Goal: Task Accomplishment & Management: Use online tool/utility

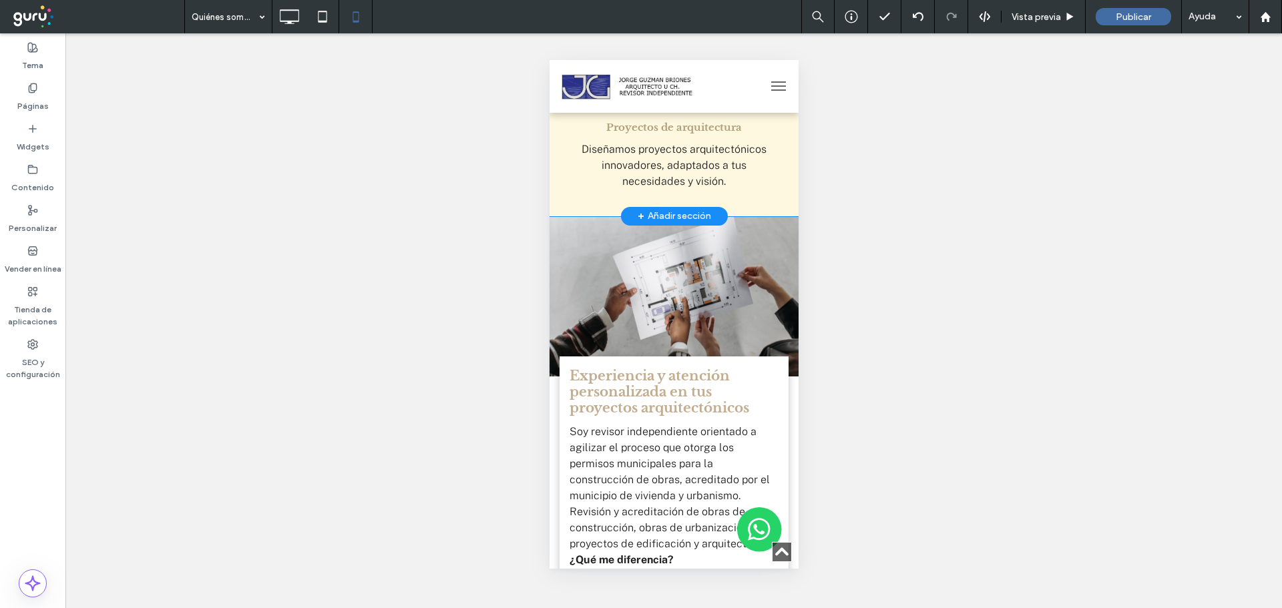
scroll to position [1602, 0]
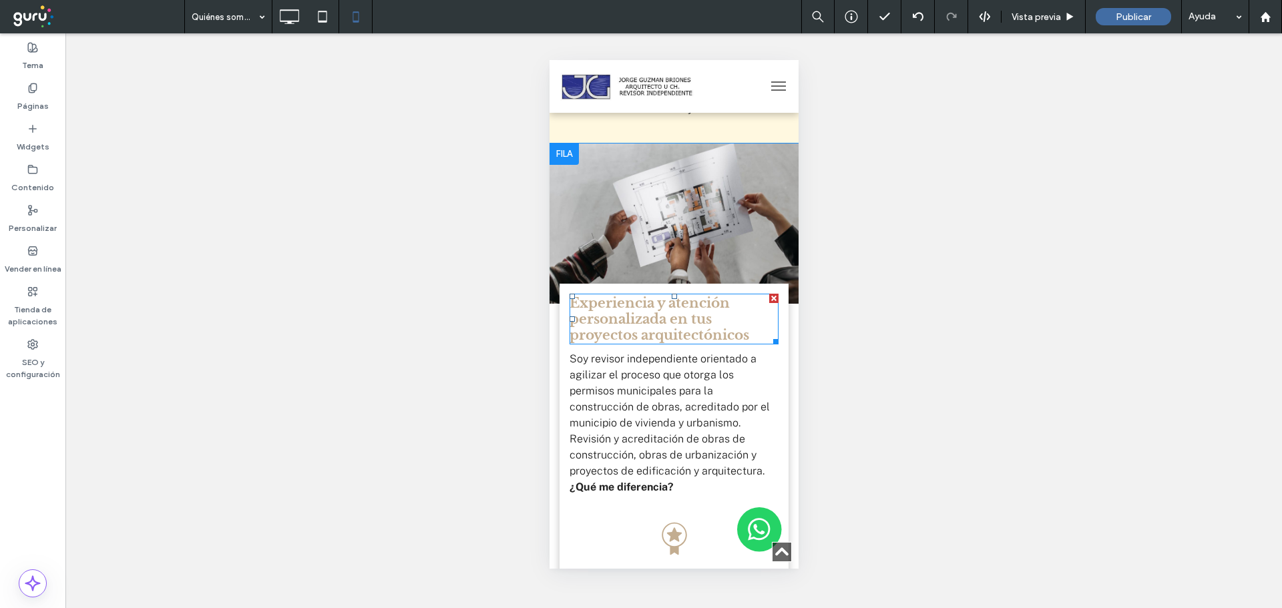
click at [714, 343] on h4 "Experiencia y atención personalizada en tus proyectos arquitectónicos ﻿" at bounding box center [673, 319] width 209 height 48
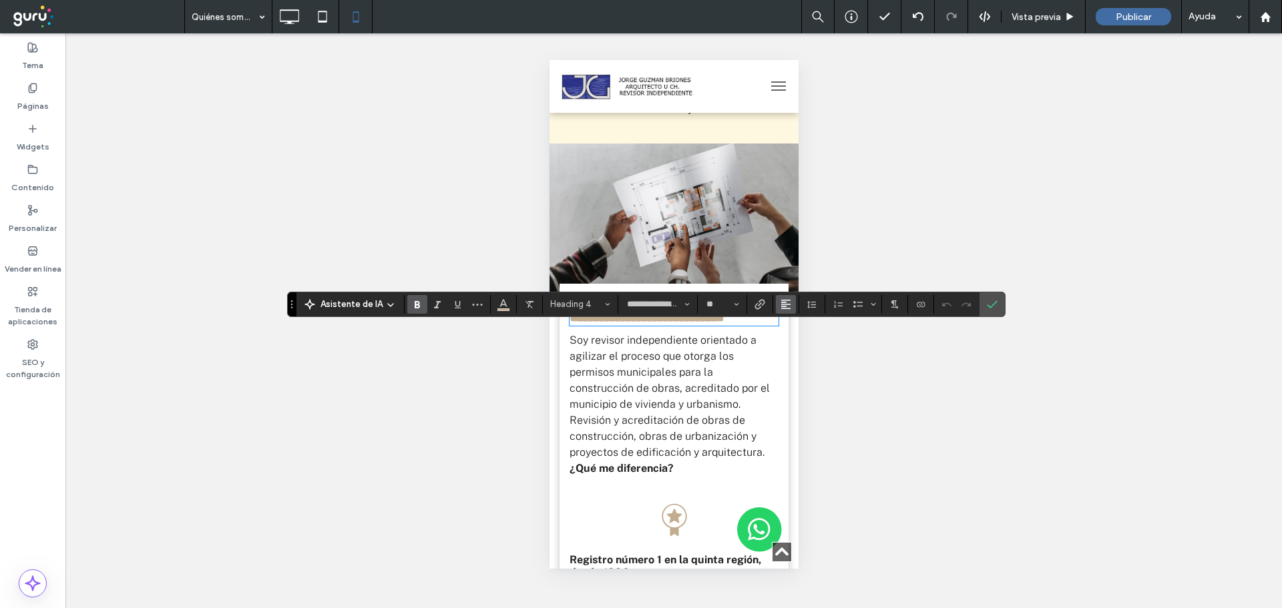
click at [787, 307] on icon "Alineación" at bounding box center [785, 304] width 11 height 11
click at [799, 349] on icon "ui.textEditor.alignment.center" at bounding box center [796, 345] width 11 height 11
drag, startPoint x: 995, startPoint y: 302, endPoint x: 801, endPoint y: 363, distance: 203.4
click at [995, 302] on icon "Confirmar" at bounding box center [992, 304] width 11 height 11
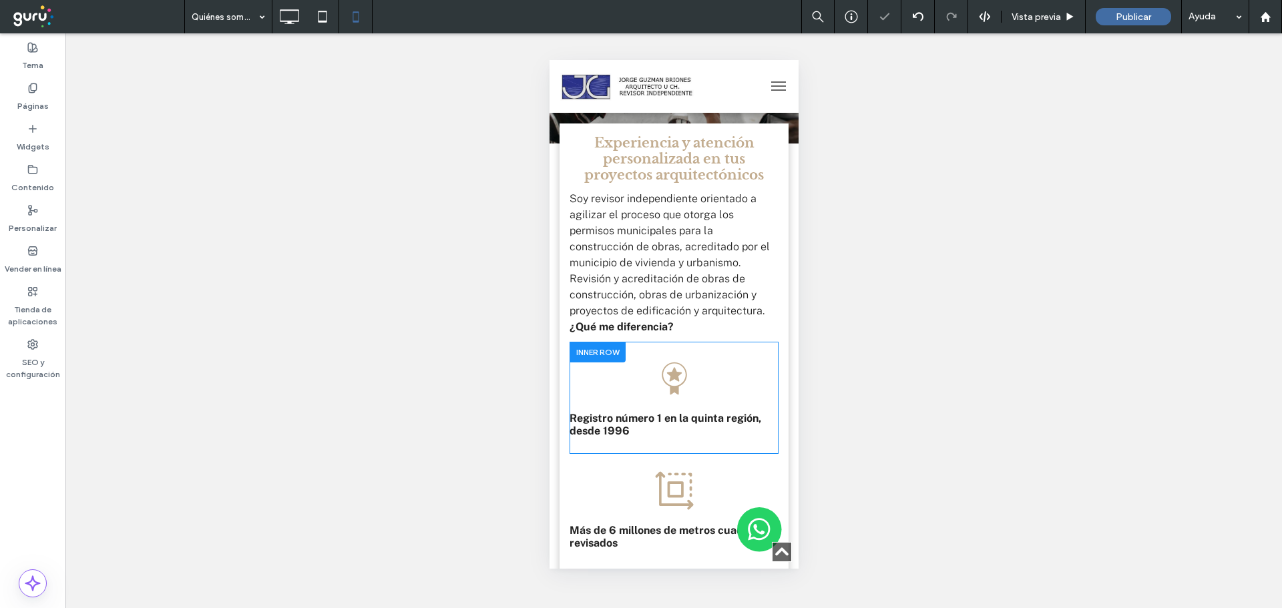
scroll to position [1803, 0]
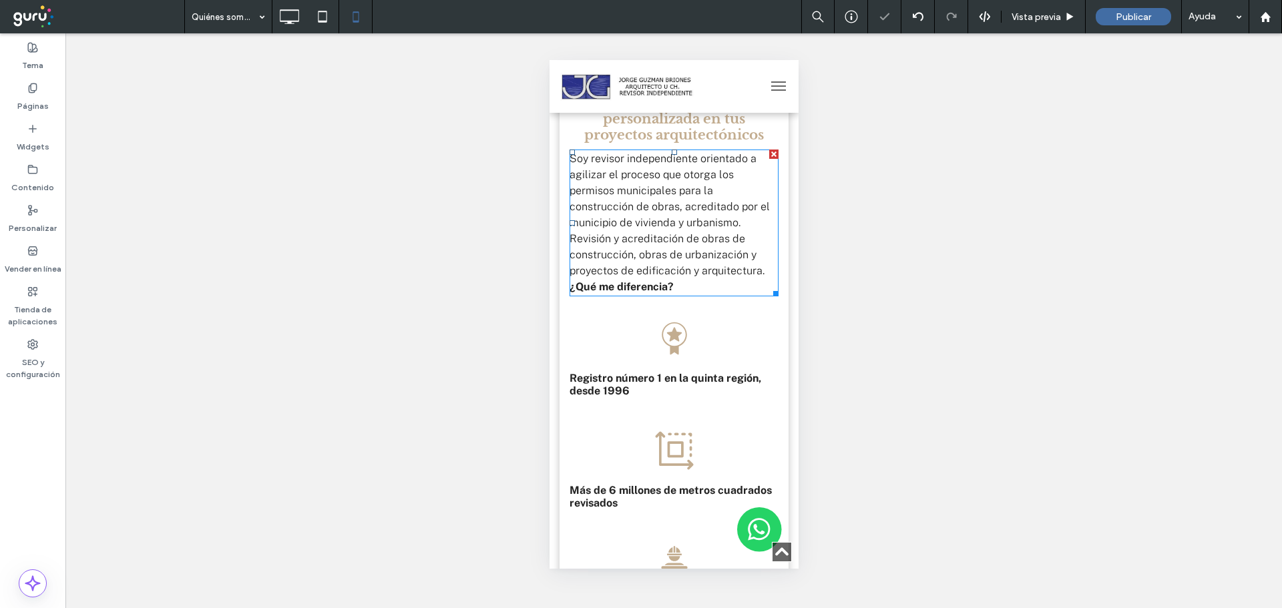
click at [671, 279] on p "Revisión y acreditación de obras de construcción, obras de urbanización y proye…" at bounding box center [673, 255] width 209 height 48
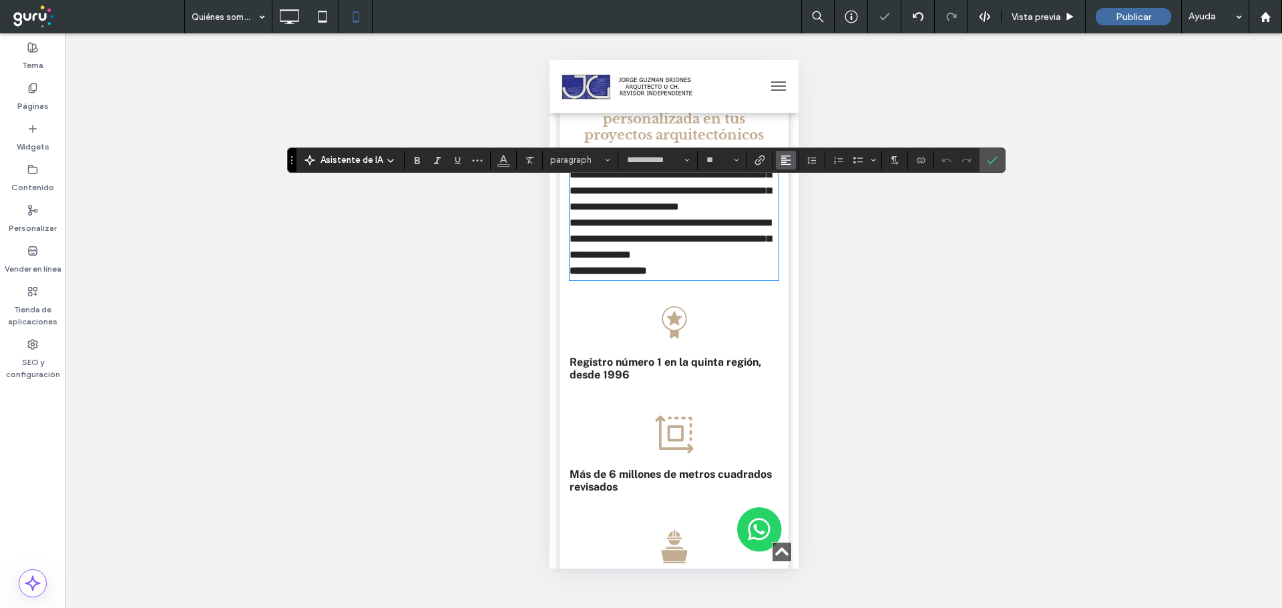
click at [791, 158] on button "Alineación" at bounding box center [786, 160] width 20 height 19
click at [806, 201] on div "ui.textEditor.alignment.center" at bounding box center [799, 201] width 17 height 11
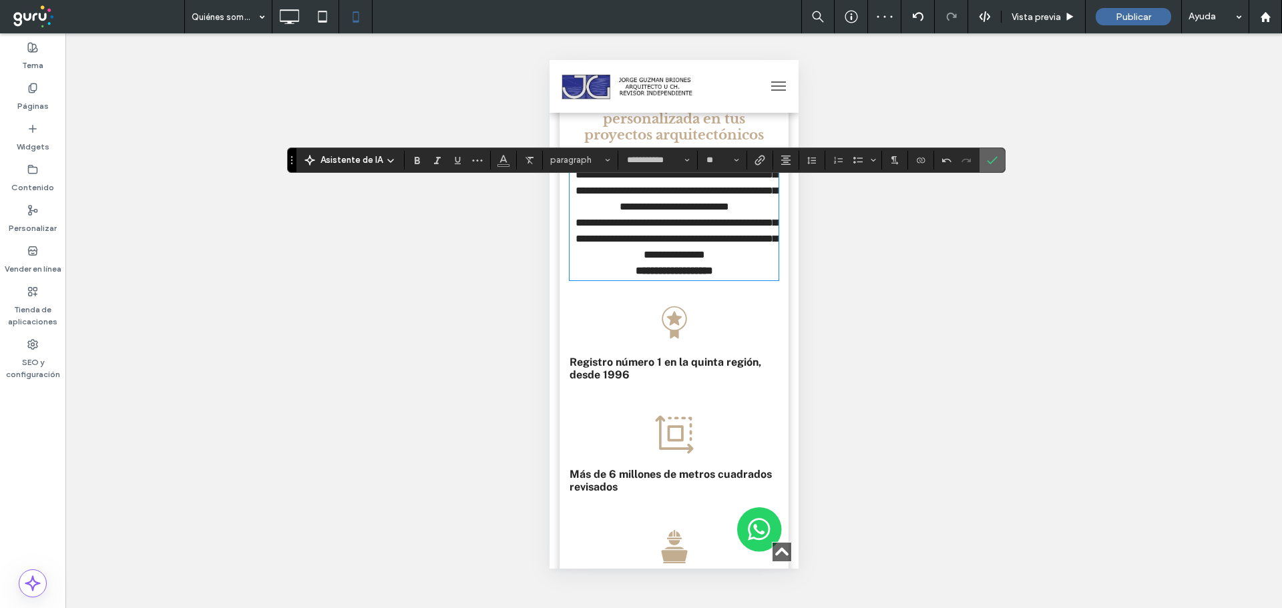
click at [994, 162] on icon "Confirmar" at bounding box center [992, 160] width 11 height 11
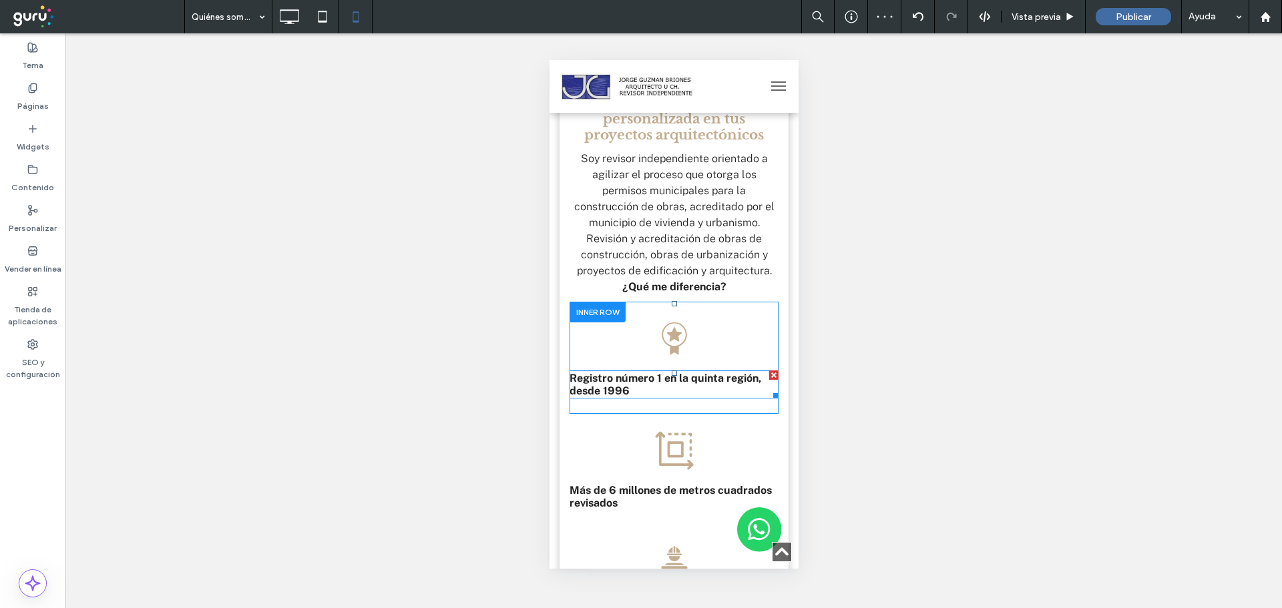
click at [649, 397] on p "Registro número 1 en la quinta región, desde 1996" at bounding box center [673, 384] width 209 height 25
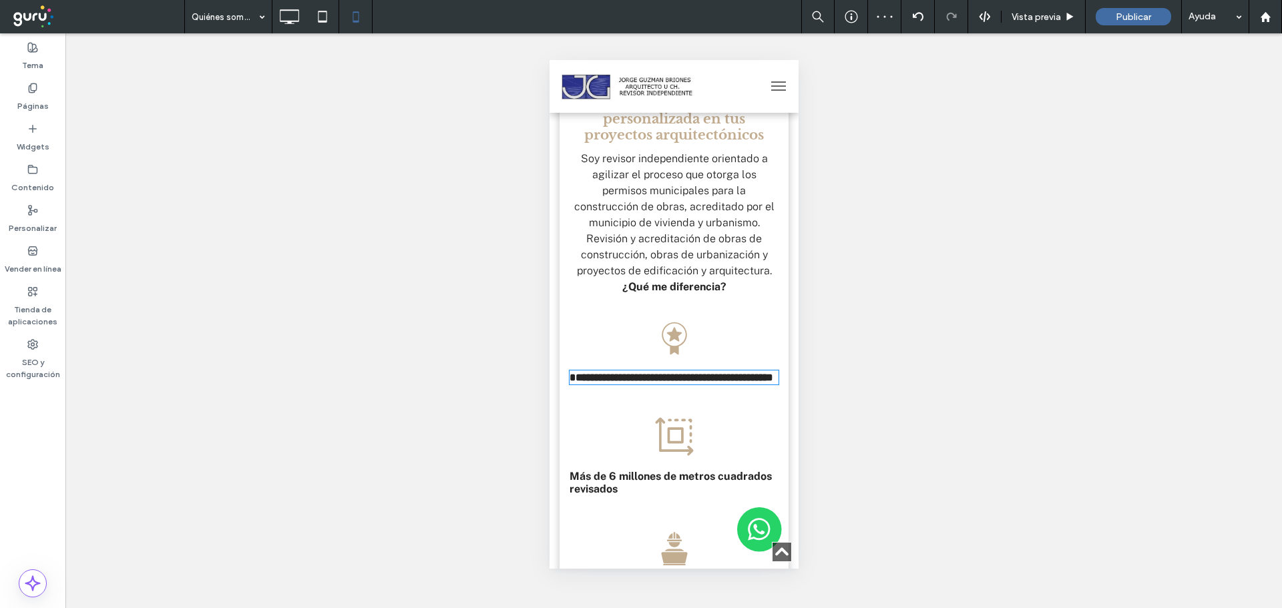
type input "**********"
type input "**"
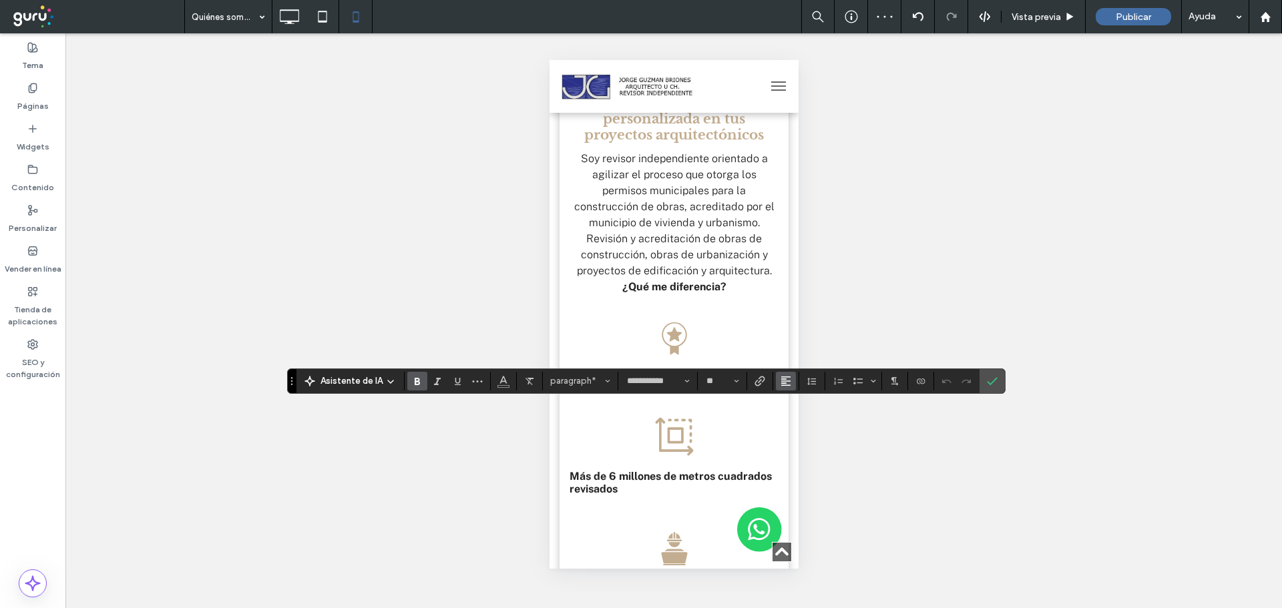
click at [781, 384] on icon "Alineación" at bounding box center [785, 381] width 11 height 11
click at [795, 318] on label "ui.textEditor.alignment.center" at bounding box center [799, 320] width 47 height 19
click at [985, 385] on label "Confirmar" at bounding box center [992, 381] width 20 height 24
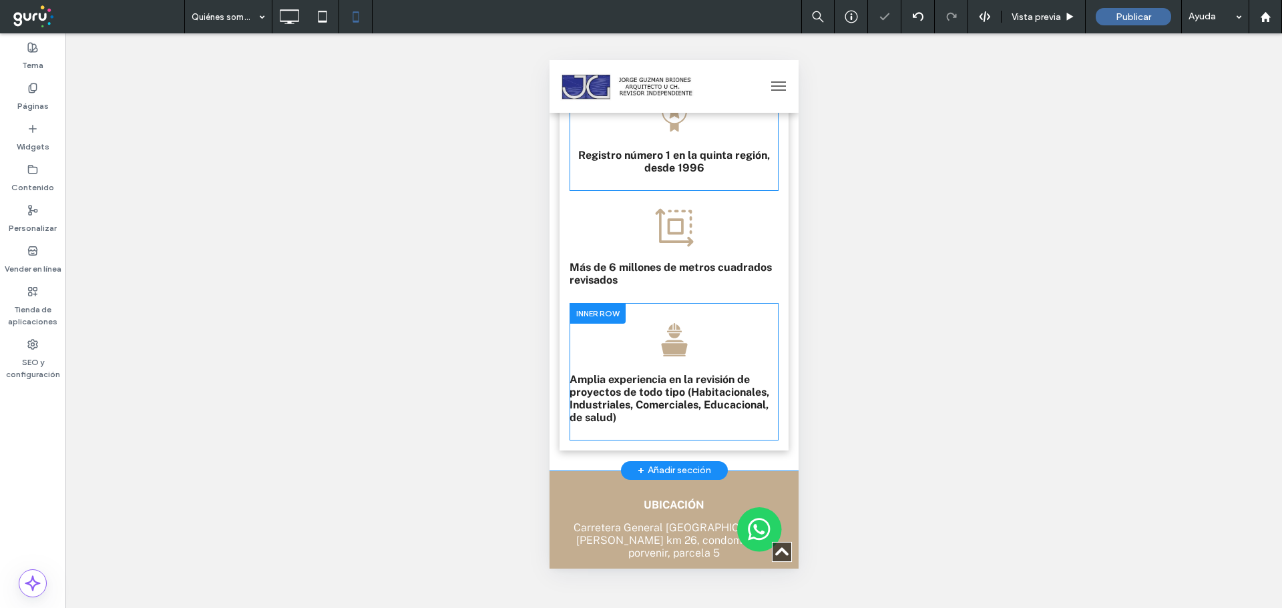
scroll to position [2070, 0]
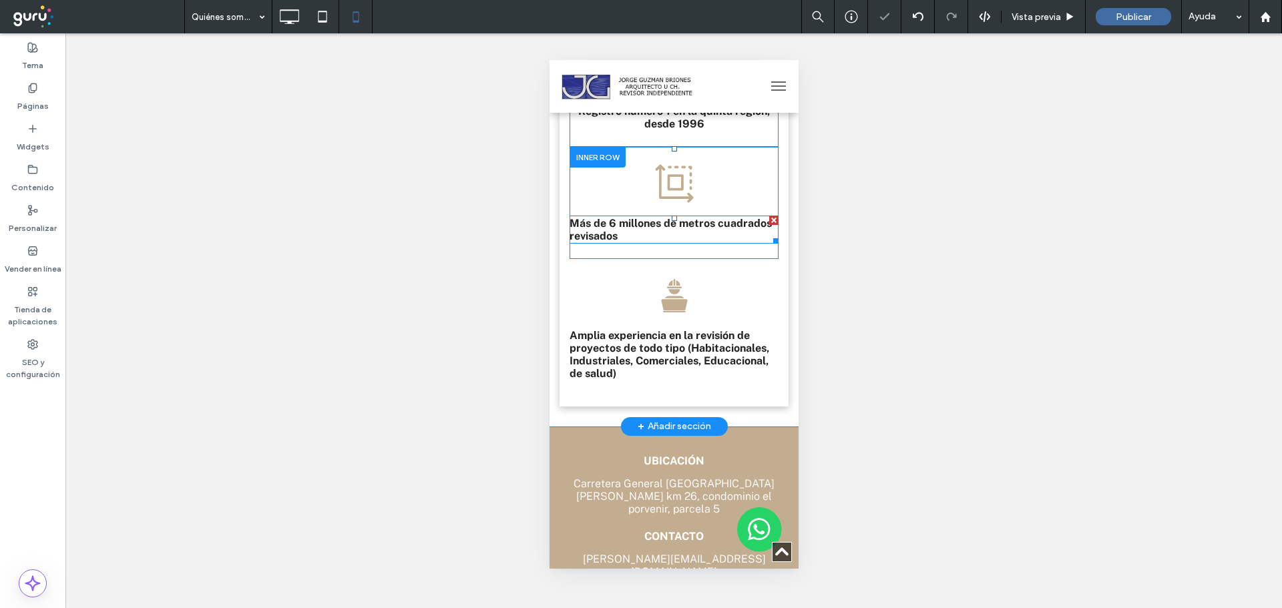
click at [626, 242] on strong "Más de 6 millones de metros cuadrados revisados" at bounding box center [670, 229] width 202 height 25
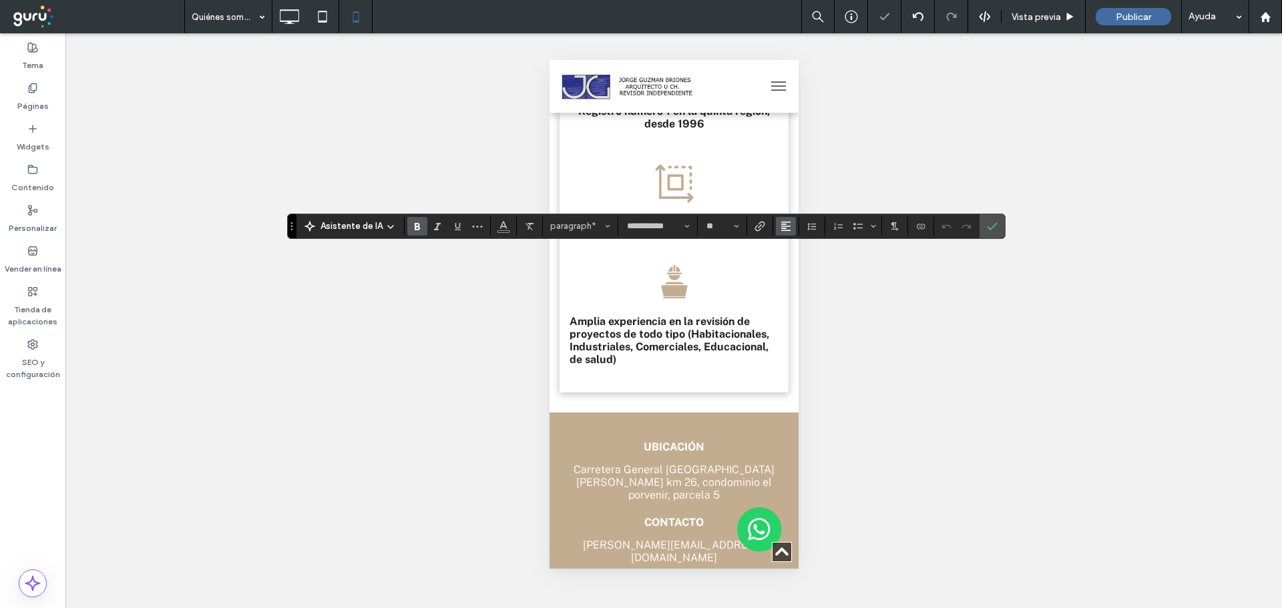
click at [783, 233] on span "Alineación" at bounding box center [785, 226] width 11 height 17
click at [802, 268] on div "ui.textEditor.alignment.center" at bounding box center [799, 267] width 17 height 11
click at [697, 366] on strong "Amplia experiencia en la revisión de proyectos de todo tipo (Habitacionales, In…" at bounding box center [669, 340] width 200 height 51
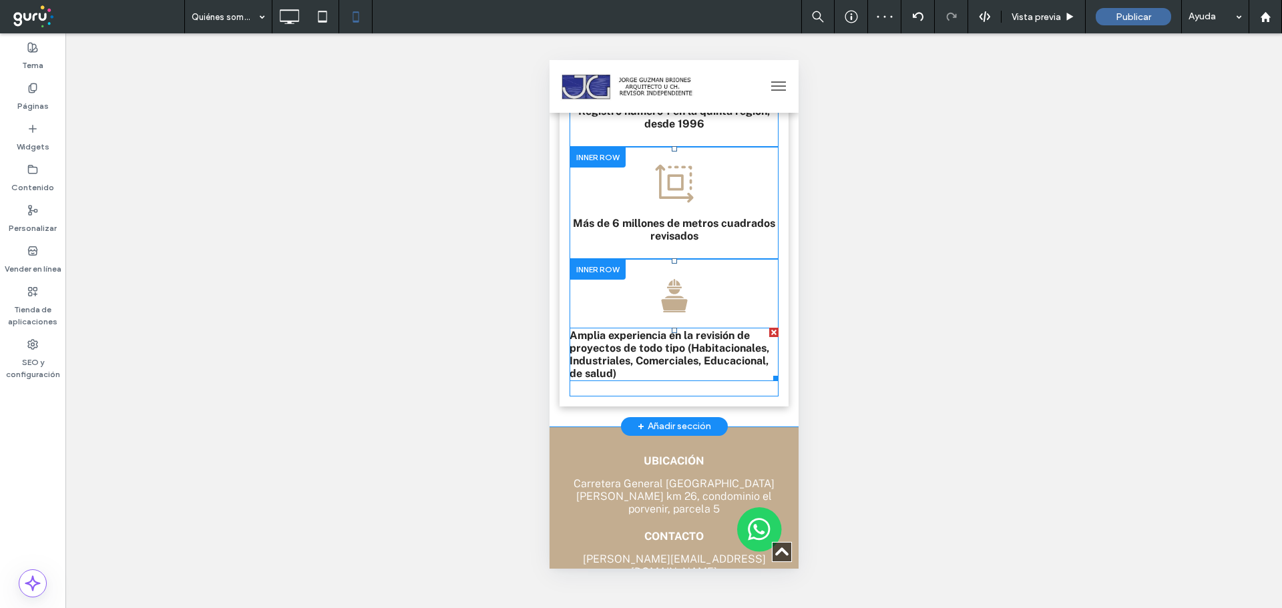
click at [689, 380] on strong "Amplia experiencia en la revisión de proyectos de todo tipo (Habitacionales, In…" at bounding box center [669, 354] width 200 height 51
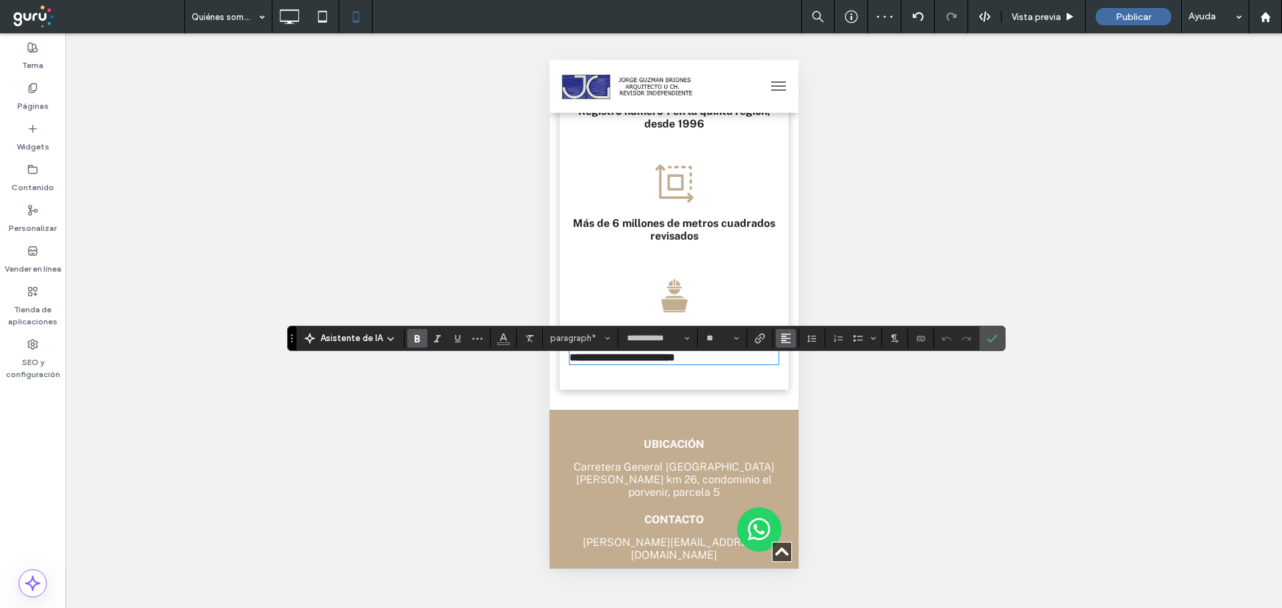
click at [784, 339] on use "Alineación" at bounding box center [785, 338] width 9 height 9
click at [803, 377] on div "ui.textEditor.alignment.center" at bounding box center [799, 379] width 17 height 11
drag, startPoint x: 990, startPoint y: 344, endPoint x: 939, endPoint y: 349, distance: 51.0
click at [988, 343] on label "Confirmar" at bounding box center [992, 338] width 20 height 24
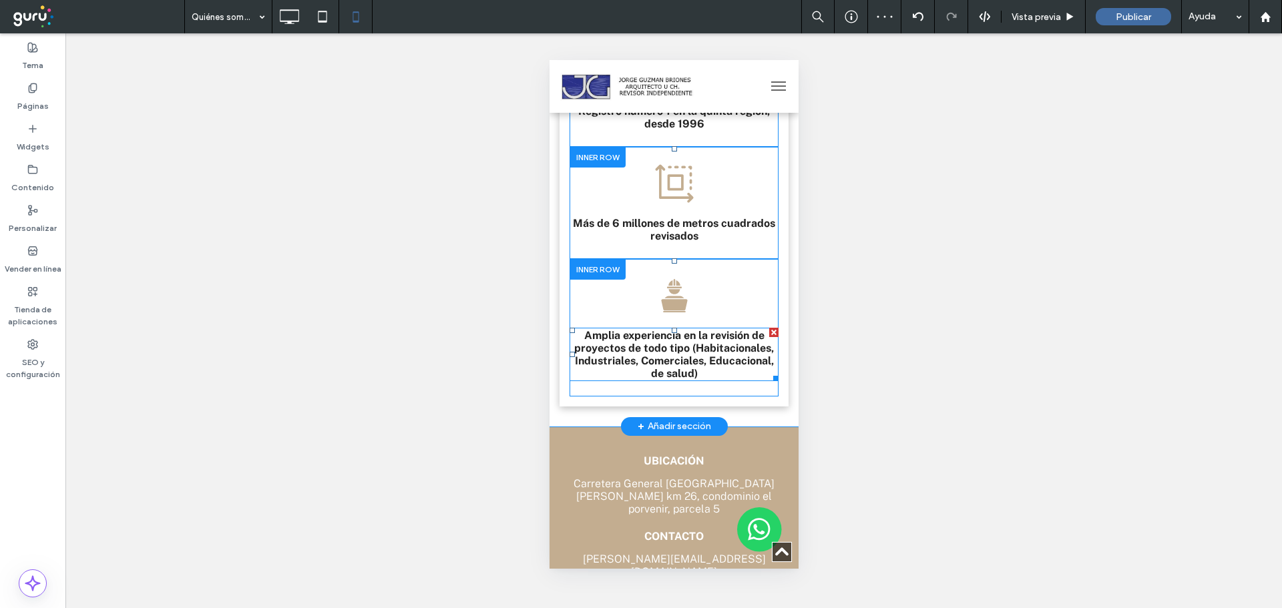
scroll to position [2267, 0]
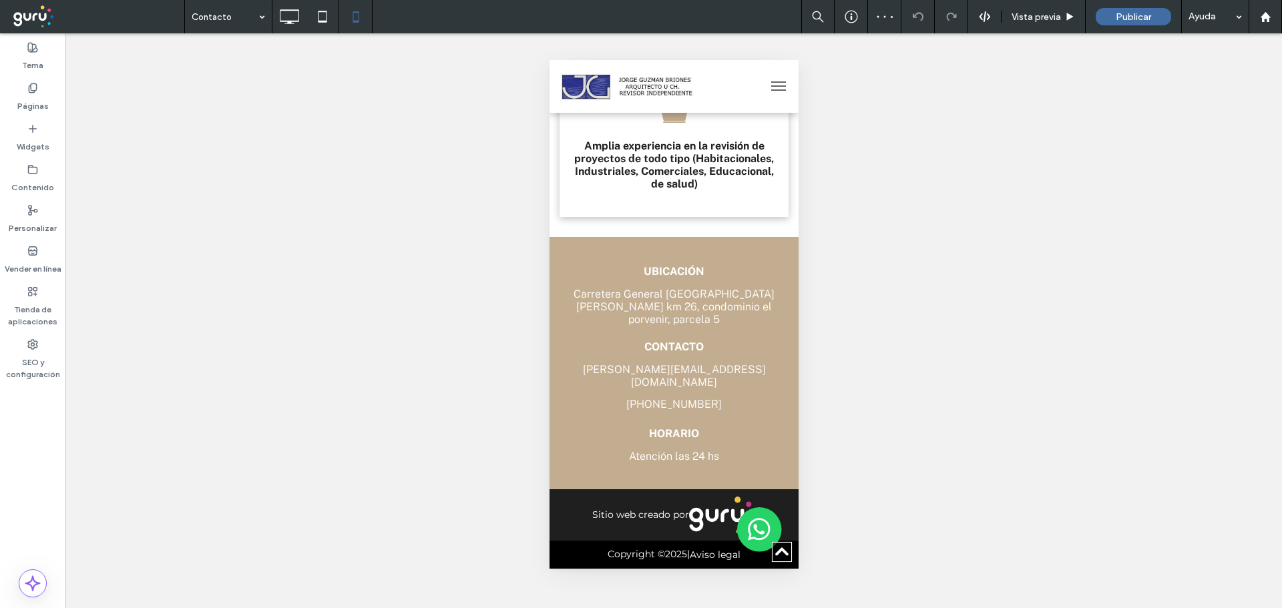
type input "**********"
type input "**"
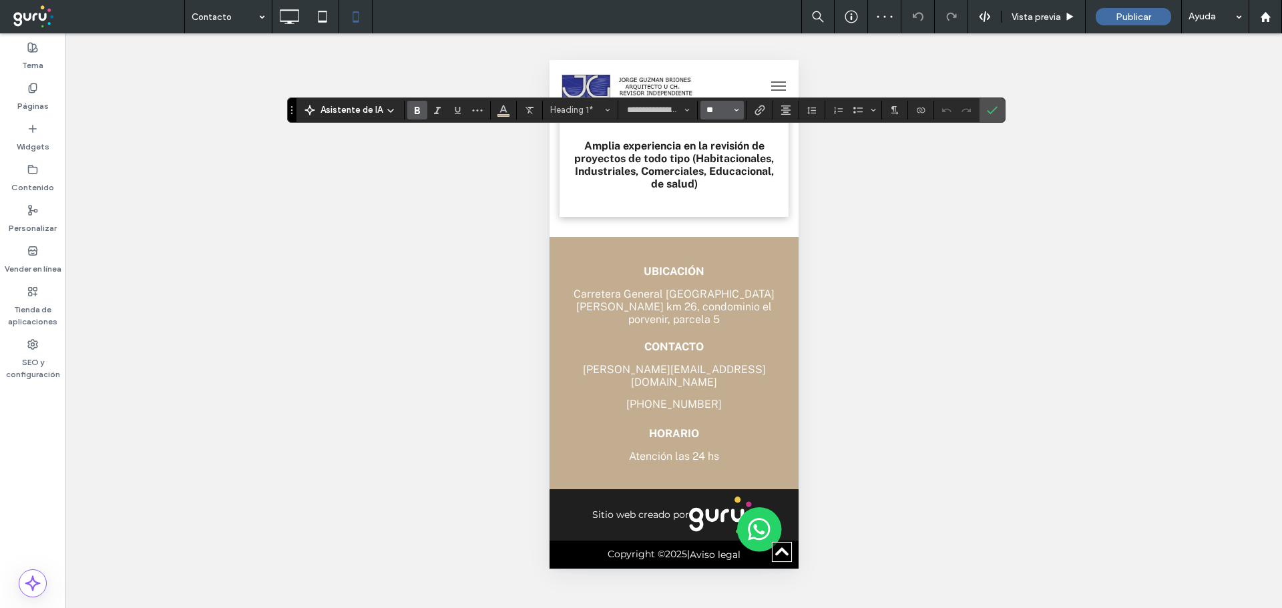
click at [724, 106] on input "**" at bounding box center [718, 110] width 26 height 11
type input "**"
click at [995, 108] on icon "Confirmar" at bounding box center [992, 110] width 11 height 11
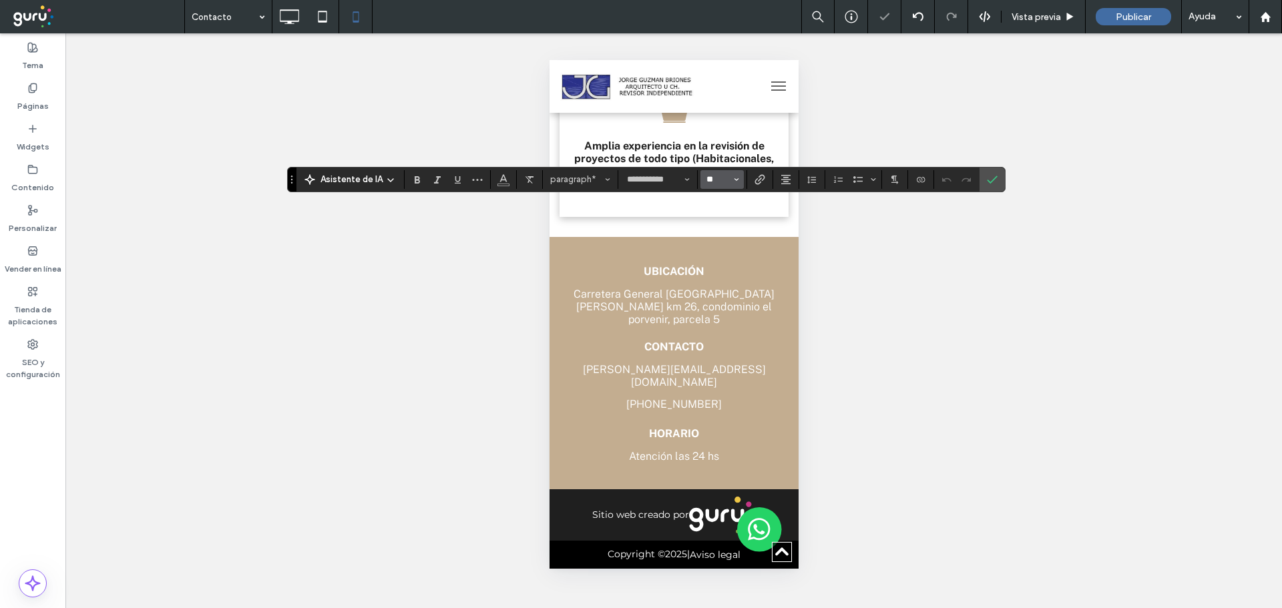
click at [714, 177] on input "**" at bounding box center [718, 179] width 26 height 11
type input "**"
click at [987, 182] on use "Confirmar" at bounding box center [992, 180] width 11 height 8
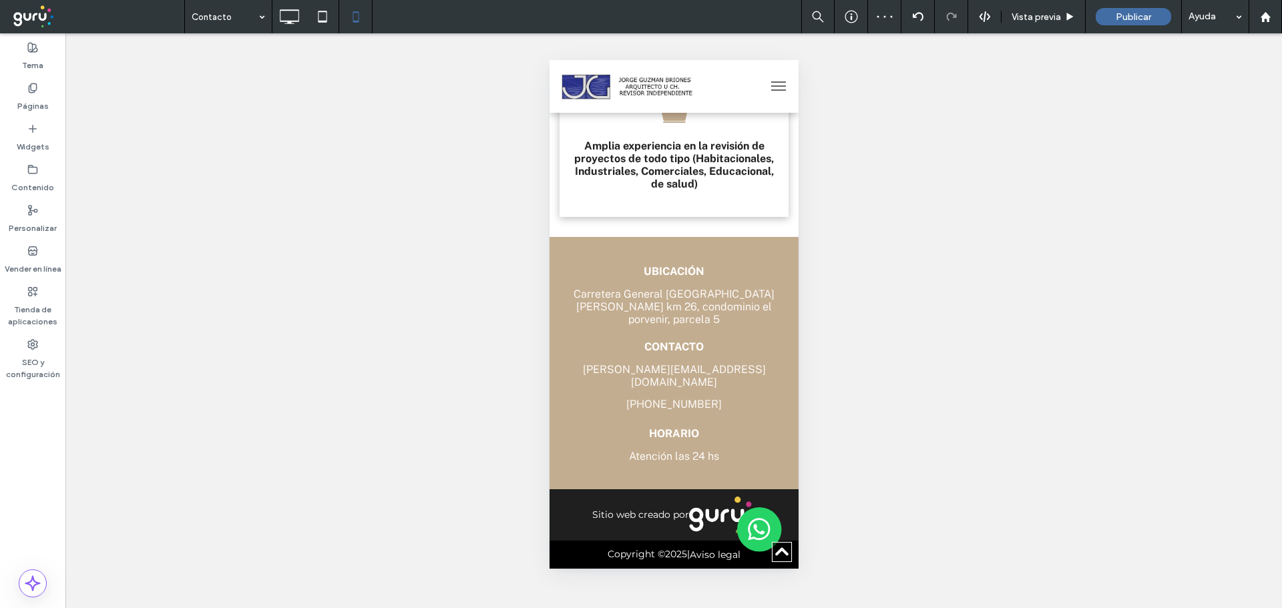
type input "**********"
type input "**"
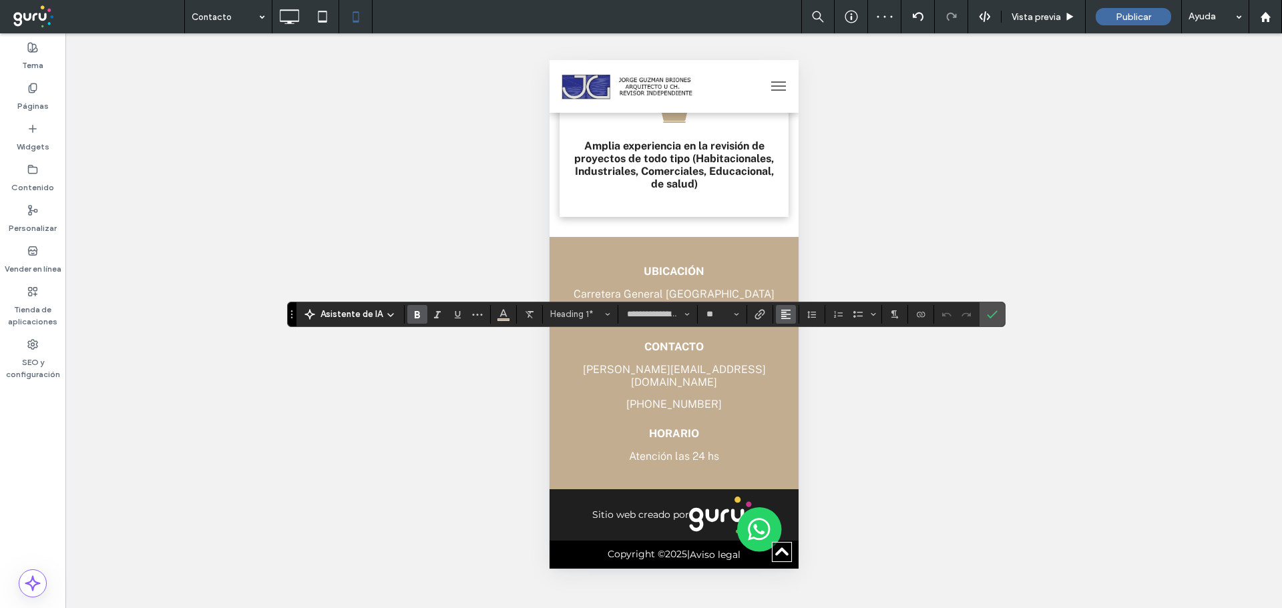
click at [791, 314] on button "Alineación" at bounding box center [786, 314] width 20 height 19
click at [803, 349] on label "ui.textEditor.alignment.center" at bounding box center [799, 355] width 47 height 19
drag, startPoint x: 985, startPoint y: 318, endPoint x: 868, endPoint y: 347, distance: 121.1
click at [982, 318] on label "Confirmar" at bounding box center [992, 314] width 20 height 24
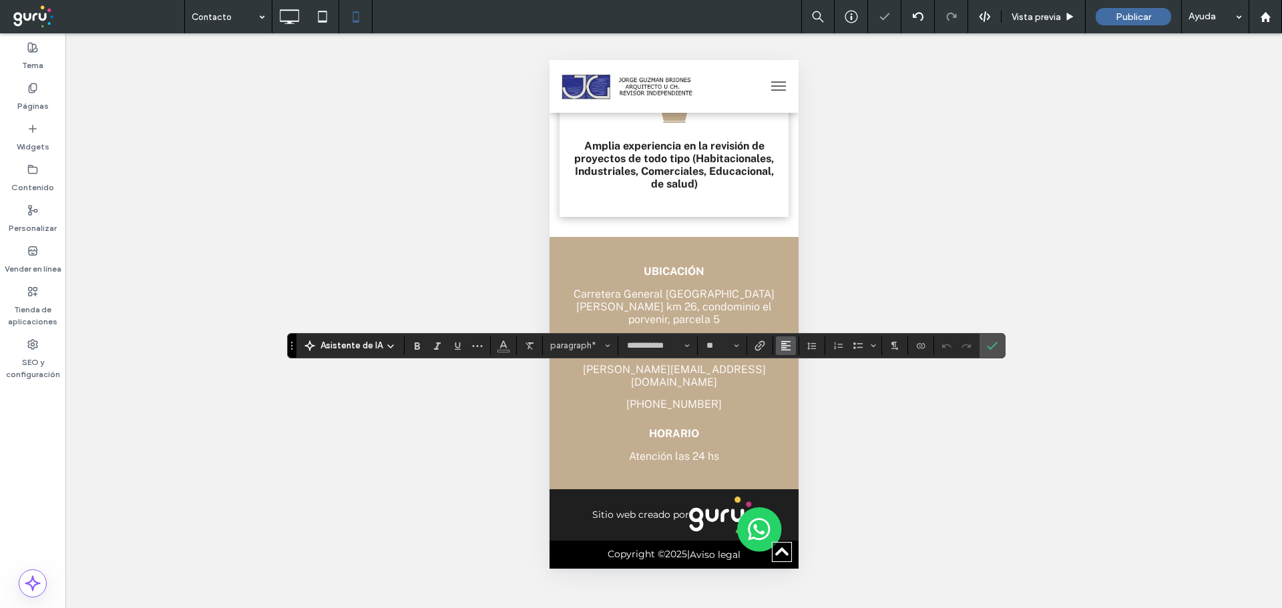
click at [785, 348] on icon "Alineación" at bounding box center [785, 346] width 11 height 11
click at [799, 383] on icon "ui.textEditor.alignment.center" at bounding box center [796, 386] width 11 height 11
drag, startPoint x: 993, startPoint y: 347, endPoint x: 832, endPoint y: 395, distance: 168.8
click at [991, 348] on icon "Confirmar" at bounding box center [992, 346] width 11 height 11
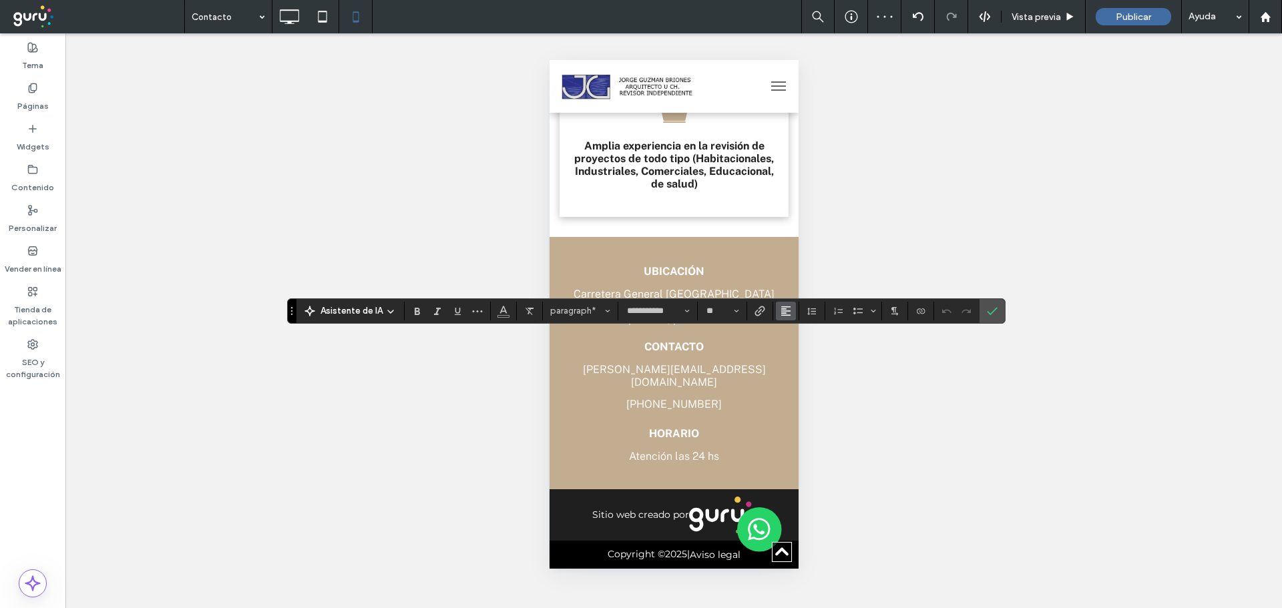
click at [786, 313] on icon "Alineación" at bounding box center [785, 311] width 11 height 11
click at [799, 353] on use "ui.textEditor.alignment.center" at bounding box center [795, 351] width 9 height 9
drag, startPoint x: 990, startPoint y: 314, endPoint x: 968, endPoint y: 316, distance: 22.1
click at [989, 314] on icon "Confirmar" at bounding box center [992, 311] width 11 height 11
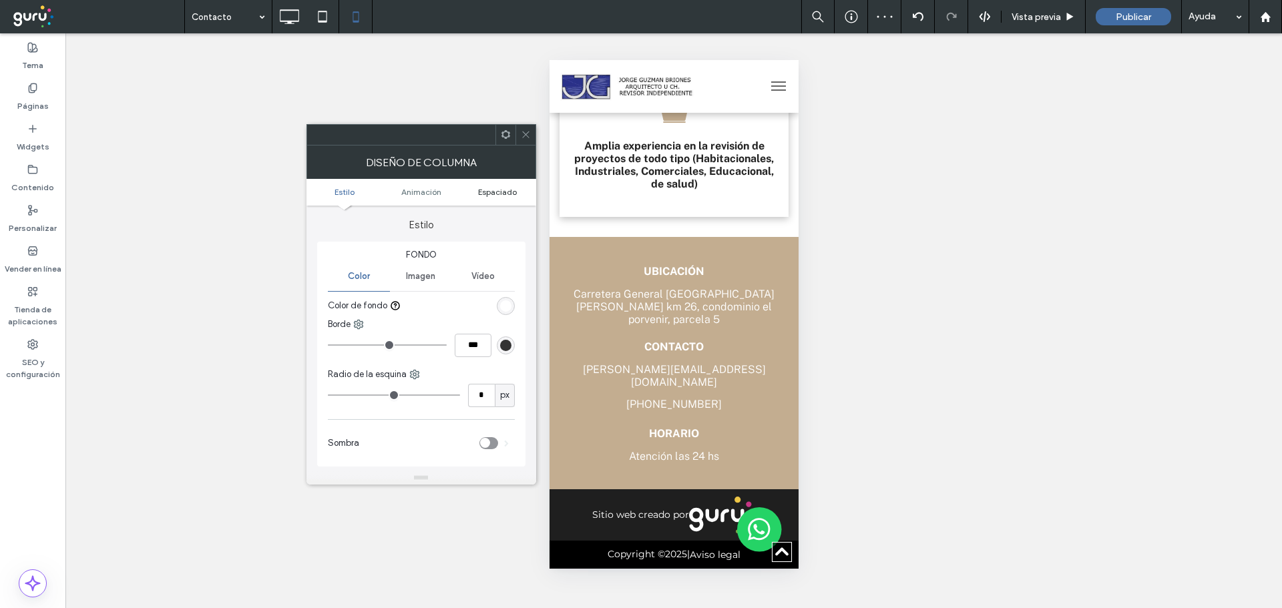
click at [500, 190] on span "Espaciado" at bounding box center [497, 192] width 39 height 10
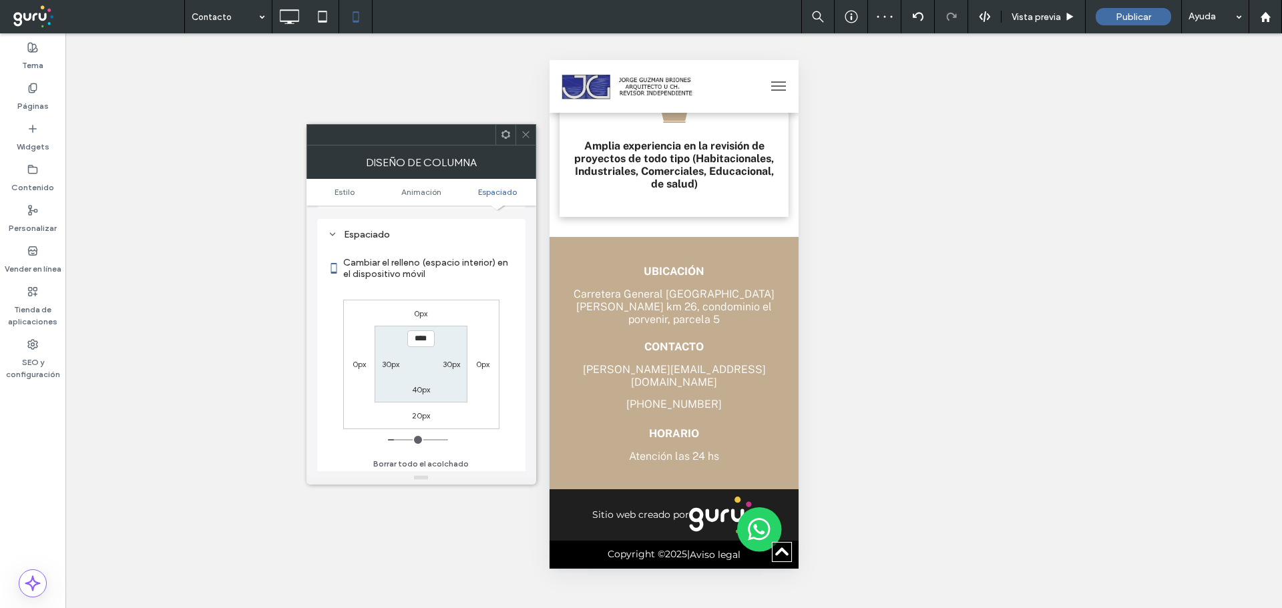
scroll to position [303, 0]
click at [387, 358] on label "30px" at bounding box center [390, 362] width 17 height 10
type input "**"
type input "****"
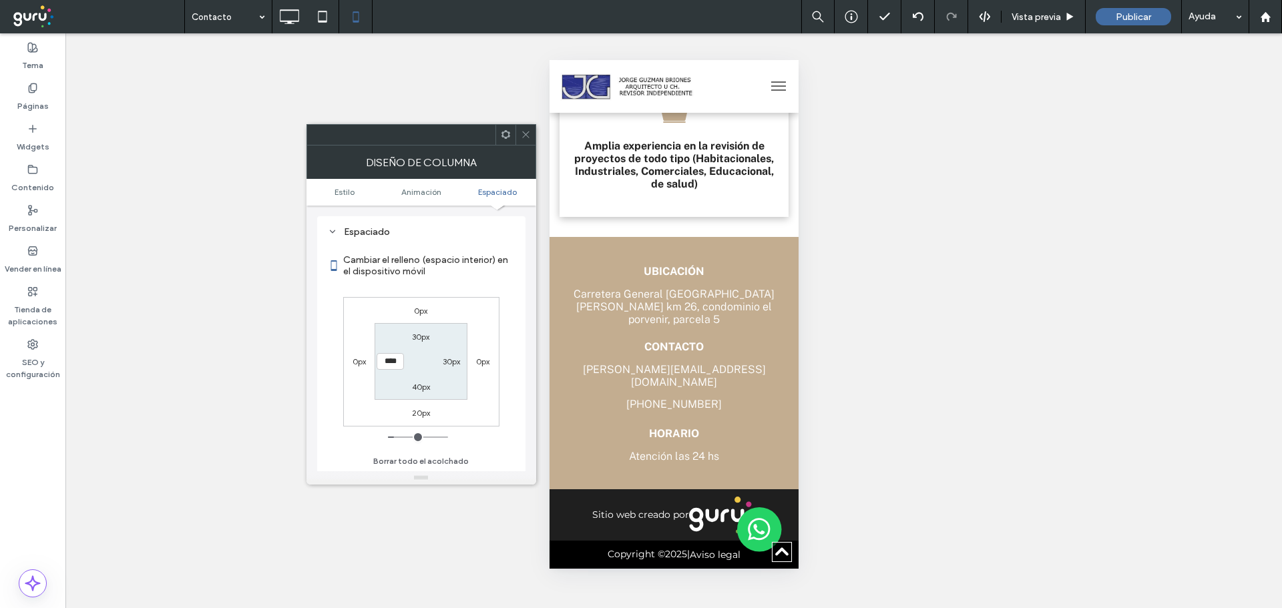
click at [453, 357] on label "30px" at bounding box center [451, 362] width 17 height 10
type input "**"
type input "****"
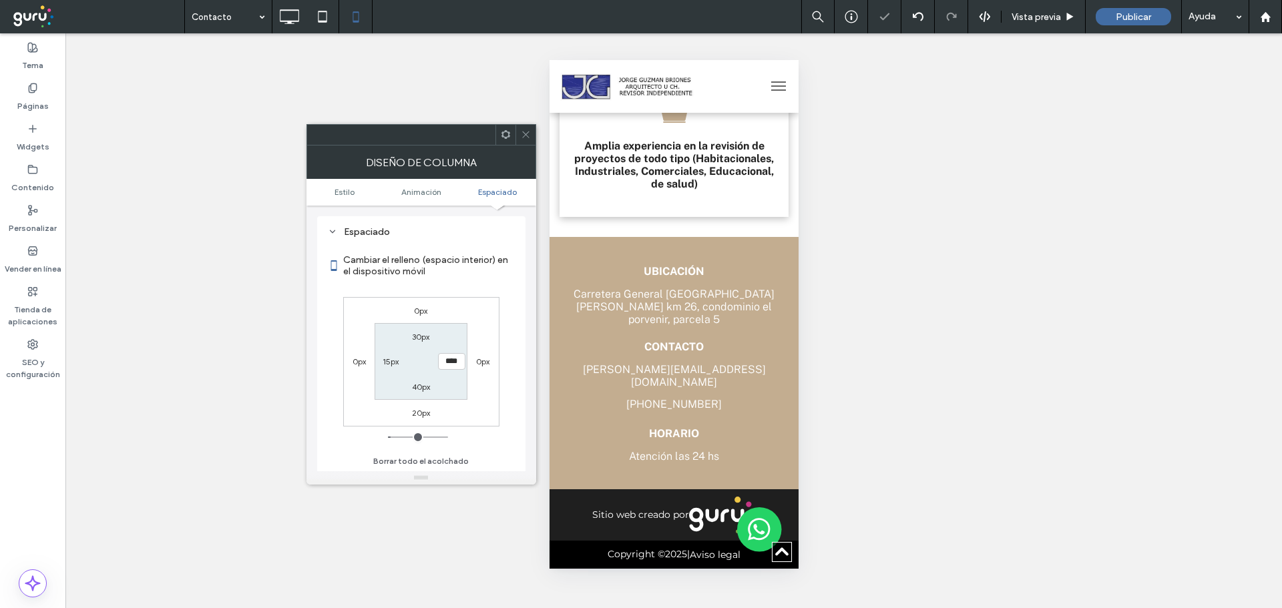
click at [454, 318] on div "0px 0px 20px 0px 30px **** 40px 15px" at bounding box center [421, 362] width 156 height 130
drag, startPoint x: 532, startPoint y: 139, endPoint x: 539, endPoint y: 215, distance: 76.4
click at [531, 142] on div at bounding box center [525, 135] width 20 height 20
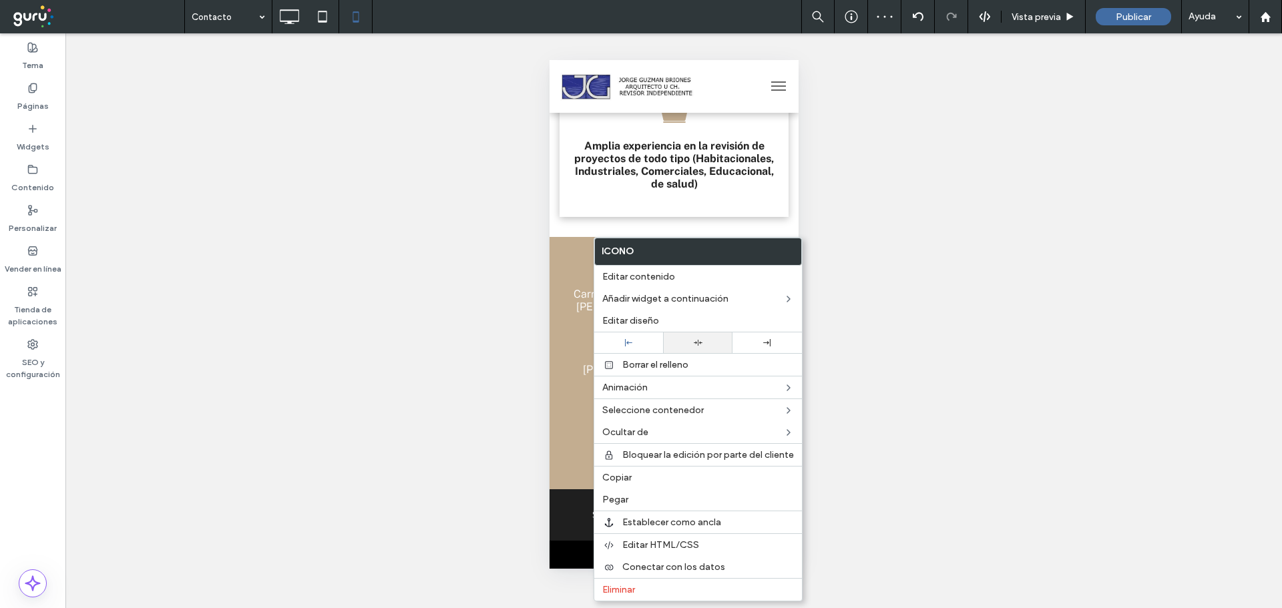
click at [702, 343] on div at bounding box center [698, 343] width 56 height 9
click at [516, 385] on div "¿Hacer visible? Sí ¿Hacer visible? Sí ¿Hacer visible? Sí ¿Hacer visible? Sí ¿Ha…" at bounding box center [673, 320] width 1216 height 575
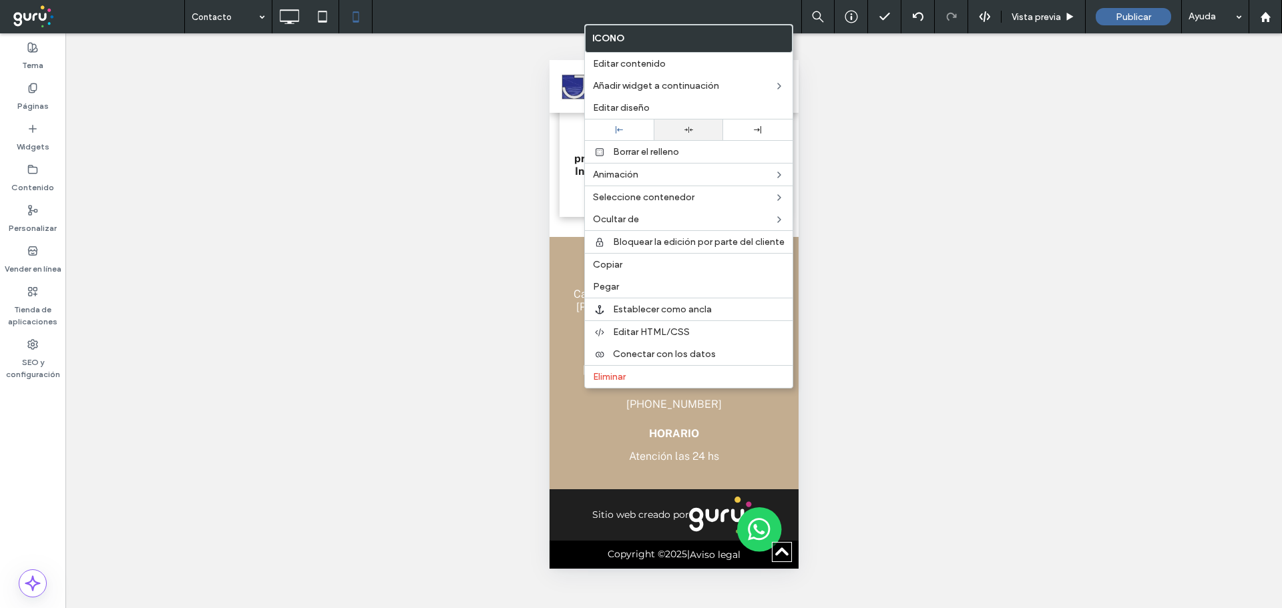
drag, startPoint x: 688, startPoint y: 131, endPoint x: 617, endPoint y: 474, distance: 350.4
click at [687, 132] on icon at bounding box center [688, 130] width 9 height 9
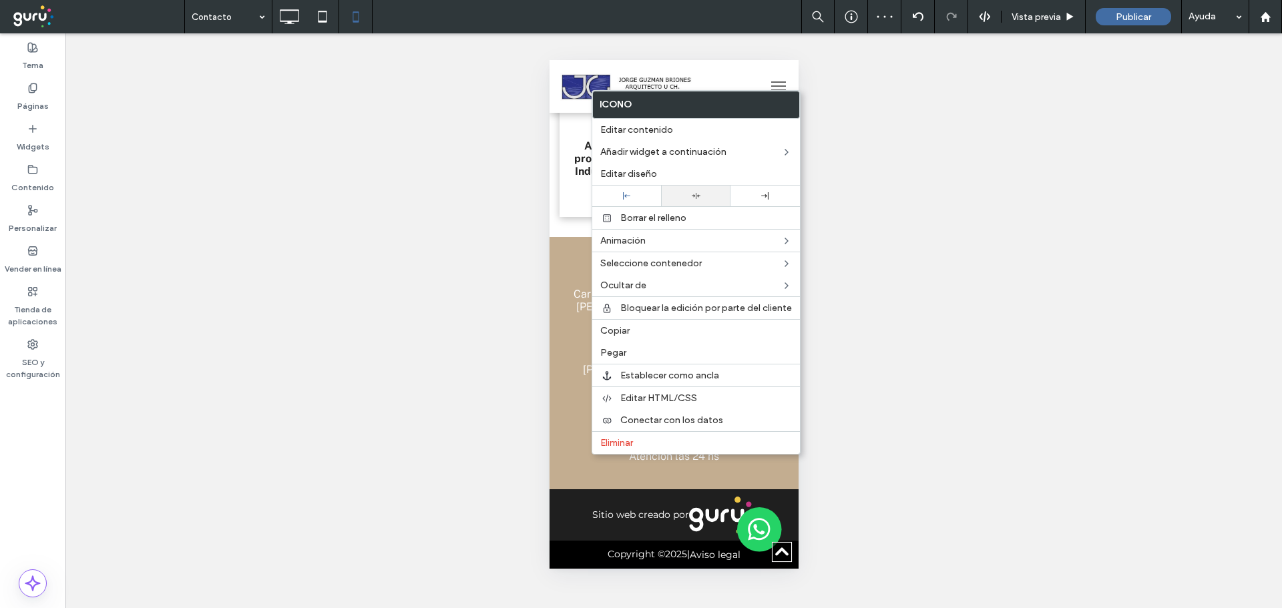
click at [697, 188] on div at bounding box center [695, 196] width 69 height 21
click at [977, 397] on div "¿Hacer visible? Sí ¿Hacer visible? Sí ¿Hacer visible? Sí ¿Hacer visible? Sí ¿Ha…" at bounding box center [673, 320] width 1216 height 575
drag, startPoint x: 849, startPoint y: 489, endPoint x: 813, endPoint y: 489, distance: 36.7
click at [847, 489] on div "¿Hacer visible? Sí ¿Hacer visible? Sí ¿Hacer visible? Sí ¿Hacer visible? Sí ¿Ha…" at bounding box center [673, 320] width 1216 height 575
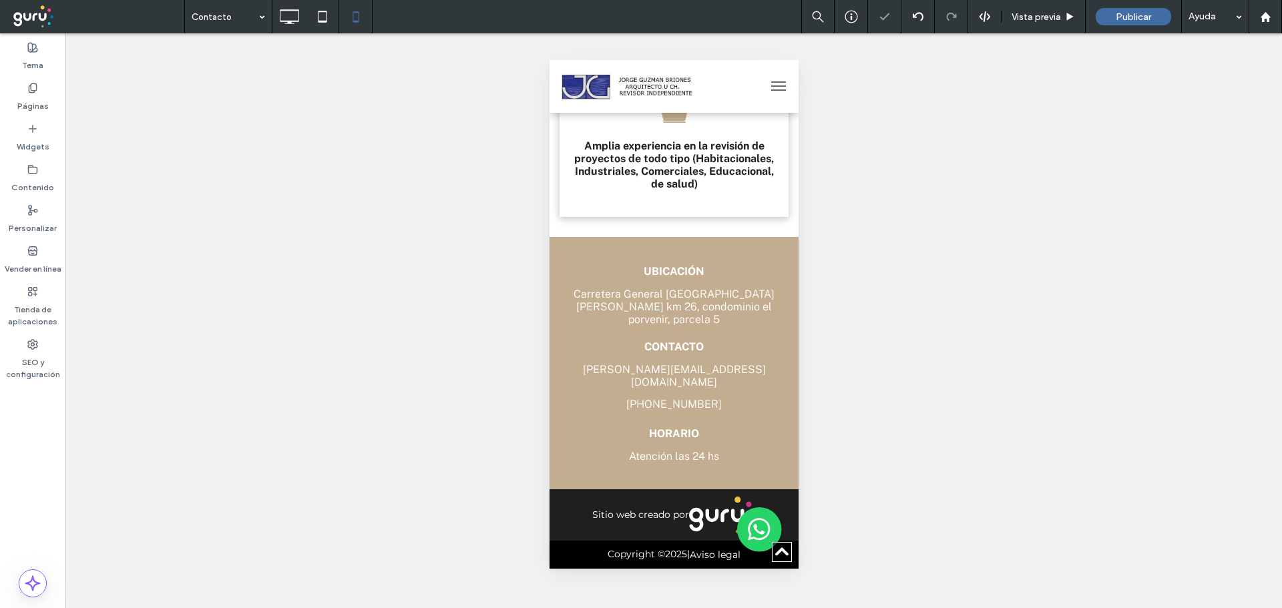
type input "**********"
type input "**"
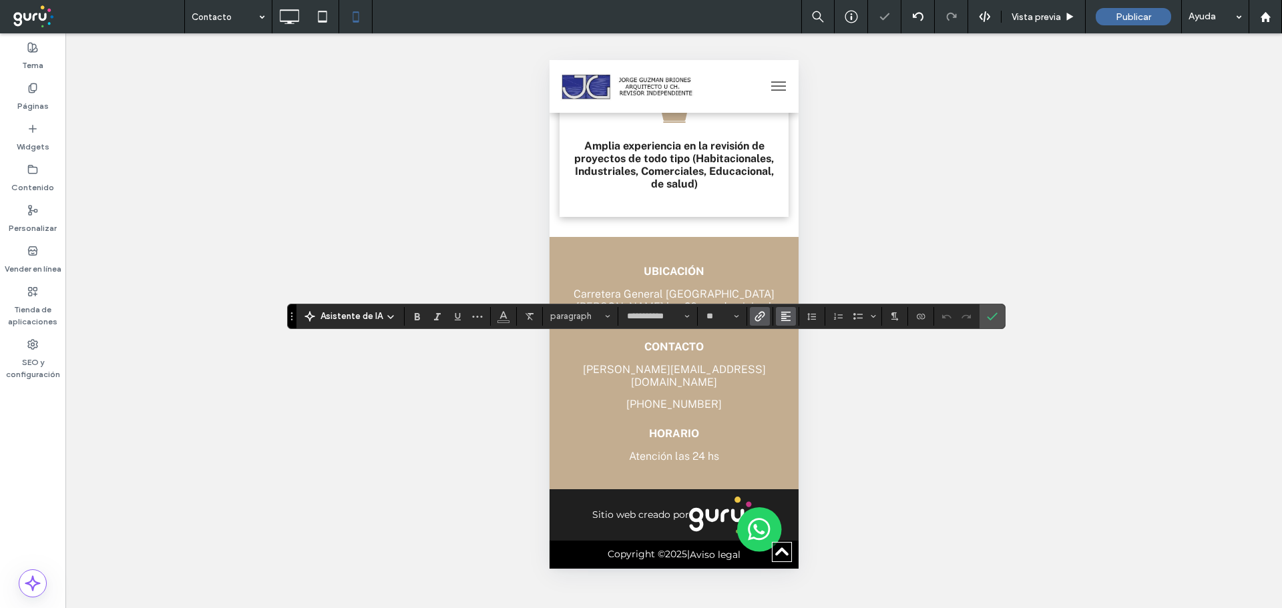
click at [781, 318] on icon "Alineación" at bounding box center [785, 316] width 11 height 11
drag, startPoint x: 805, startPoint y: 357, endPoint x: 1040, endPoint y: 340, distance: 235.7
click at [808, 357] on label "ui.textEditor.alignment.center" at bounding box center [799, 357] width 47 height 19
drag, startPoint x: 993, startPoint y: 322, endPoint x: 832, endPoint y: 342, distance: 162.8
click at [991, 322] on label "Confirmar" at bounding box center [992, 316] width 20 height 24
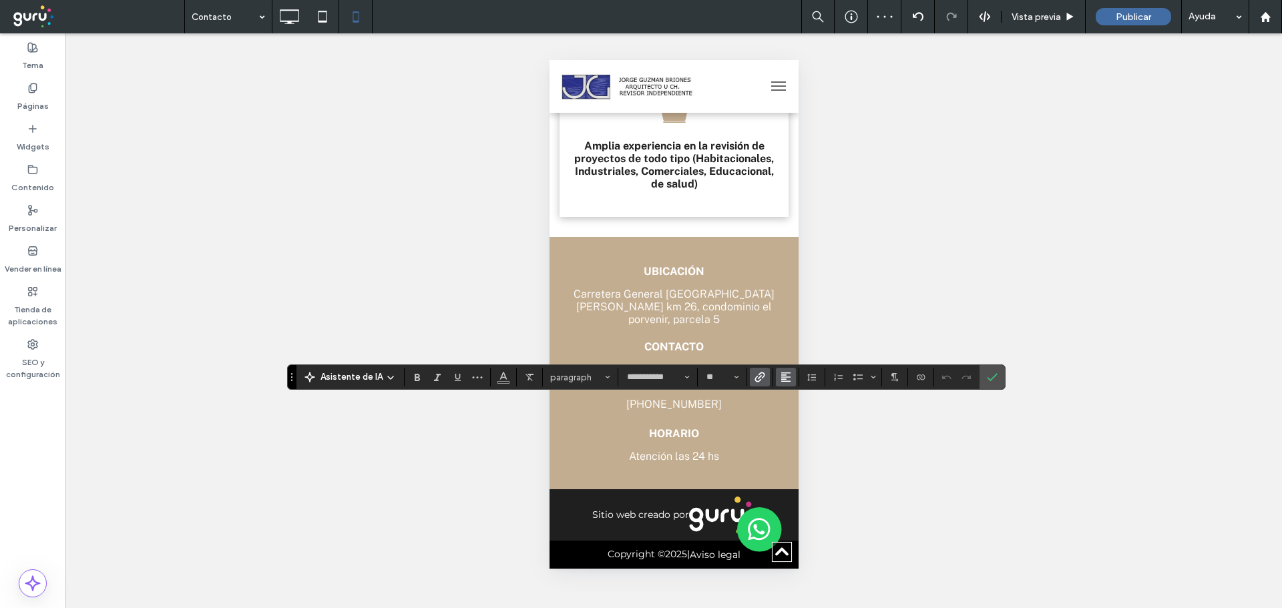
click at [776, 379] on button "Alineación" at bounding box center [786, 377] width 20 height 19
click at [803, 418] on div "ui.textEditor.alignment.center" at bounding box center [799, 418] width 17 height 11
click at [984, 378] on label "Confirmar" at bounding box center [992, 377] width 20 height 24
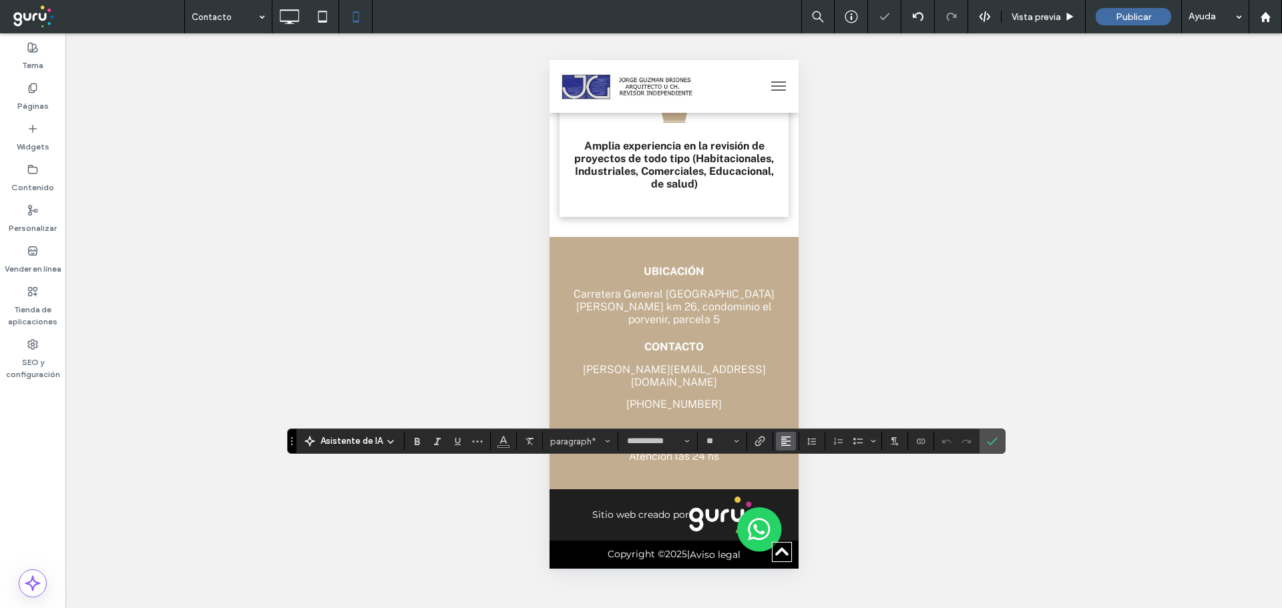
click at [783, 441] on icon "Alineación" at bounding box center [785, 441] width 11 height 11
click at [808, 374] on label "ui.textEditor.alignment.center" at bounding box center [799, 380] width 47 height 19
click at [998, 443] on label "Confirmar" at bounding box center [992, 441] width 20 height 24
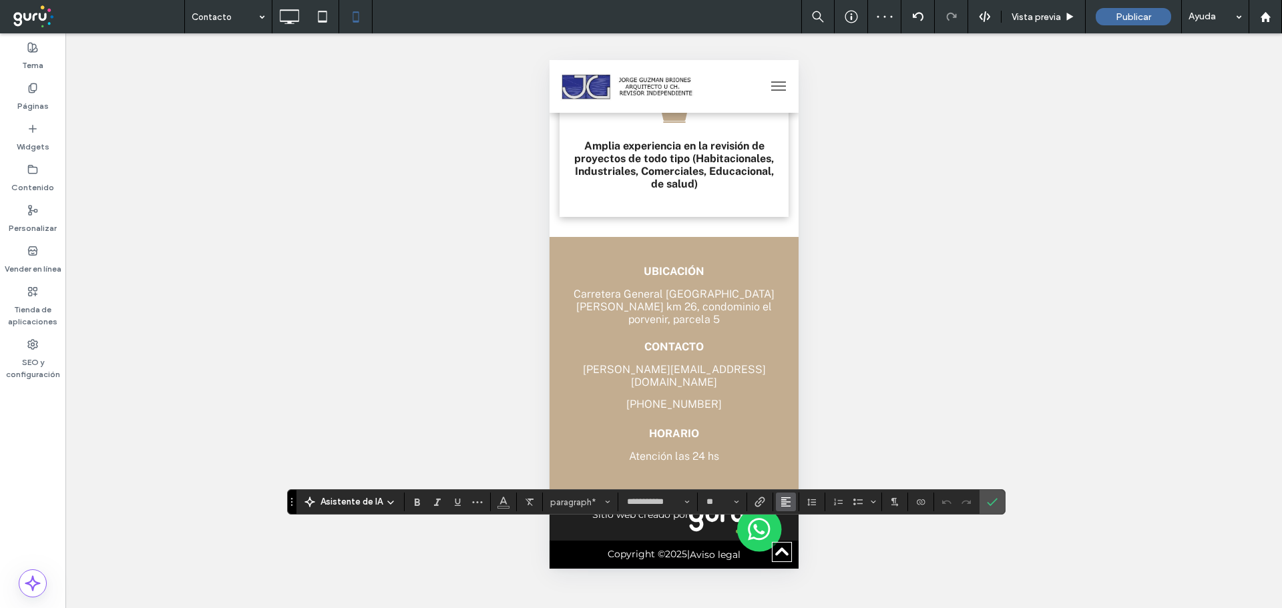
click at [784, 503] on icon "Alineación" at bounding box center [785, 502] width 11 height 11
click at [805, 437] on div "ui.textEditor.alignment.center" at bounding box center [799, 442] width 17 height 11
click at [992, 507] on icon "Confirmar" at bounding box center [992, 502] width 11 height 11
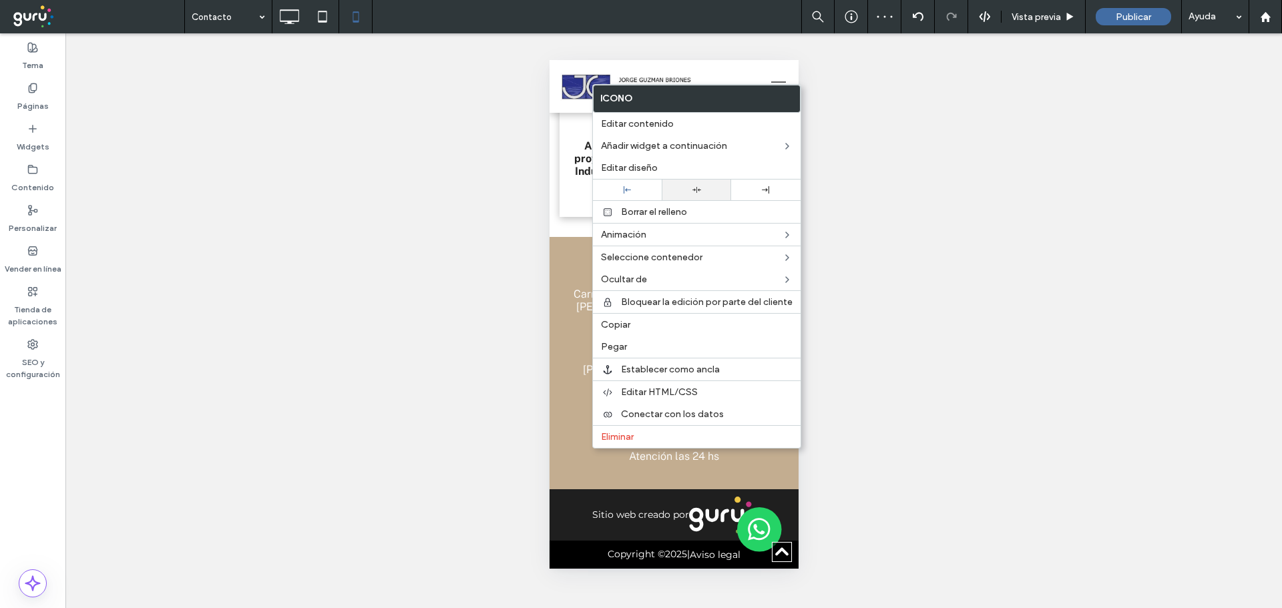
click at [699, 194] on icon at bounding box center [696, 190] width 9 height 9
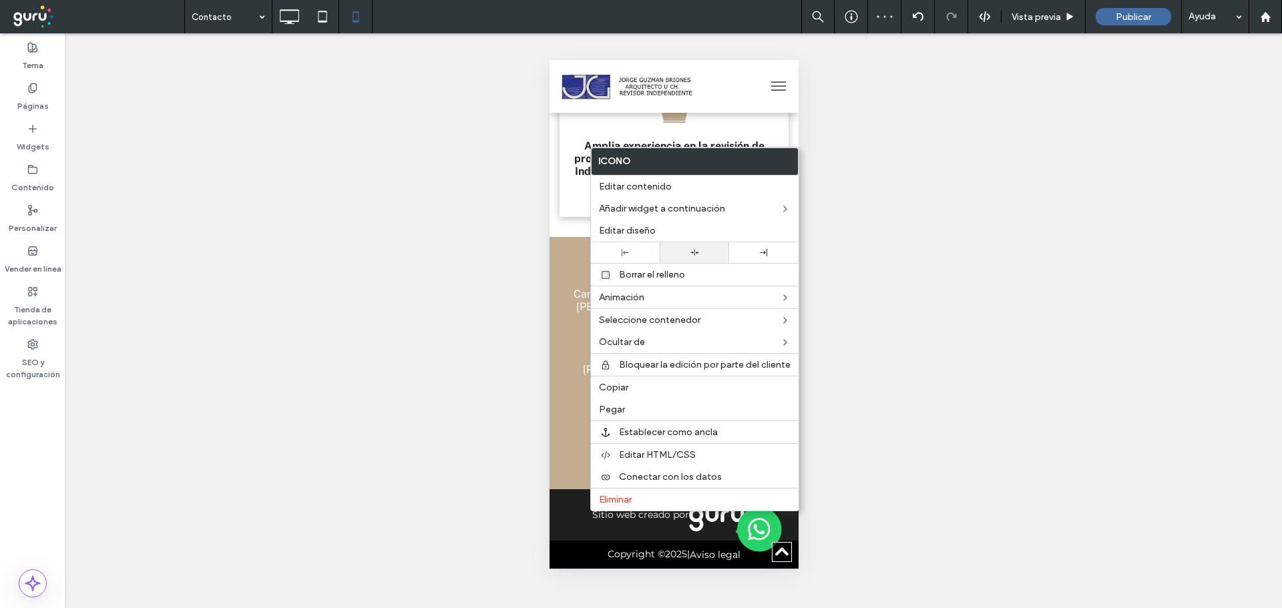
click at [702, 258] on div at bounding box center [694, 252] width 69 height 21
click at [932, 507] on div "¿Hacer visible? Sí ¿Hacer visible? Sí ¿Hacer visible? Sí ¿Hacer visible? Sí ¿Ha…" at bounding box center [673, 320] width 1216 height 575
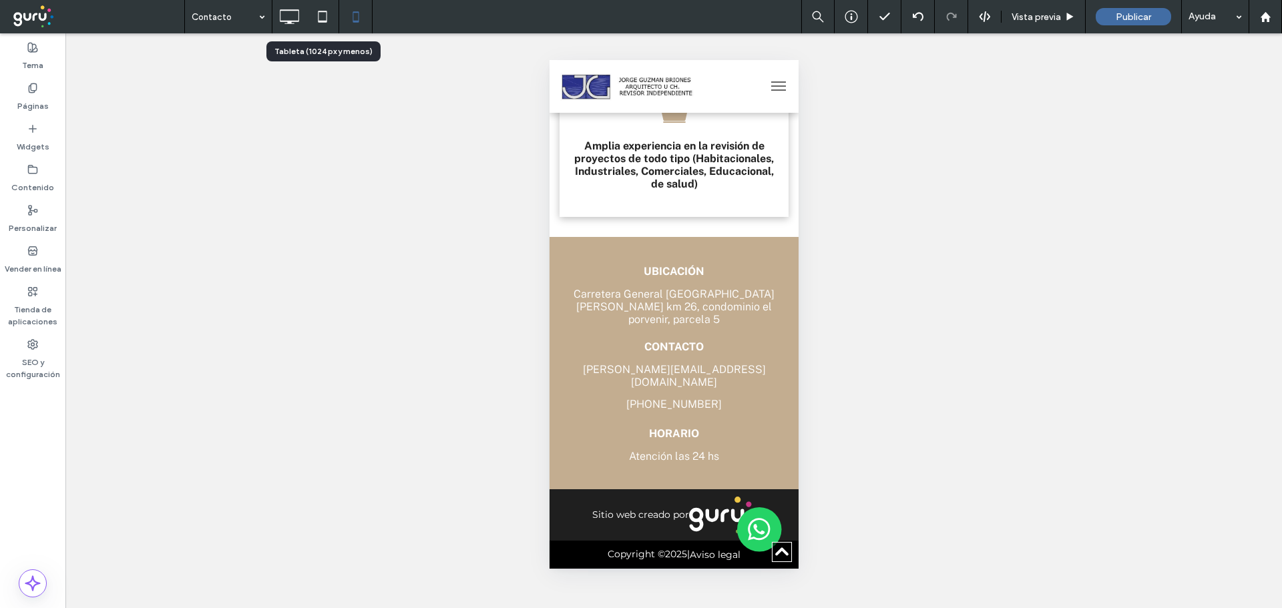
click at [329, 19] on icon at bounding box center [322, 16] width 27 height 27
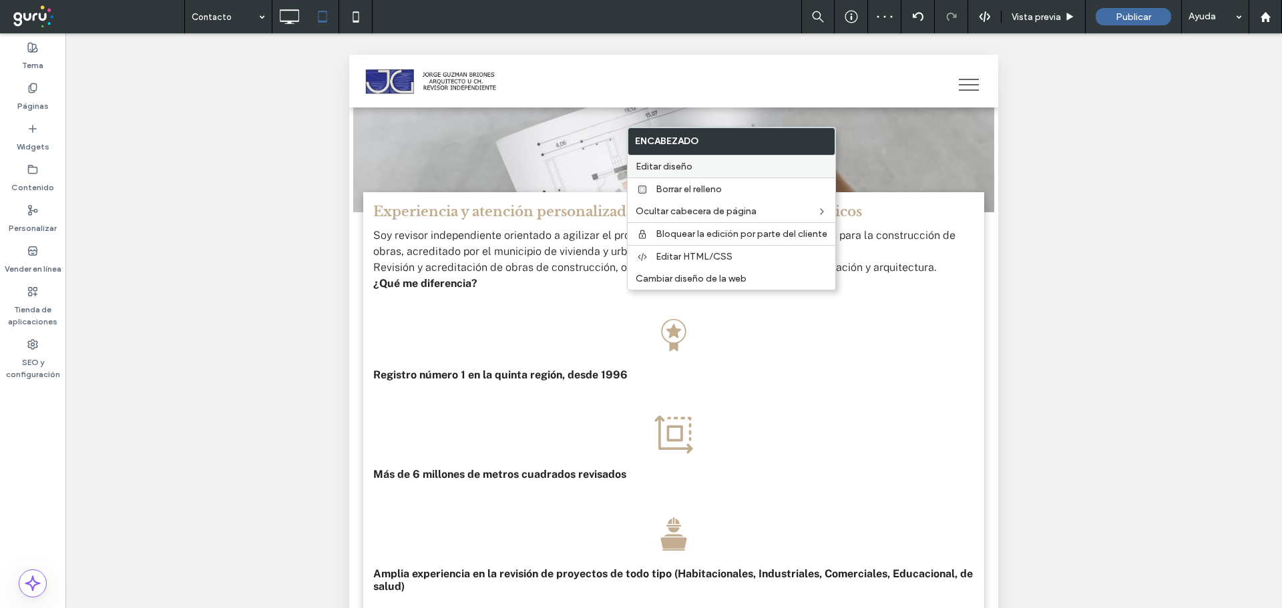
click at [679, 168] on span "Editar diseño" at bounding box center [664, 166] width 57 height 11
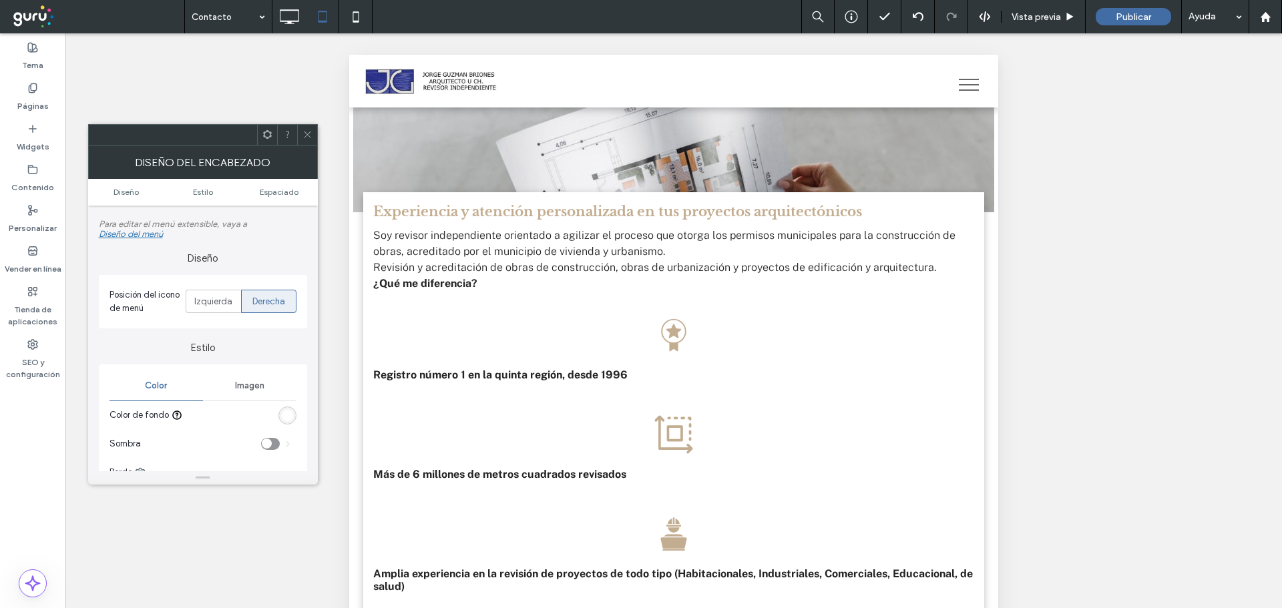
scroll to position [134, 0]
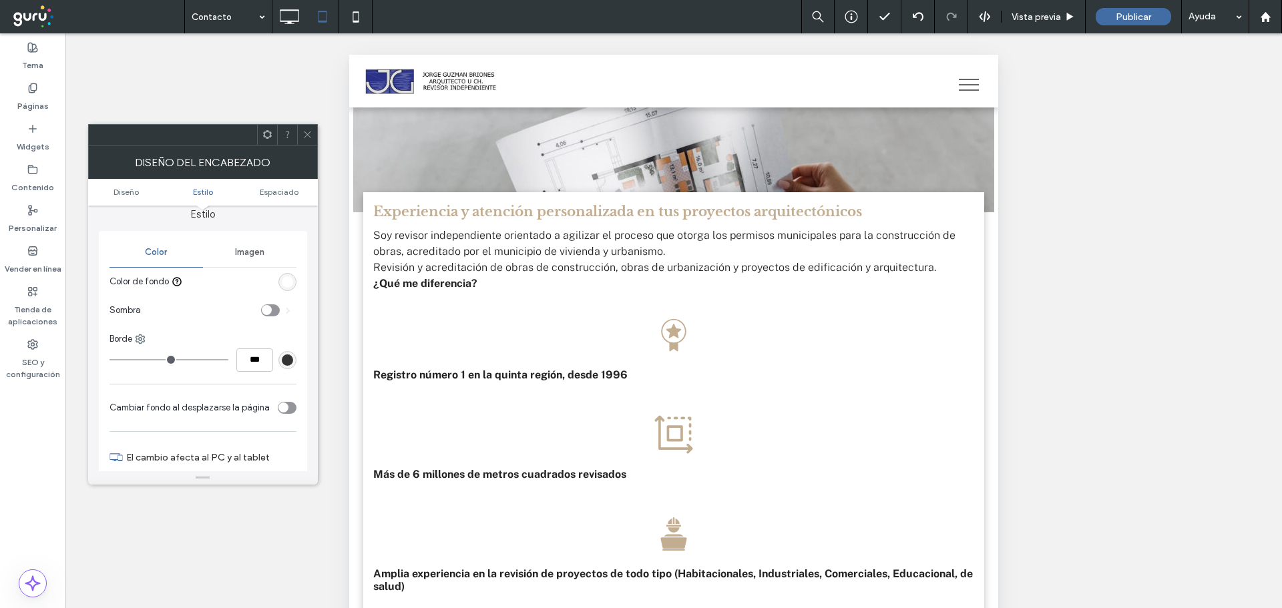
click at [307, 140] on span at bounding box center [307, 135] width 10 height 20
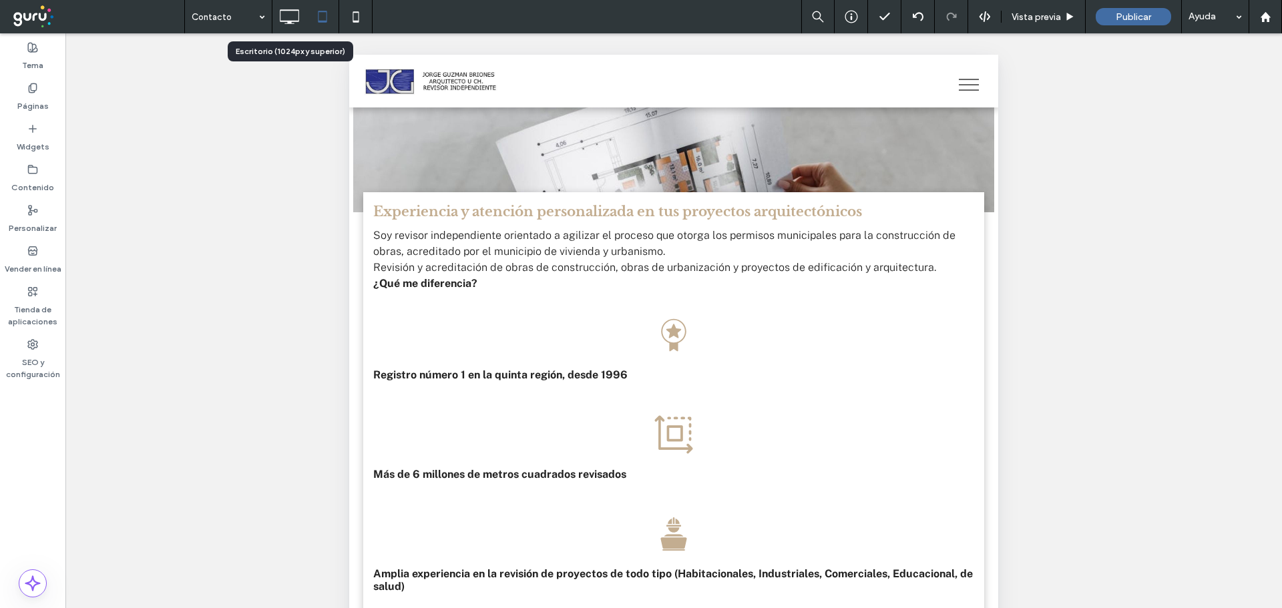
click at [288, 21] on use at bounding box center [289, 16] width 19 height 15
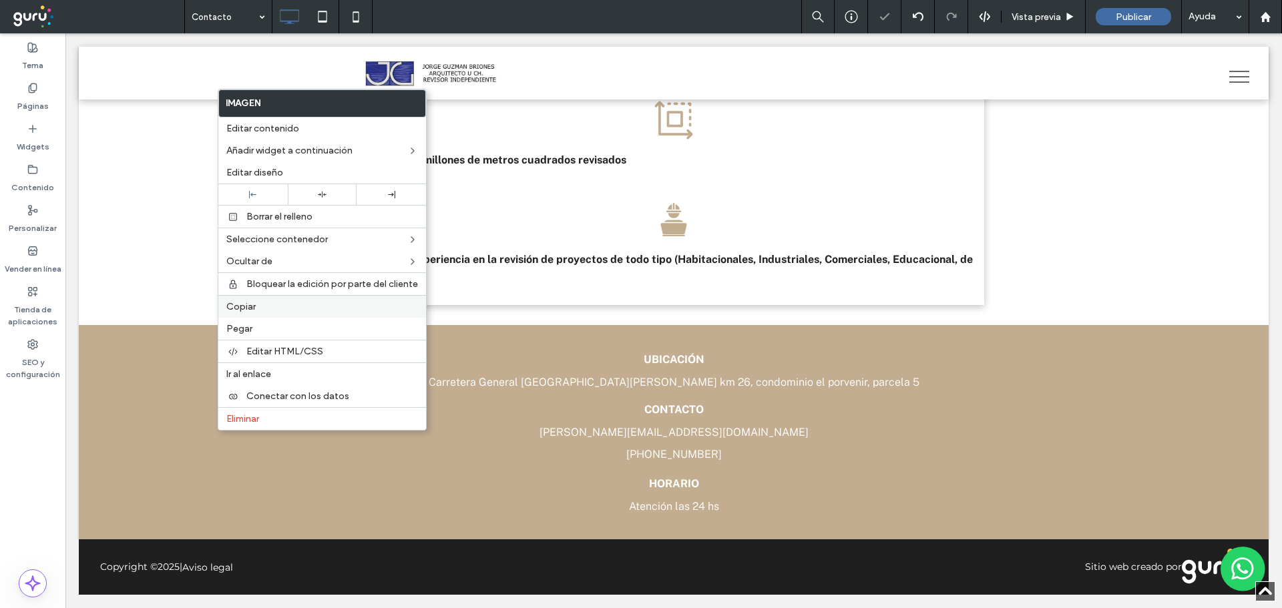
click at [266, 300] on div "Copiar" at bounding box center [322, 306] width 208 height 23
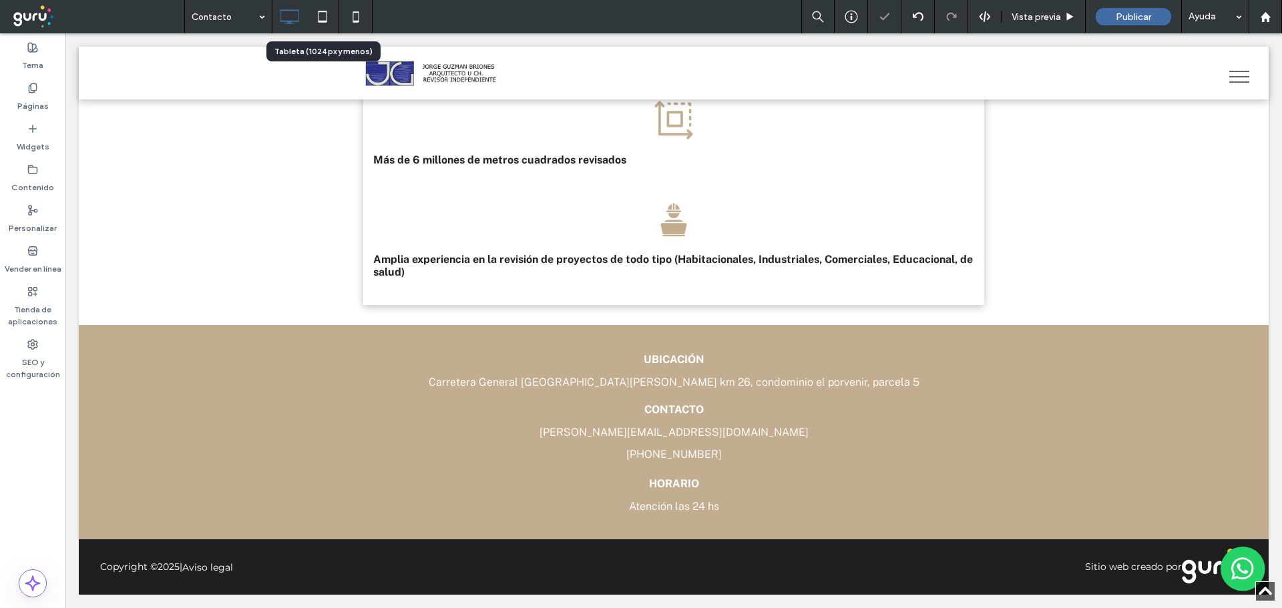
click at [321, 21] on use at bounding box center [322, 16] width 9 height 11
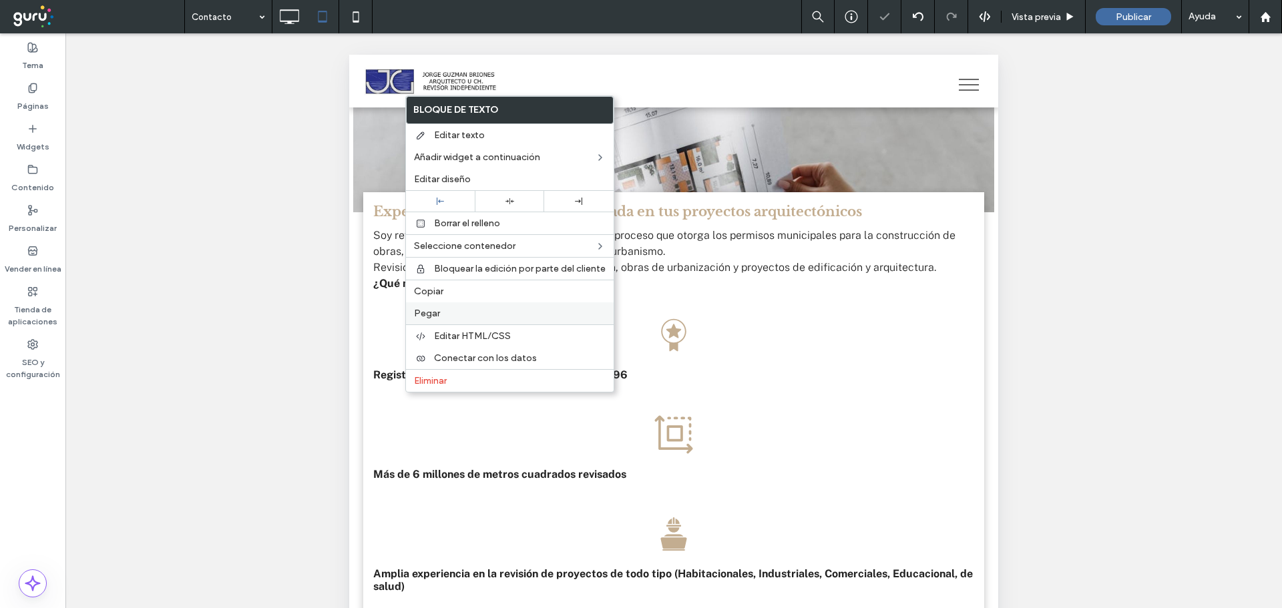
click at [439, 314] on label "Pegar" at bounding box center [510, 313] width 192 height 11
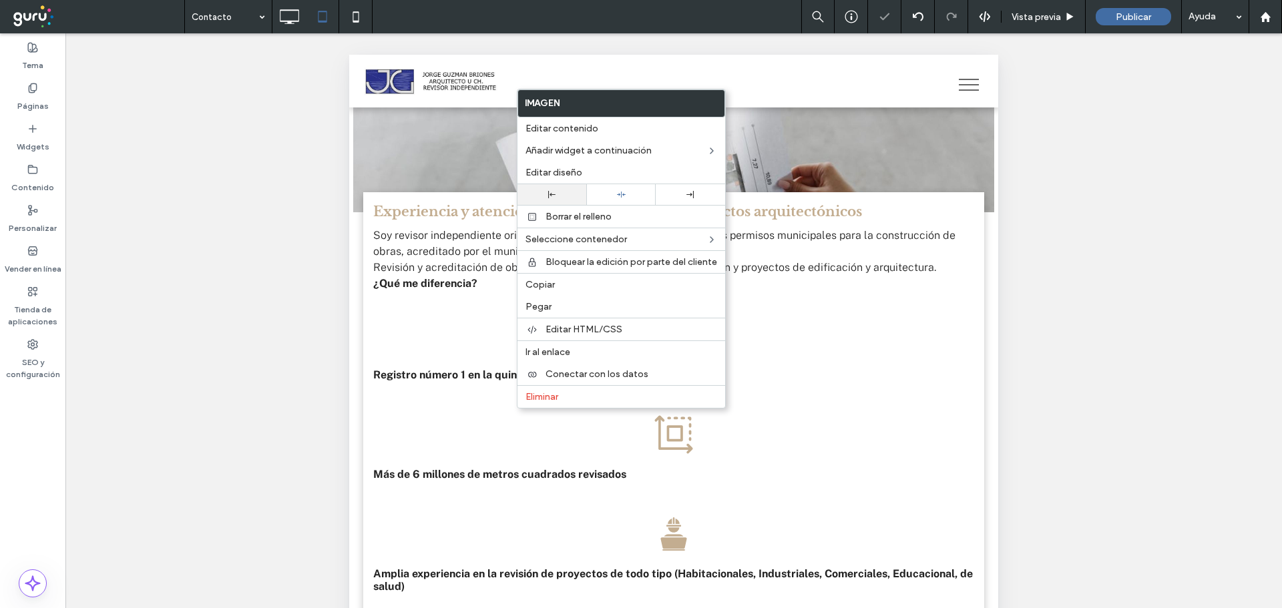
click at [565, 198] on div at bounding box center [552, 194] width 56 height 7
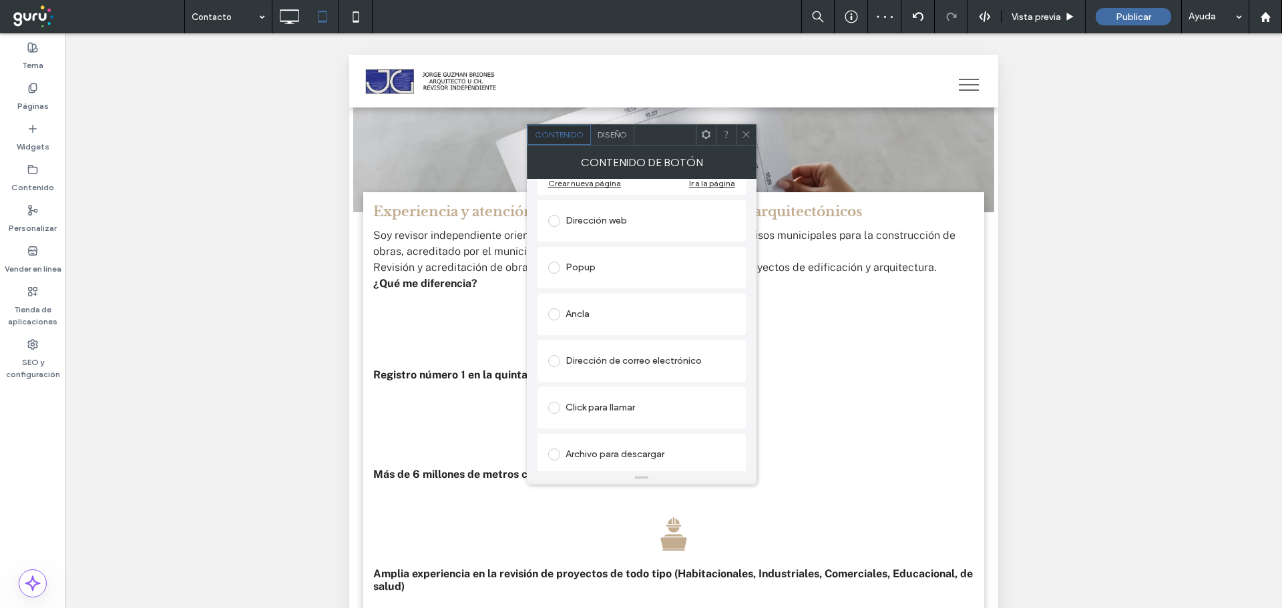
scroll to position [223, 0]
click at [642, 457] on div "Archivo para descargar" at bounding box center [641, 450] width 187 height 21
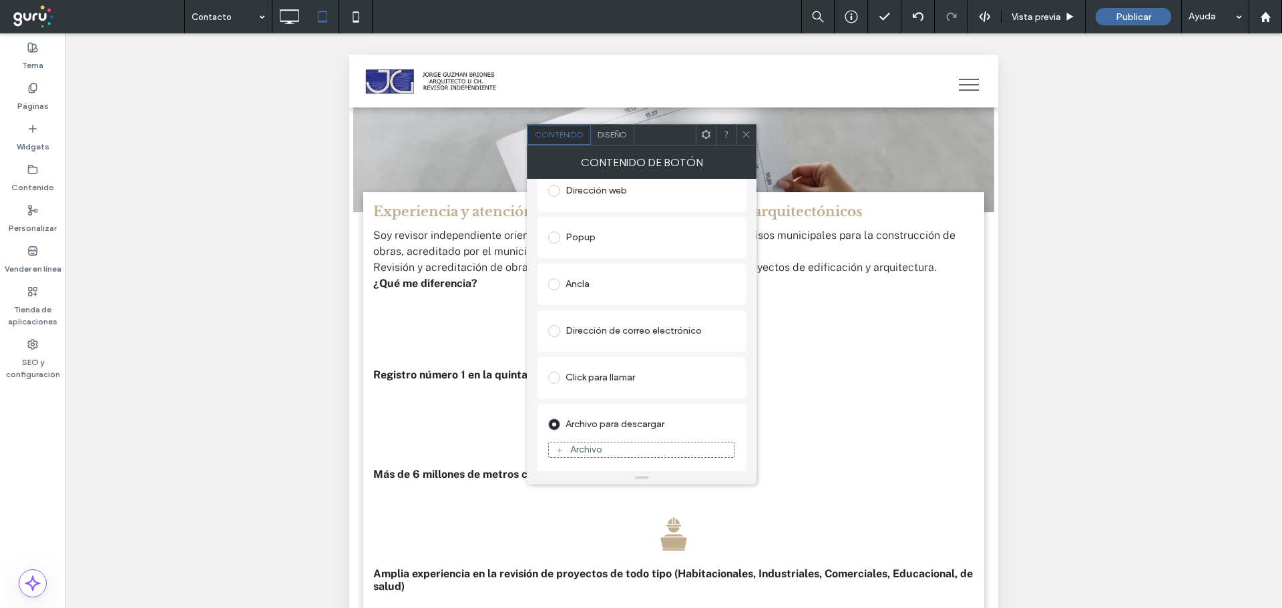
click at [616, 453] on div "Archivo" at bounding box center [642, 450] width 186 height 12
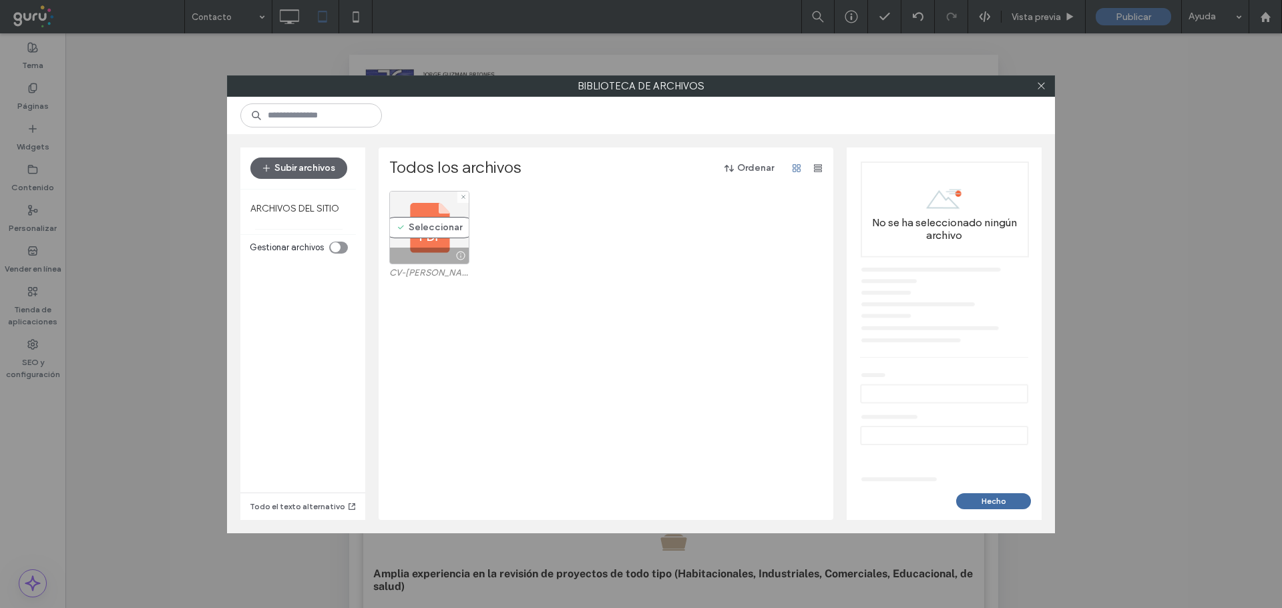
click at [427, 225] on div "Seleccionar" at bounding box center [429, 227] width 80 height 73
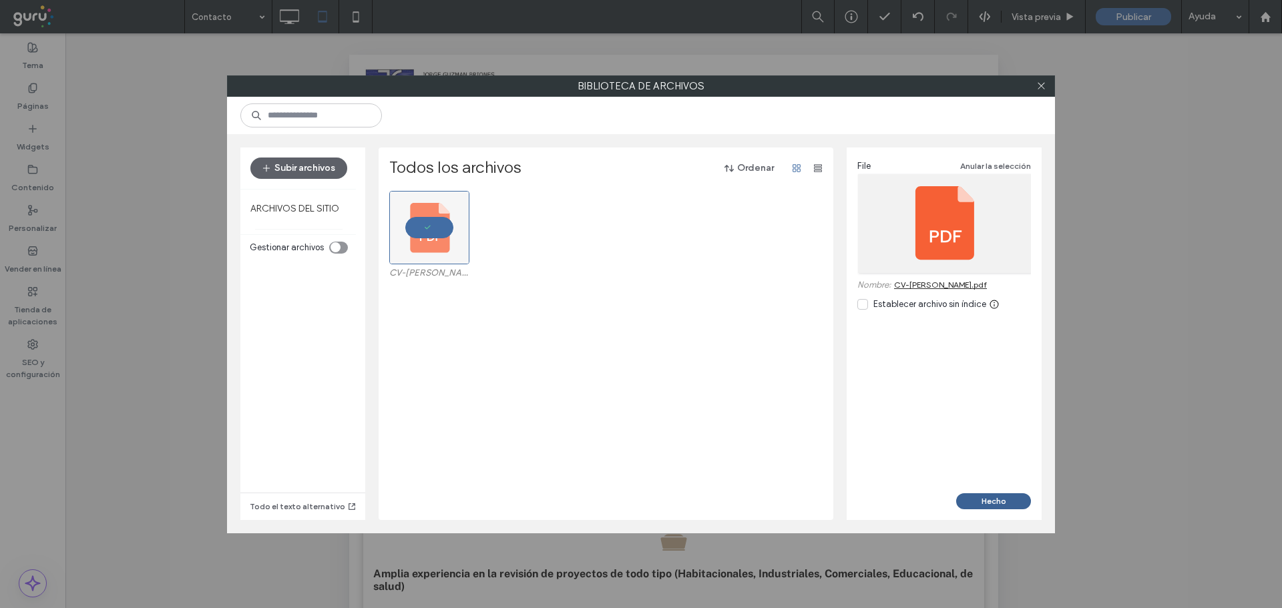
click at [985, 497] on button "Hecho" at bounding box center [993, 501] width 75 height 16
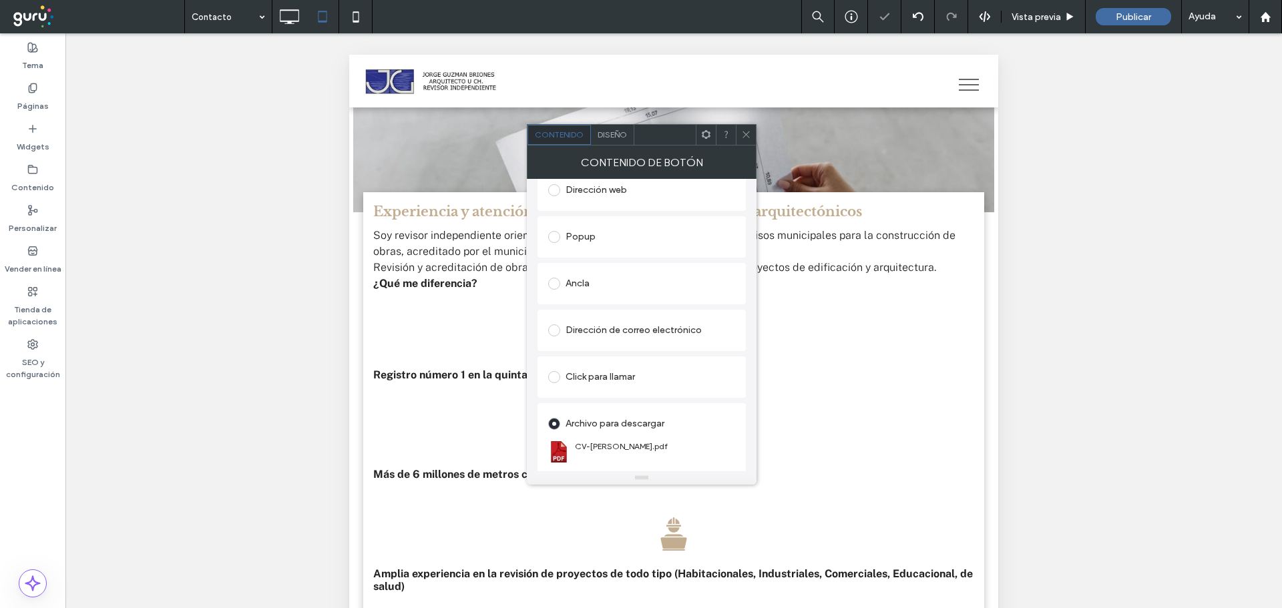
click at [746, 134] on use at bounding box center [745, 135] width 7 height 7
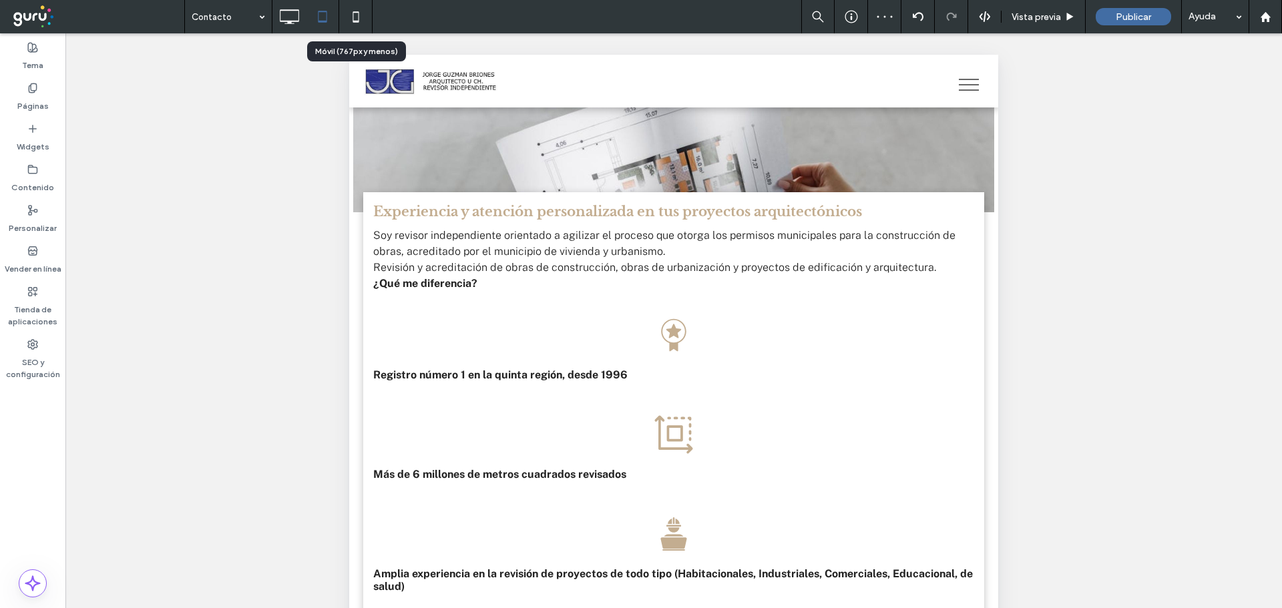
click at [353, 16] on use at bounding box center [356, 16] width 6 height 11
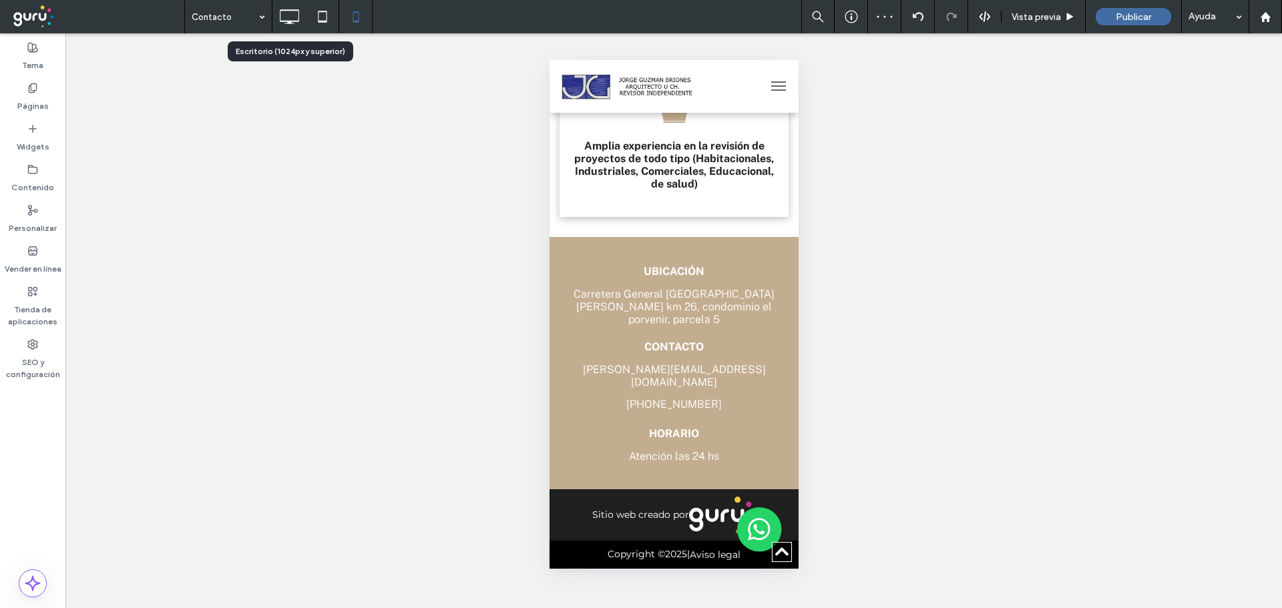
click at [288, 18] on icon at bounding box center [289, 16] width 27 height 27
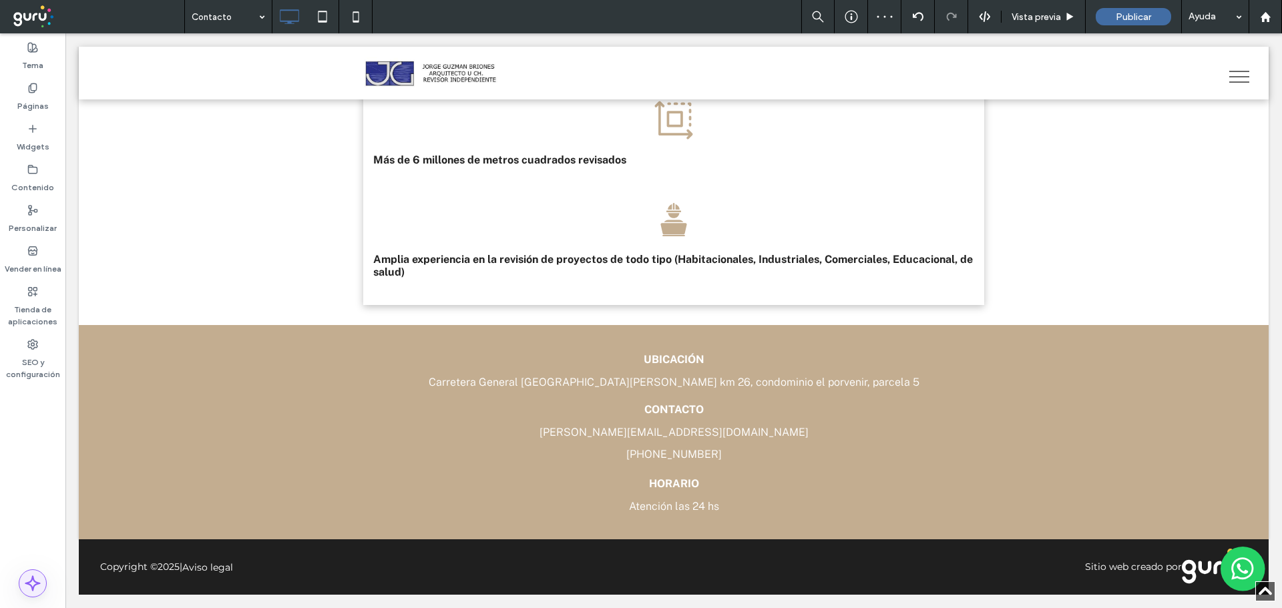
click at [27, 581] on icon at bounding box center [33, 584] width 16 height 16
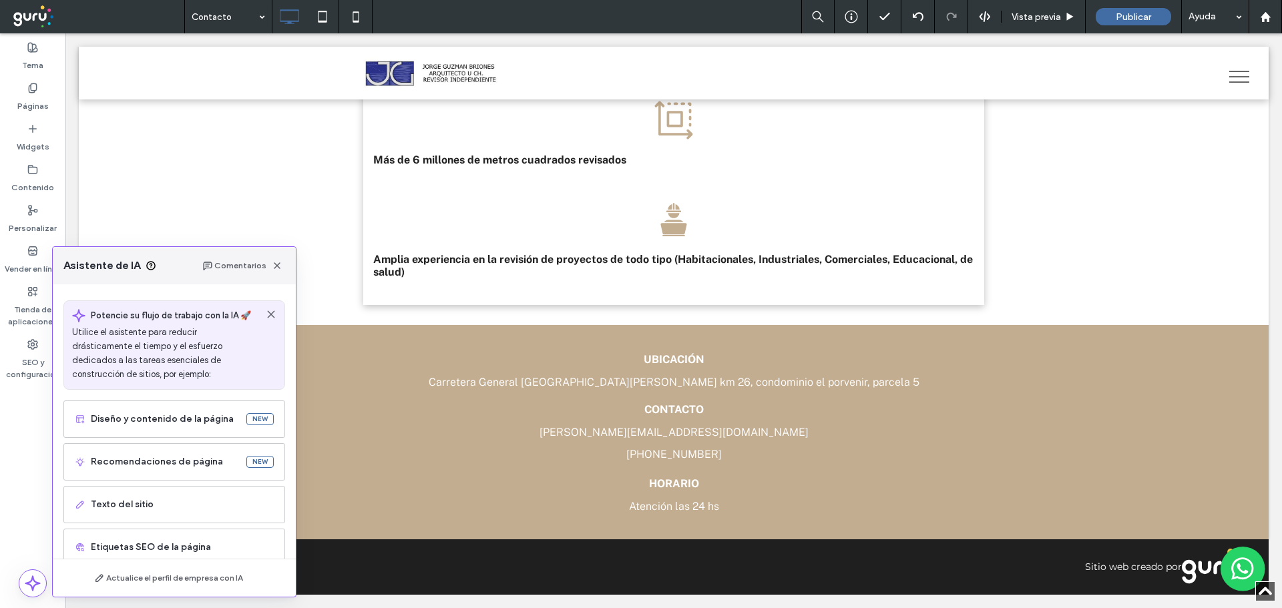
scroll to position [67, 0]
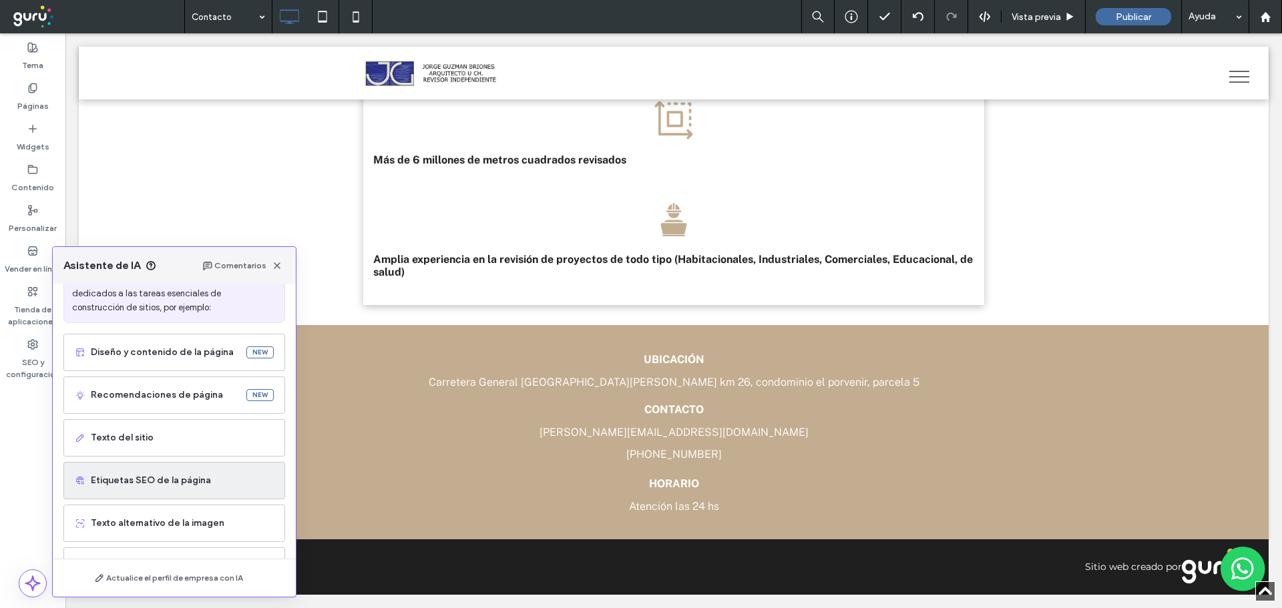
click at [183, 499] on div "Etiquetas SEO de la página" at bounding box center [174, 480] width 222 height 37
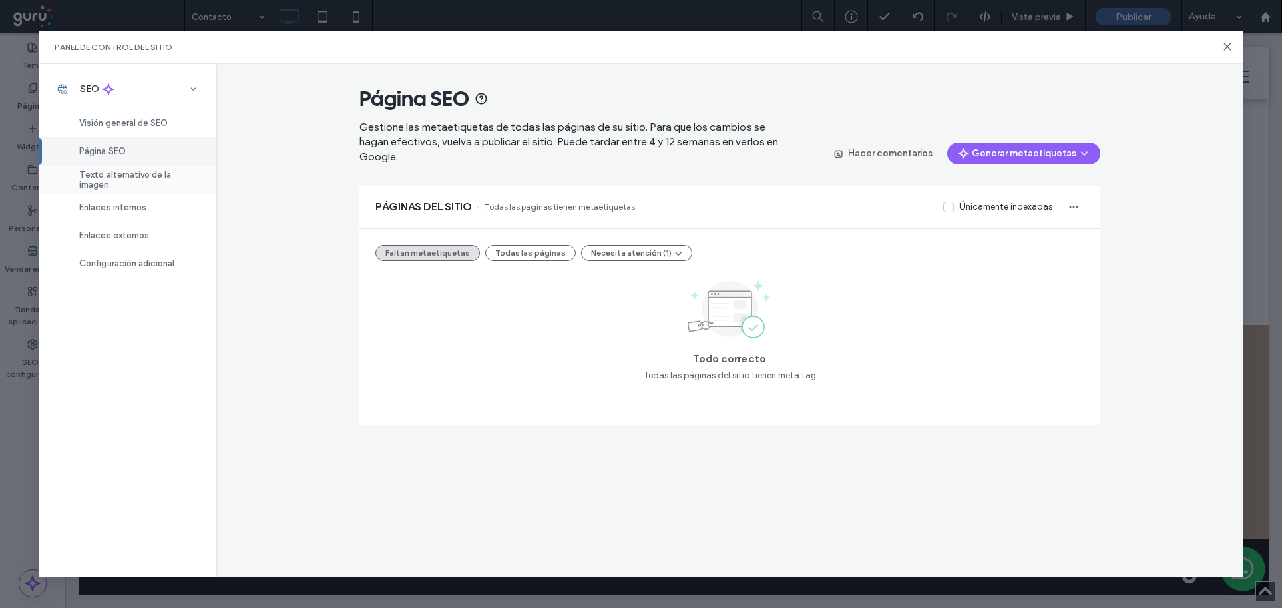
click at [153, 170] on div "Texto alternativo de la imagen" at bounding box center [128, 180] width 178 height 28
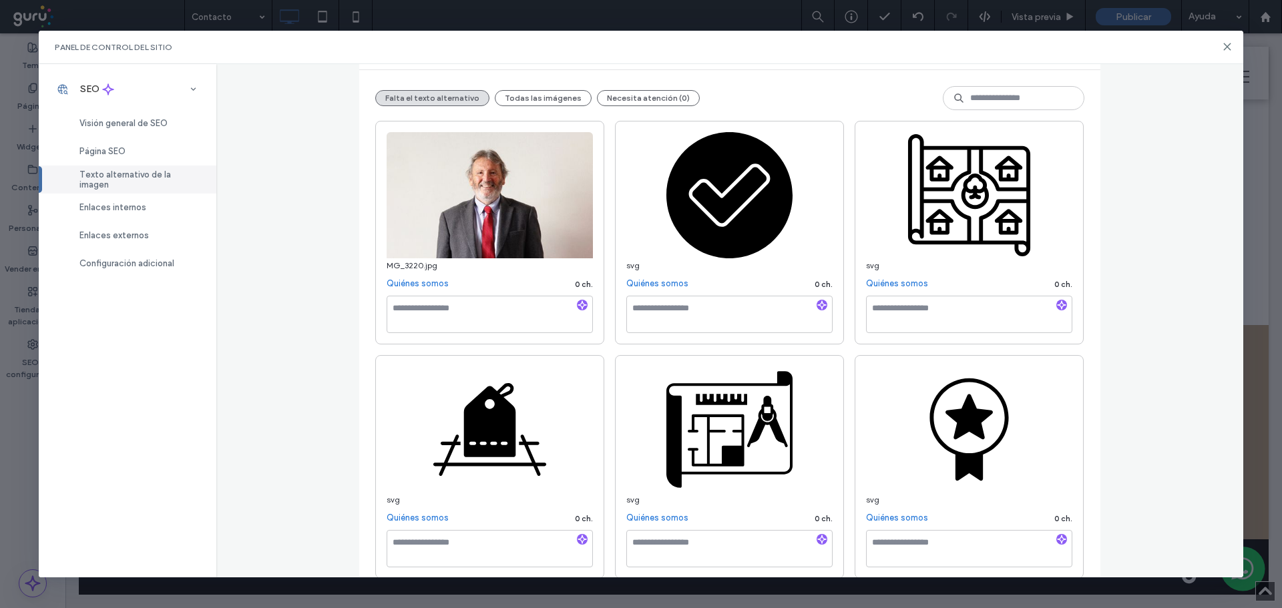
scroll to position [142, 0]
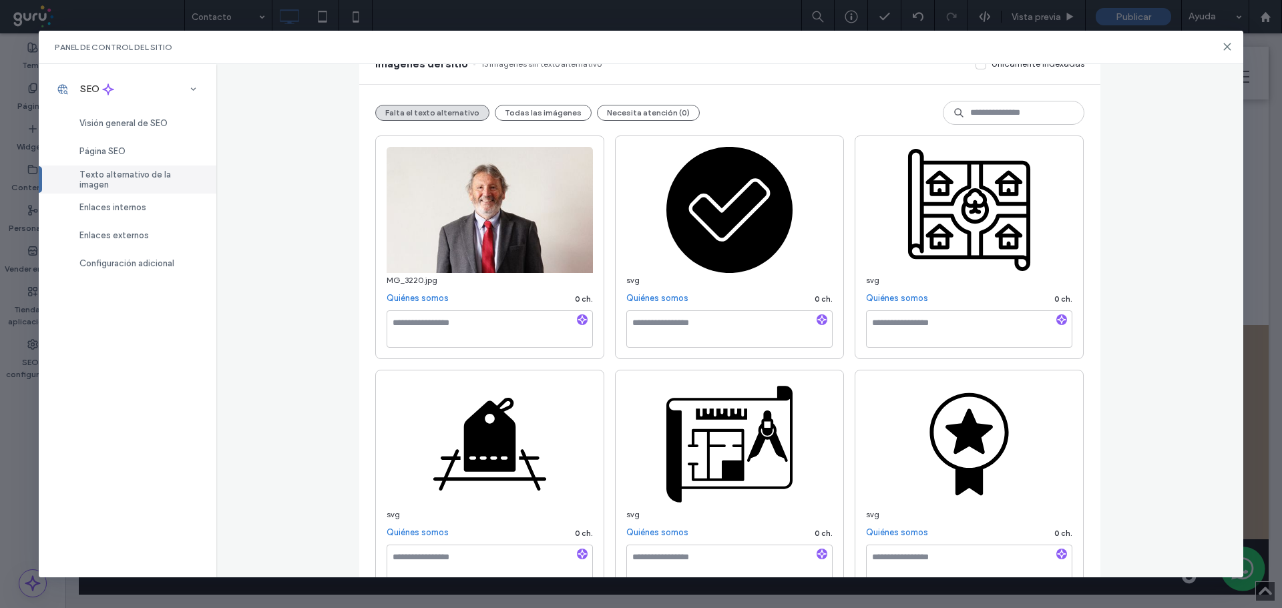
click at [1126, 284] on div "Texto alternativo de la imagen Gestione todas las etiquetas de texto alternativ…" at bounding box center [730, 321] width 1028 height 514
click at [511, 328] on textarea at bounding box center [490, 328] width 206 height 37
paste textarea "**********"
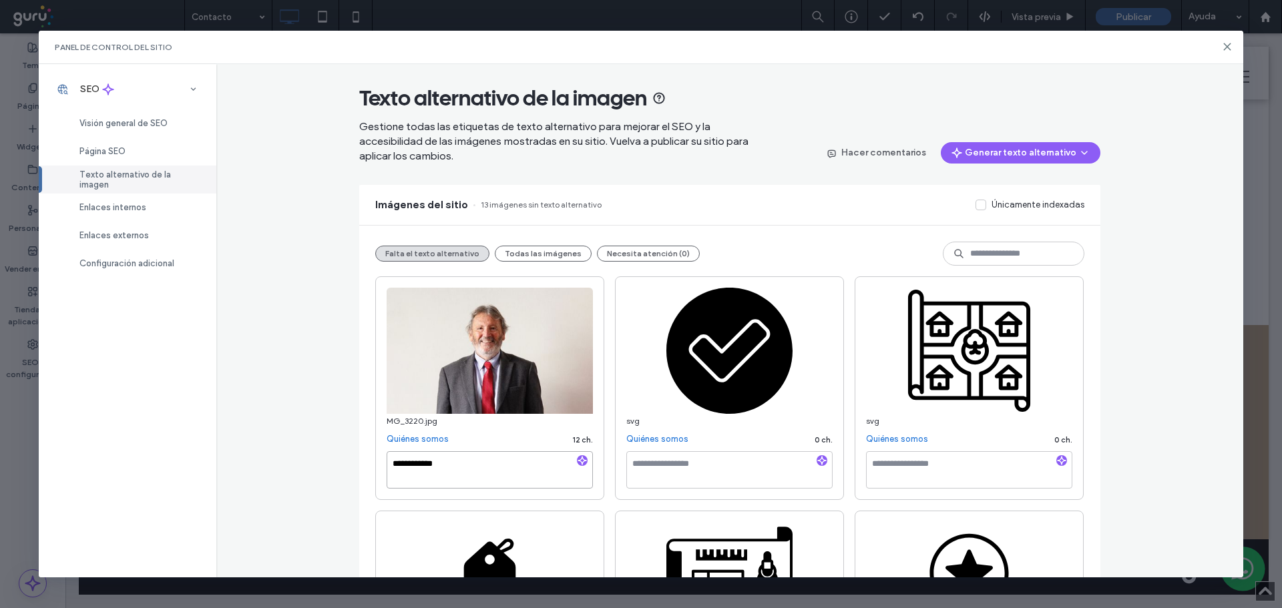
scroll to position [0, 0]
type textarea "**********"
click at [1035, 148] on button "Generar texto alternativo" at bounding box center [1021, 153] width 160 height 21
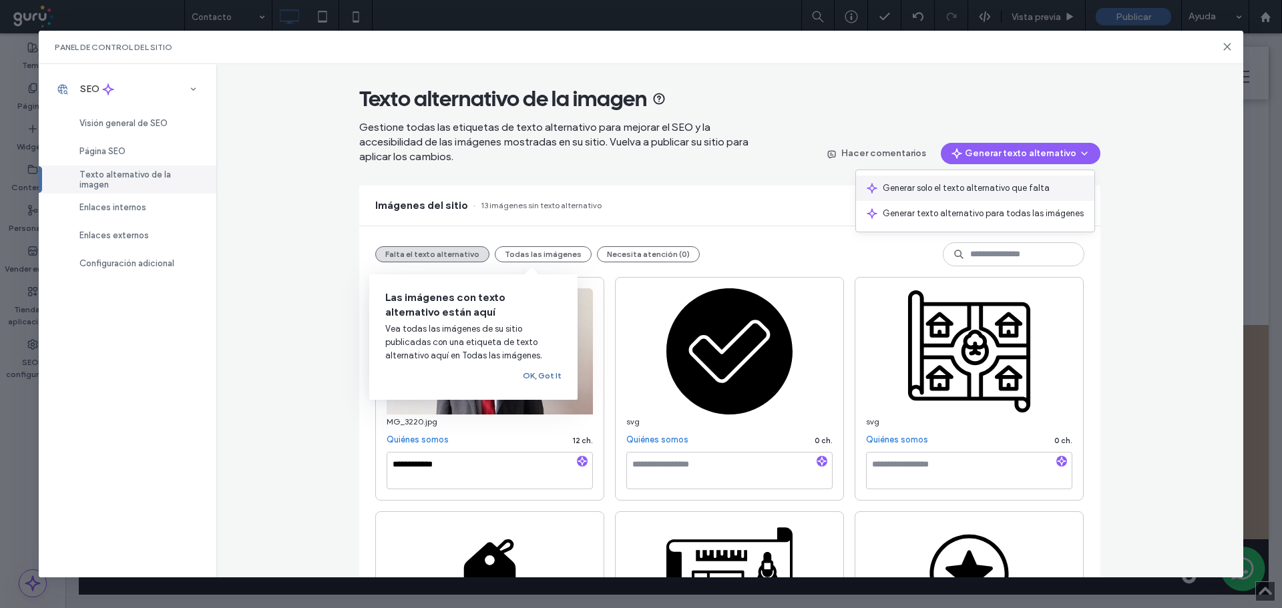
click at [1024, 178] on div "Generar solo el texto alternativo que falta" at bounding box center [975, 188] width 238 height 25
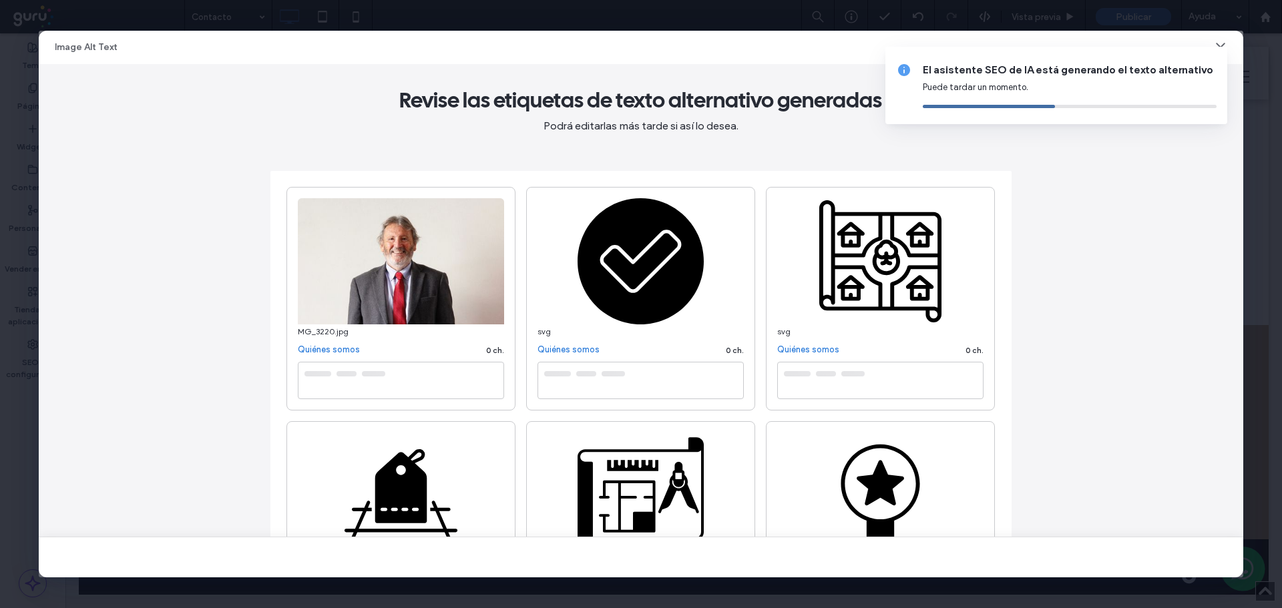
type textarea "**********"
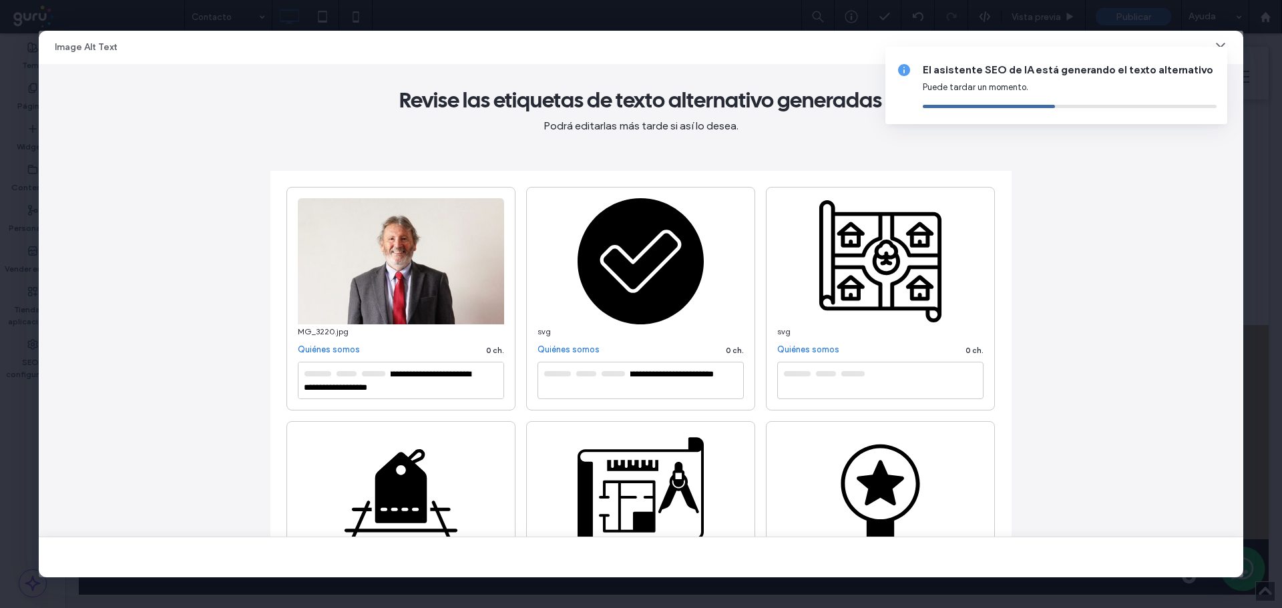
type textarea "**********"
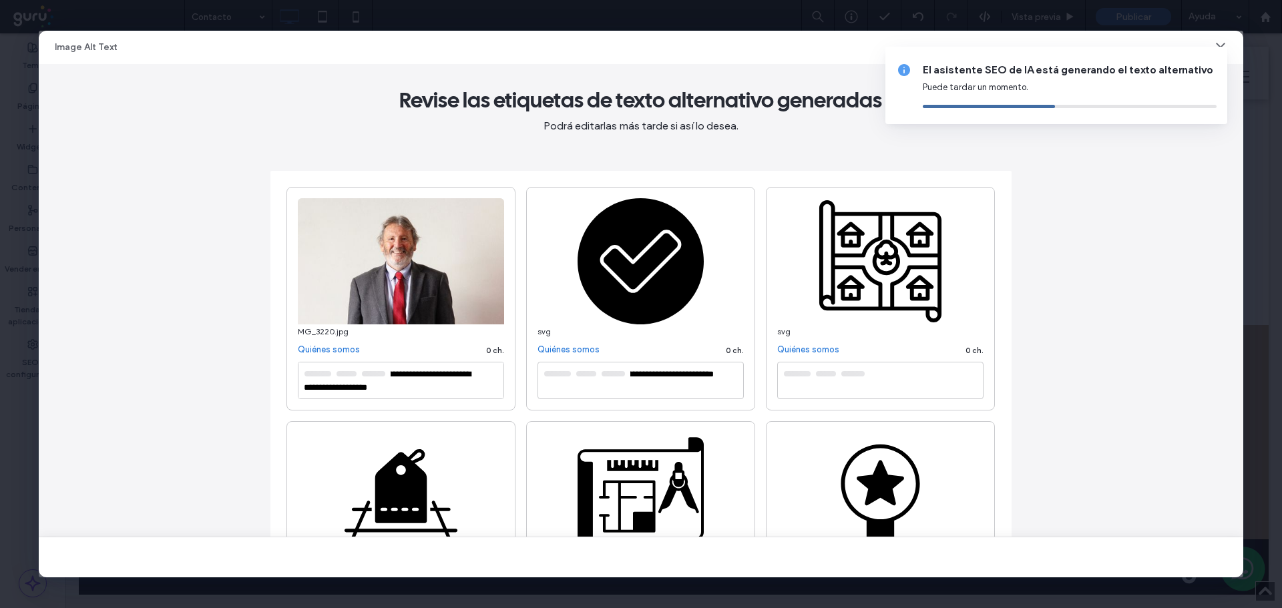
type textarea "**********"
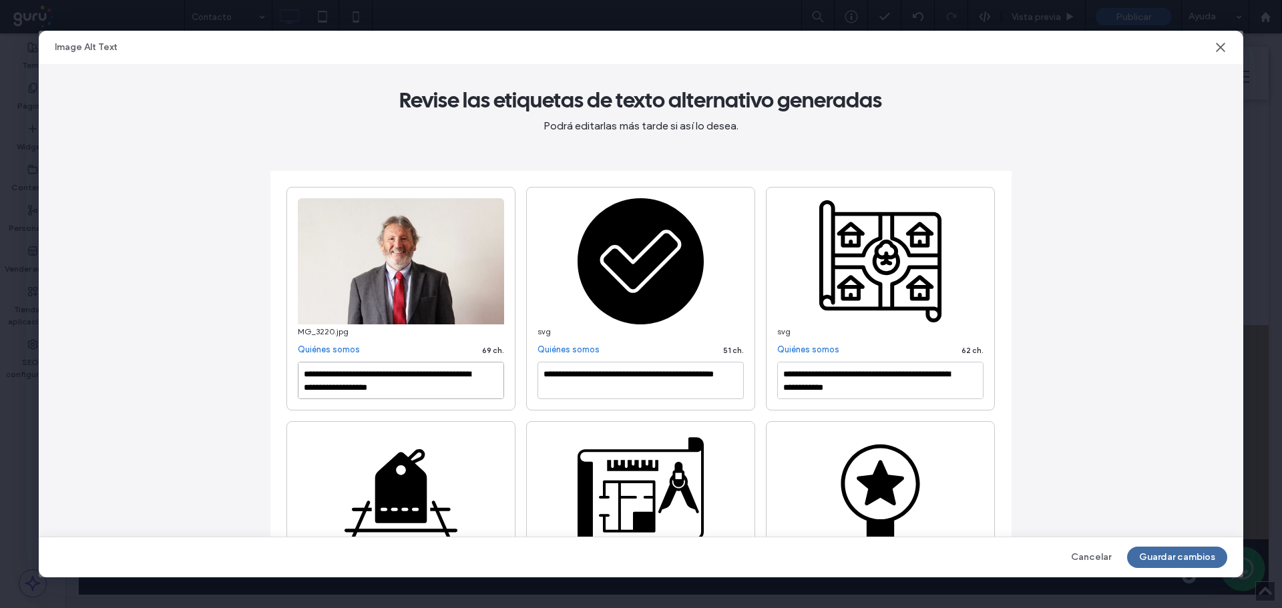
click at [403, 387] on textarea "**********" at bounding box center [401, 380] width 206 height 37
paste textarea
type textarea "**********"
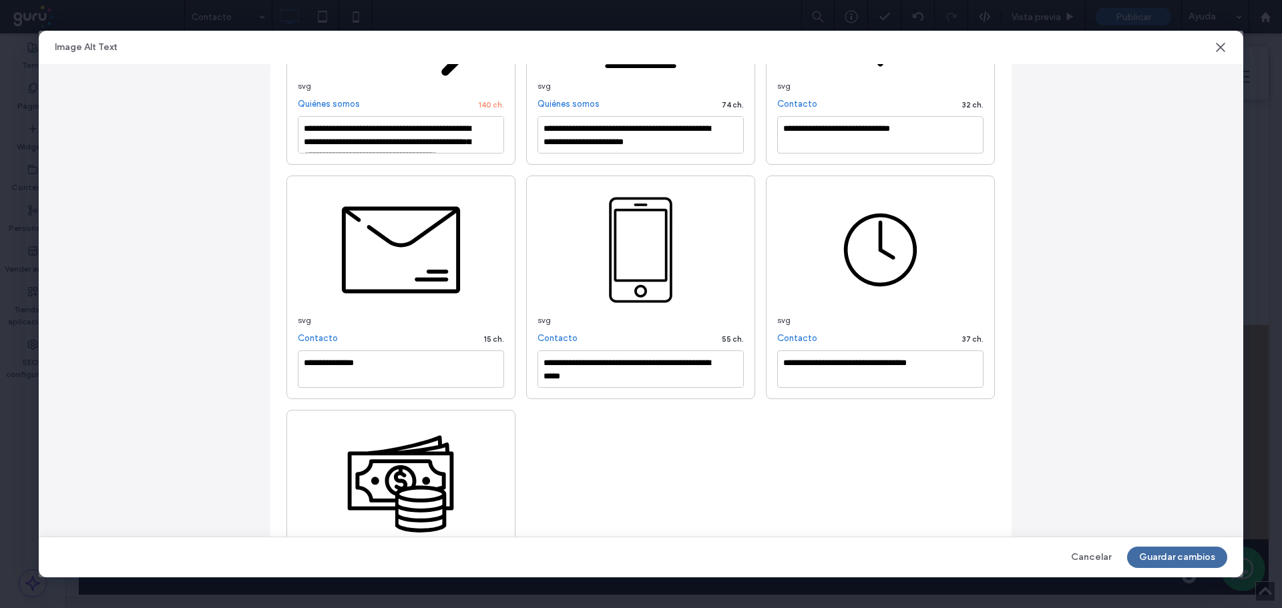
scroll to position [843, 0]
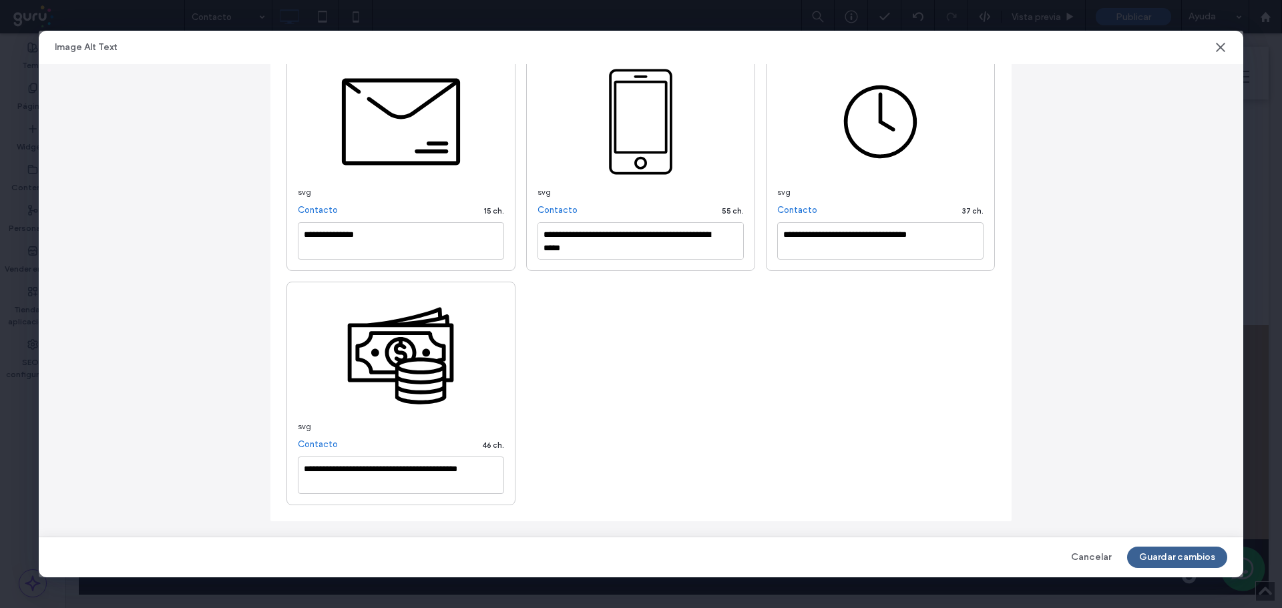
click at [1196, 552] on button "Guardar cambios" at bounding box center [1177, 557] width 100 height 21
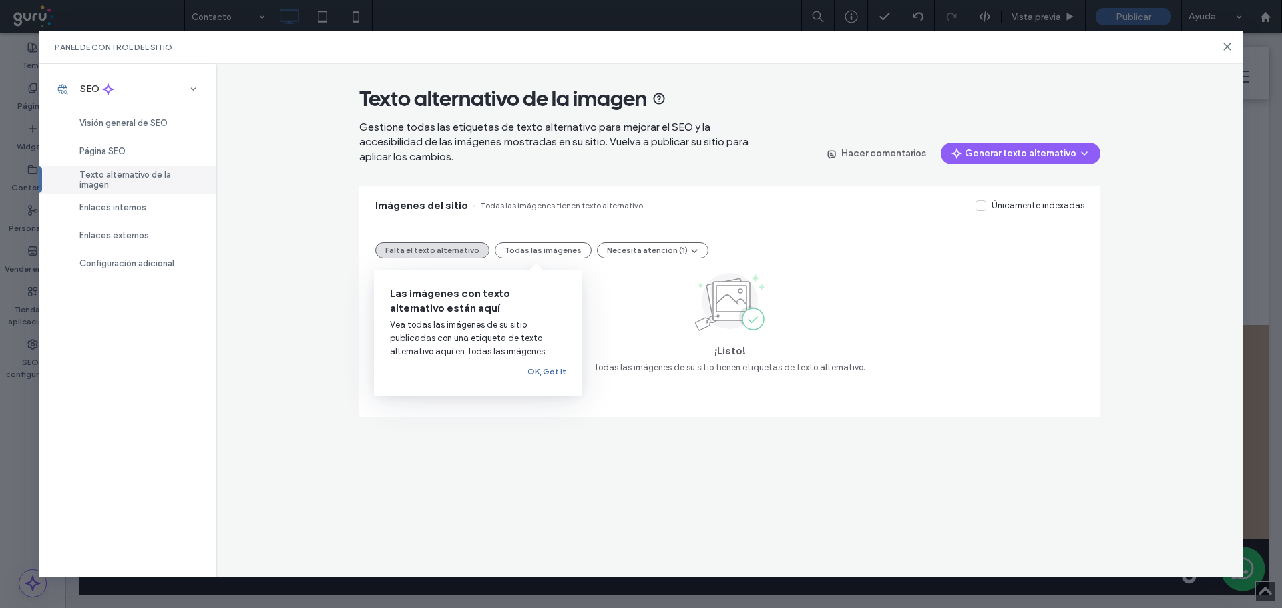
click at [1232, 39] on div "Panel de control del sitio" at bounding box center [641, 47] width 1205 height 33
click at [1224, 47] on icon at bounding box center [1227, 46] width 11 height 11
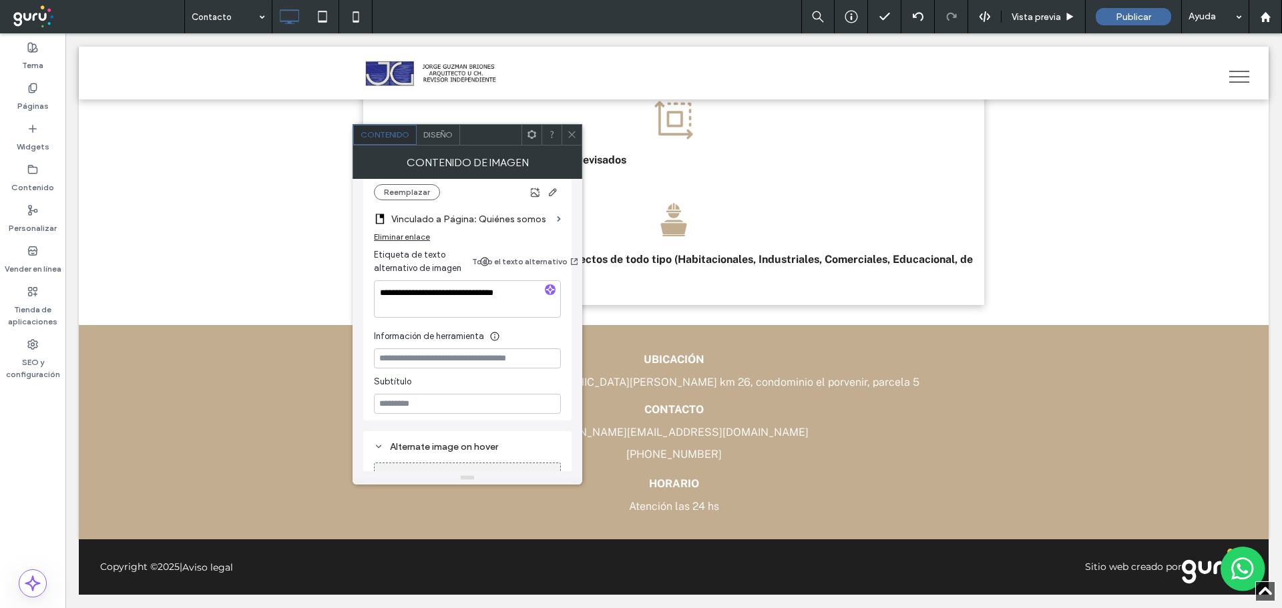
scroll to position [334, 0]
click at [1121, 22] on span "Publicar" at bounding box center [1133, 16] width 35 height 11
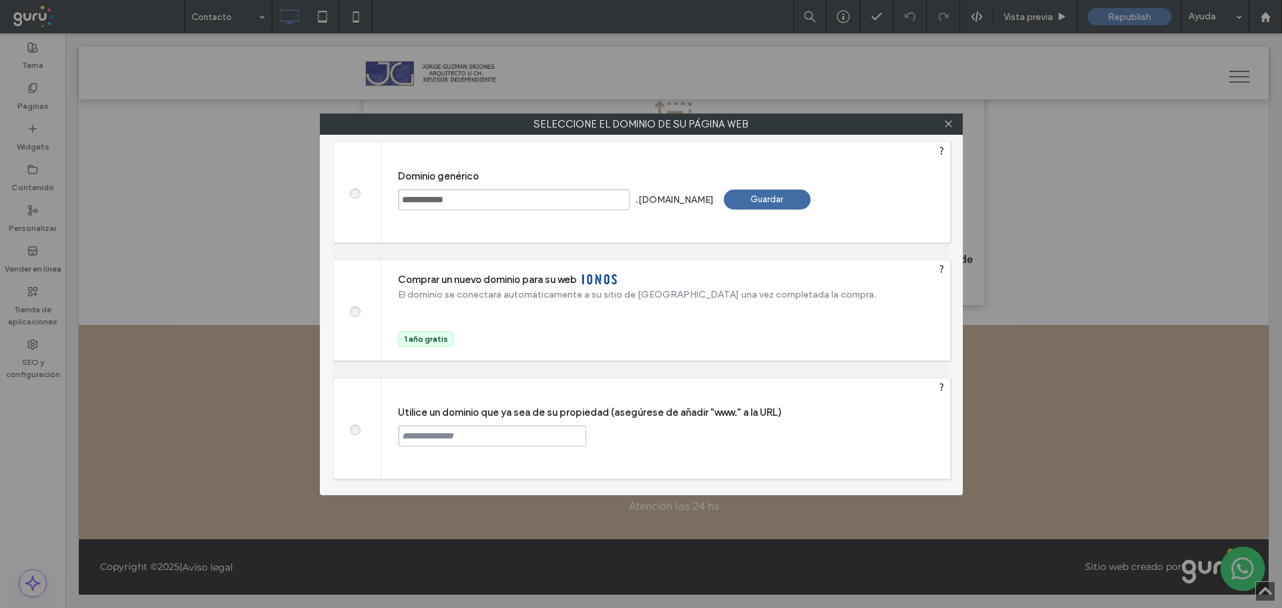
click at [772, 198] on div "Guardar" at bounding box center [767, 200] width 87 height 20
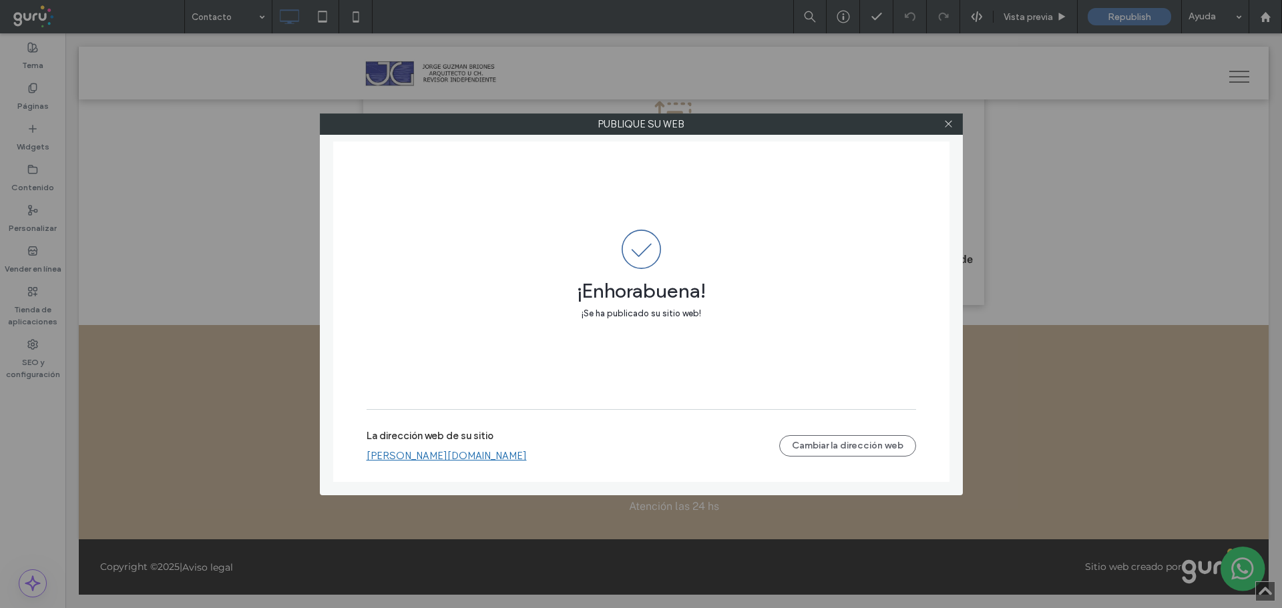
click at [491, 459] on link "[PERSON_NAME][DOMAIN_NAME]" at bounding box center [447, 456] width 160 height 12
click at [940, 120] on div at bounding box center [949, 124] width 20 height 20
click at [951, 122] on icon at bounding box center [948, 124] width 10 height 10
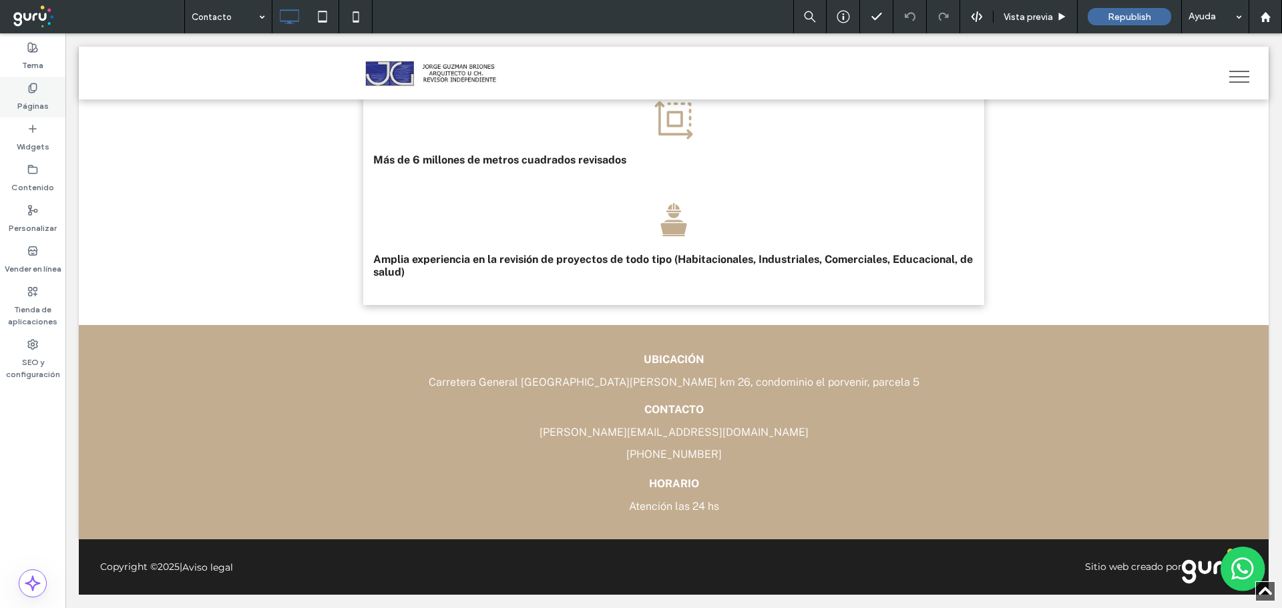
click at [21, 103] on label "Páginas" at bounding box center [32, 102] width 31 height 19
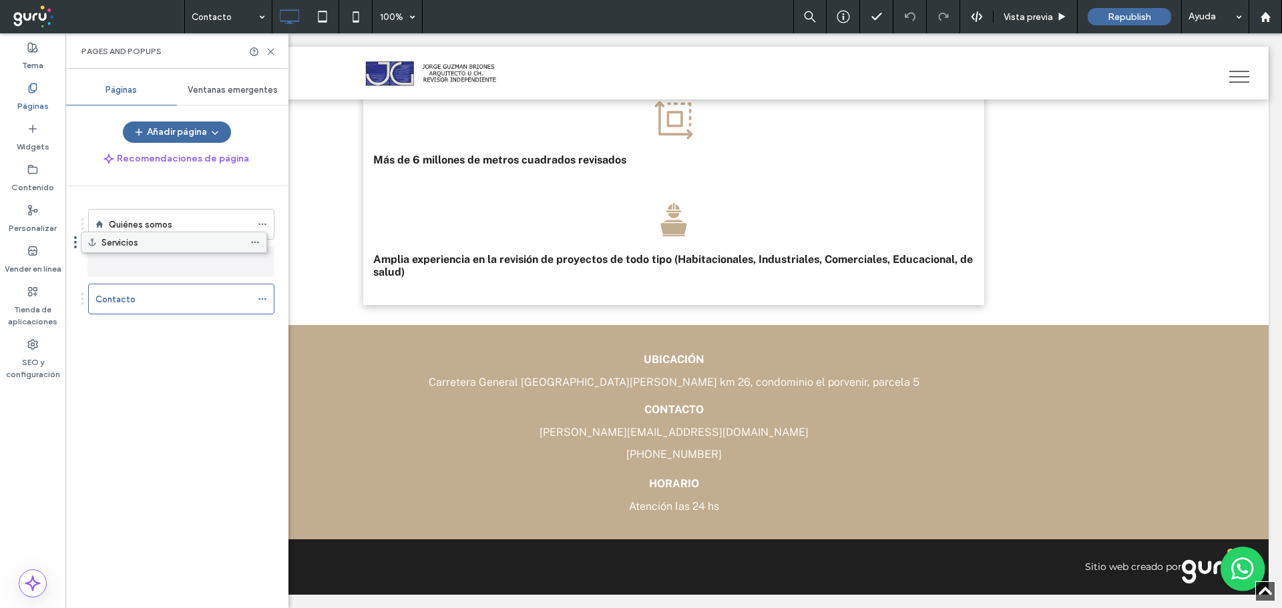
drag, startPoint x: 146, startPoint y: 298, endPoint x: 139, endPoint y: 246, distance: 52.6
click at [276, 54] on div "Pages and Popups" at bounding box center [176, 50] width 223 height 35
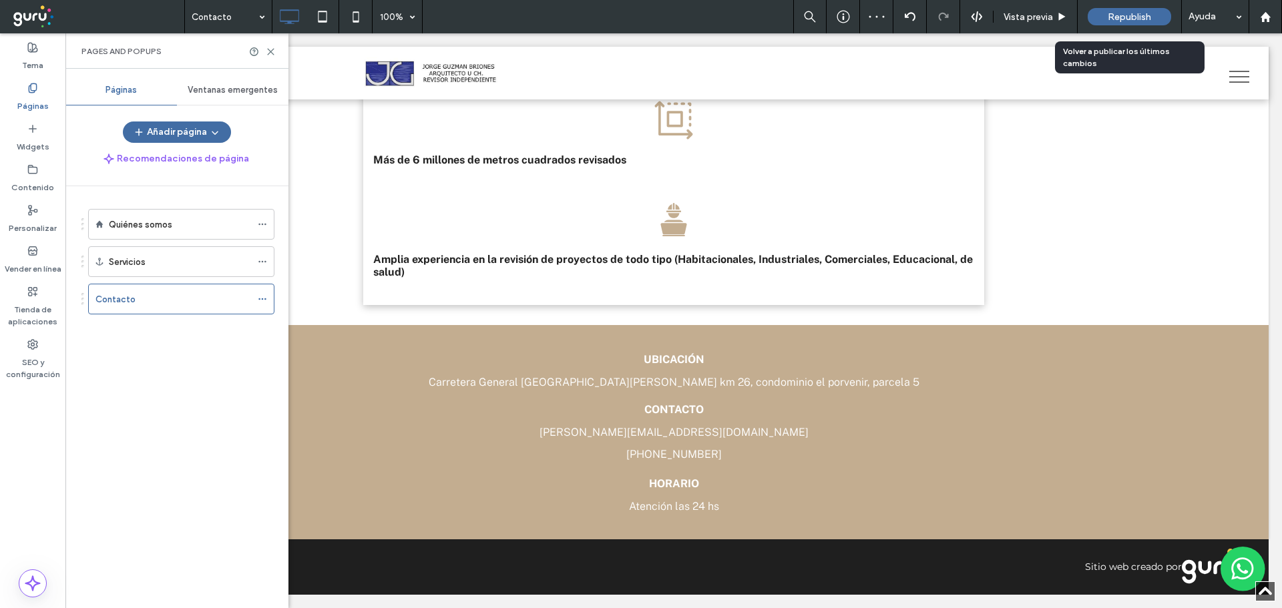
click at [1128, 19] on span "Republish" at bounding box center [1129, 16] width 43 height 11
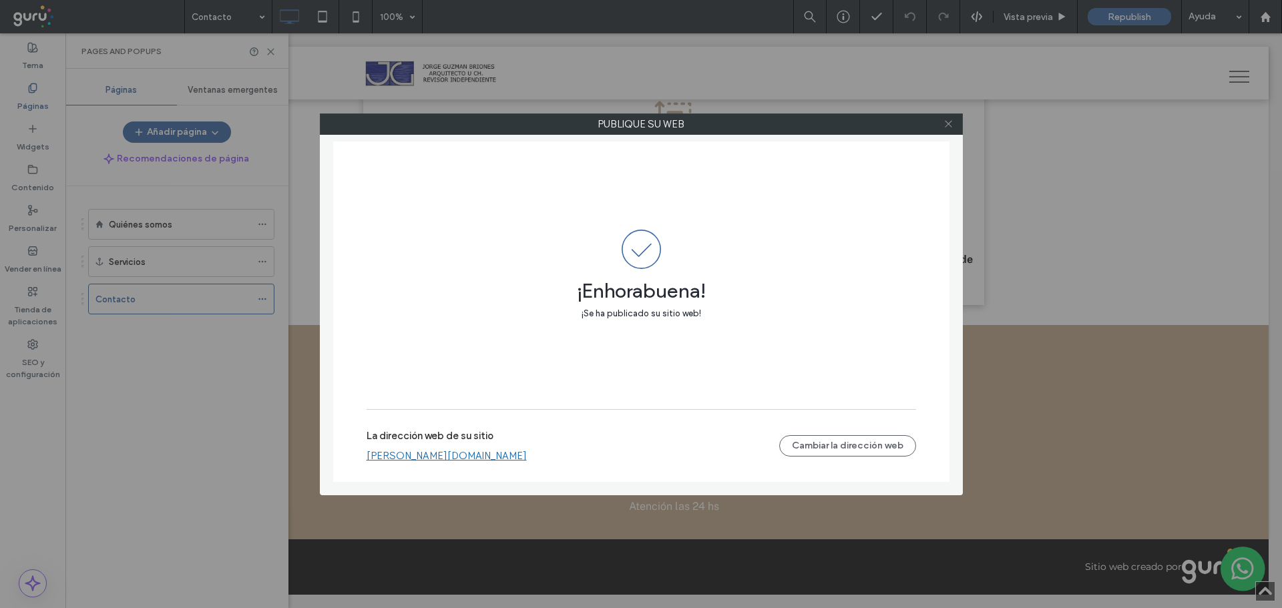
click at [952, 118] on span at bounding box center [948, 124] width 10 height 20
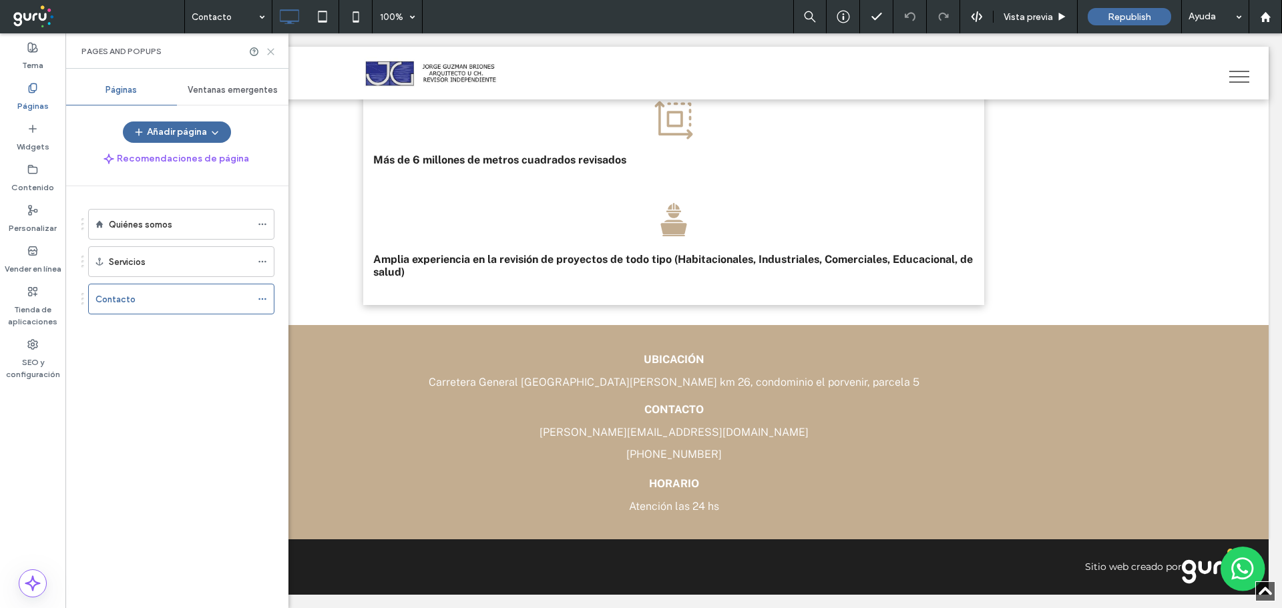
click at [272, 48] on icon at bounding box center [271, 52] width 10 height 10
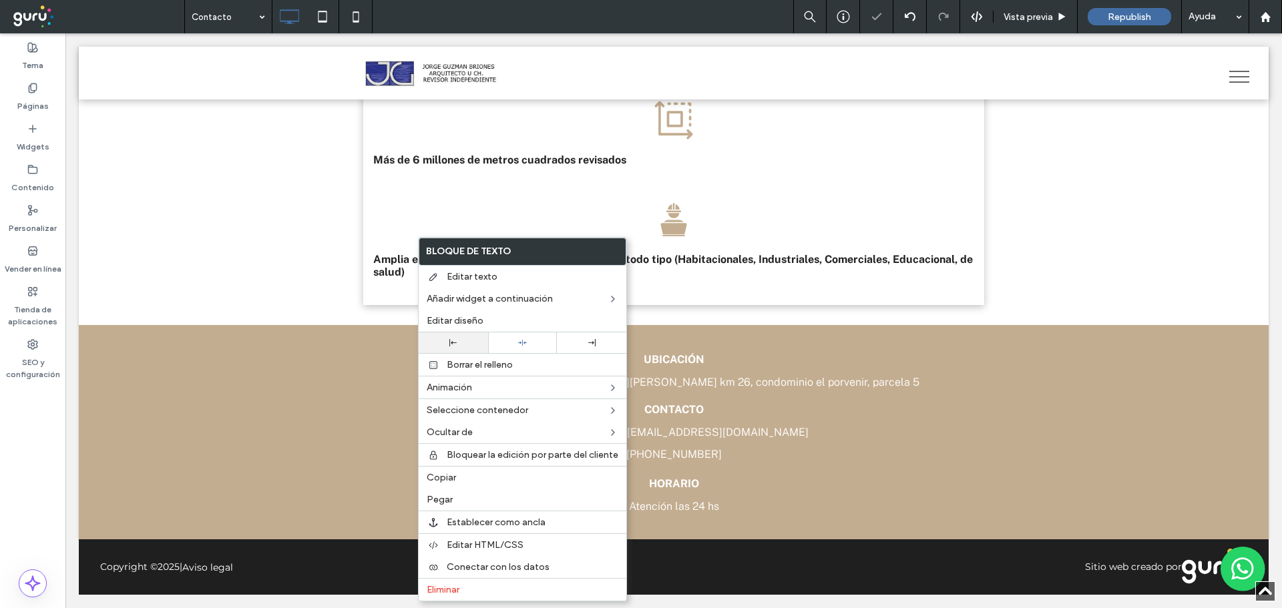
click at [443, 337] on div at bounding box center [453, 342] width 69 height 21
click at [1148, 22] on span "Republish" at bounding box center [1129, 16] width 43 height 11
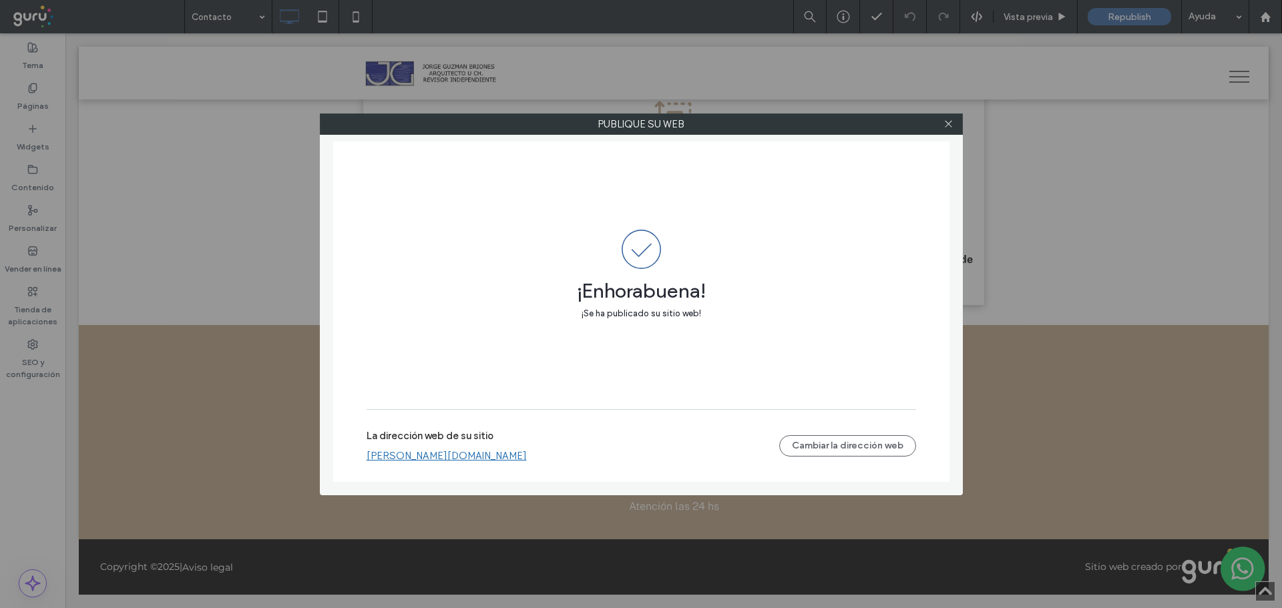
drag, startPoint x: 950, startPoint y: 125, endPoint x: 899, endPoint y: 165, distance: 64.6
click at [949, 125] on icon at bounding box center [948, 124] width 10 height 10
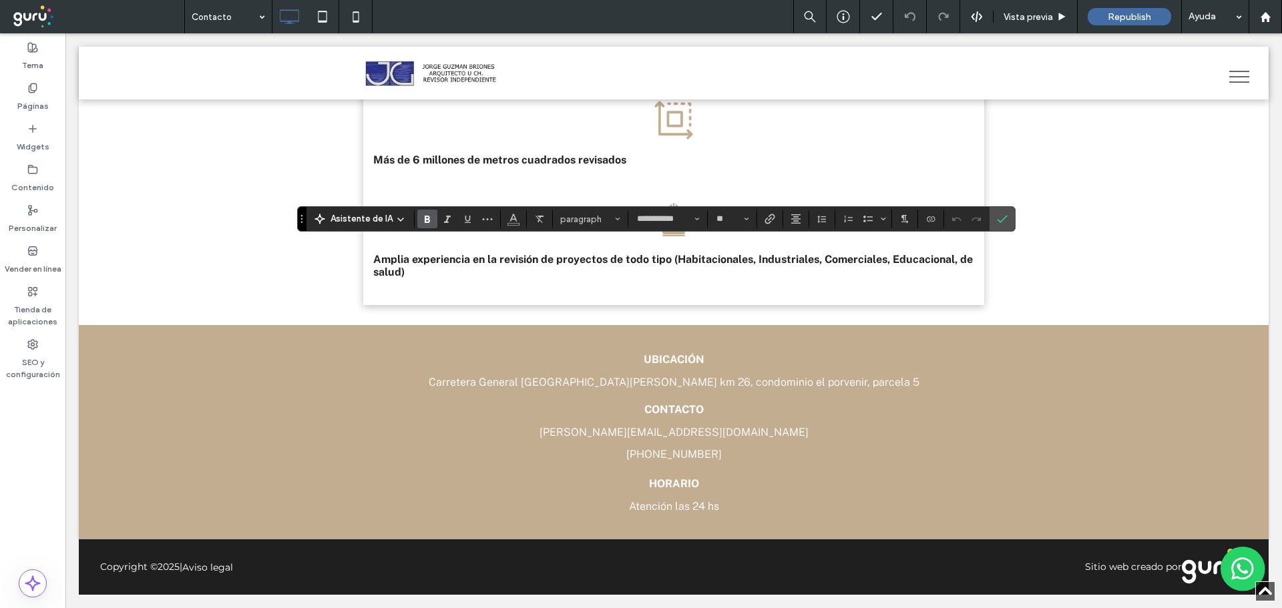
click at [431, 216] on icon "Negrita" at bounding box center [427, 219] width 11 height 11
click at [734, 217] on input "**" at bounding box center [728, 219] width 26 height 11
type input "**"
click at [992, 216] on label "Confirmar" at bounding box center [1002, 219] width 20 height 24
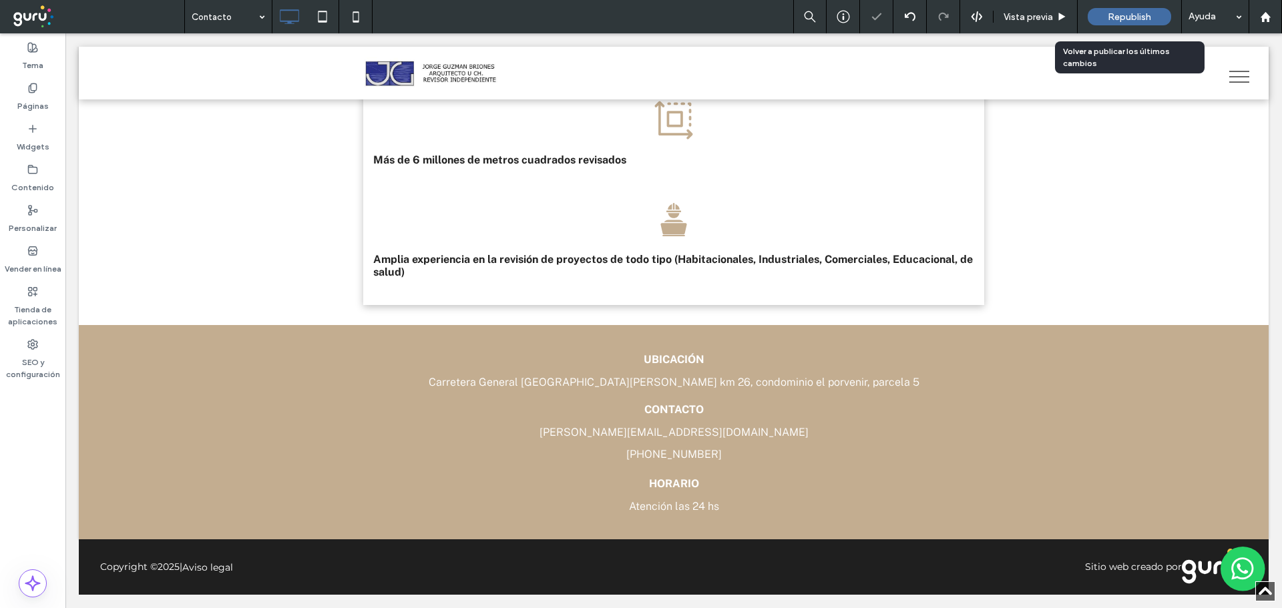
click at [1126, 17] on span "Republish" at bounding box center [1129, 16] width 43 height 11
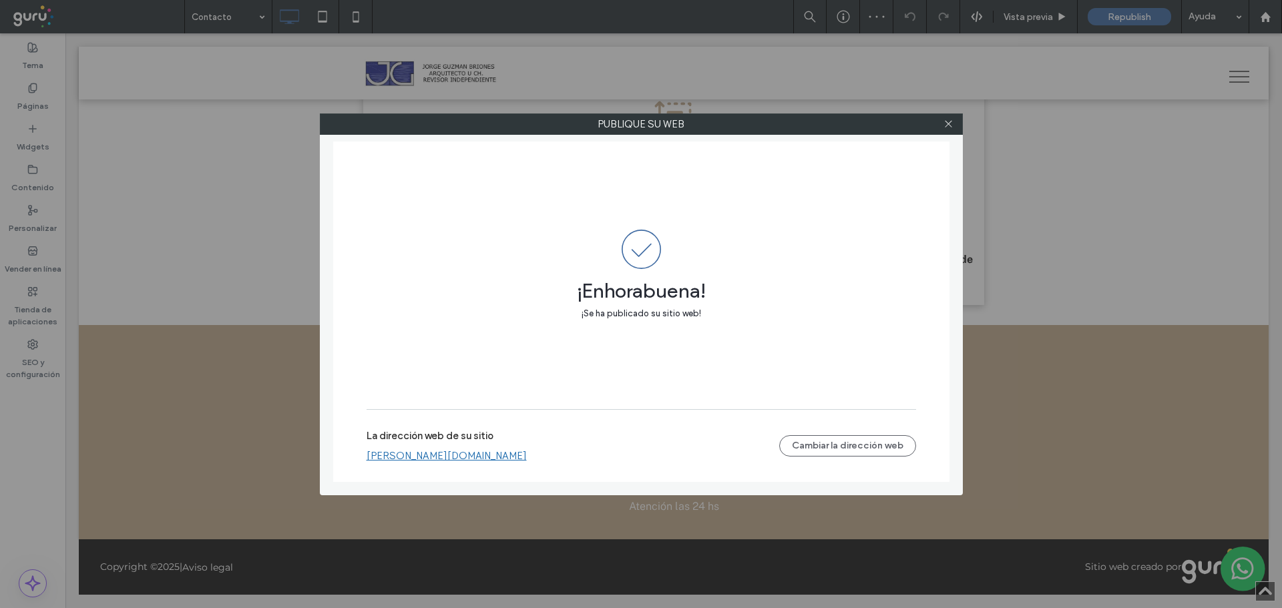
click at [497, 455] on link "[PERSON_NAME][DOMAIN_NAME]" at bounding box center [447, 456] width 160 height 12
click at [946, 126] on icon at bounding box center [948, 124] width 10 height 10
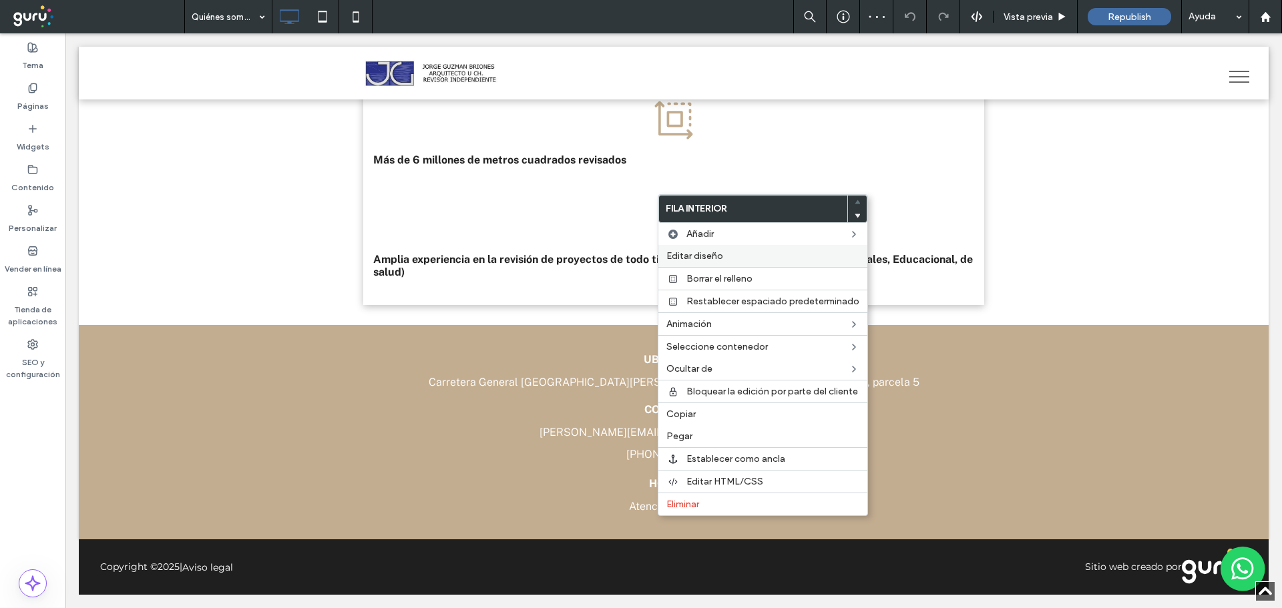
drag, startPoint x: 711, startPoint y: 254, endPoint x: 662, endPoint y: 257, distance: 48.9
click at [710, 256] on span "Editar diseño" at bounding box center [694, 255] width 57 height 11
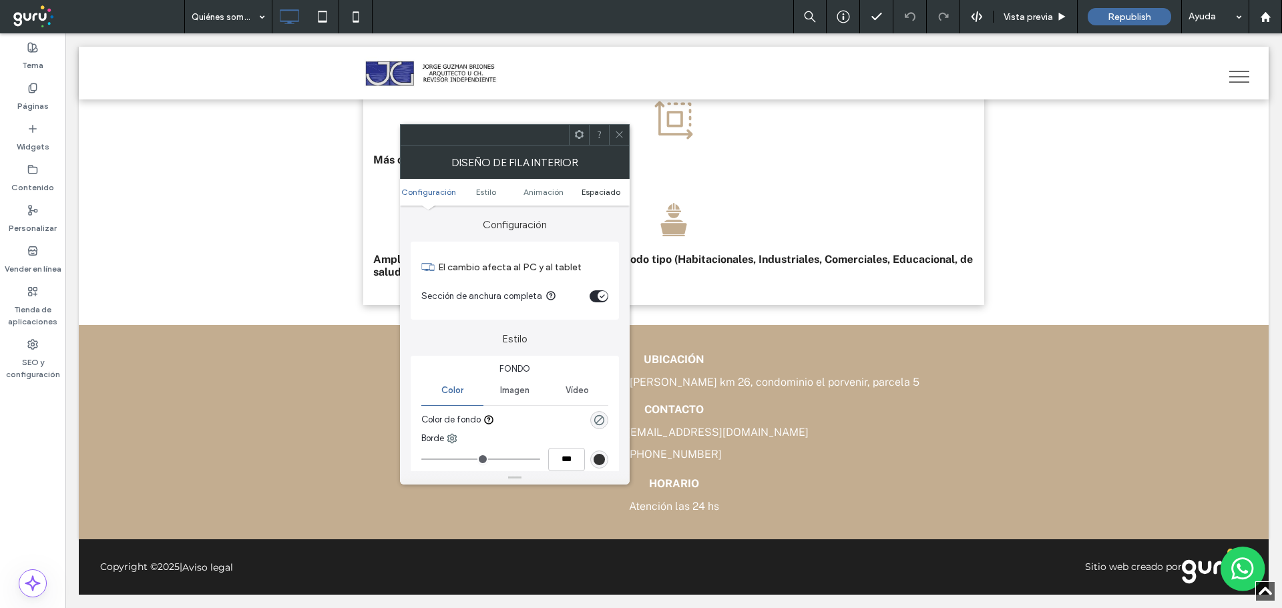
click at [594, 193] on span "Espaciado" at bounding box center [601, 192] width 39 height 10
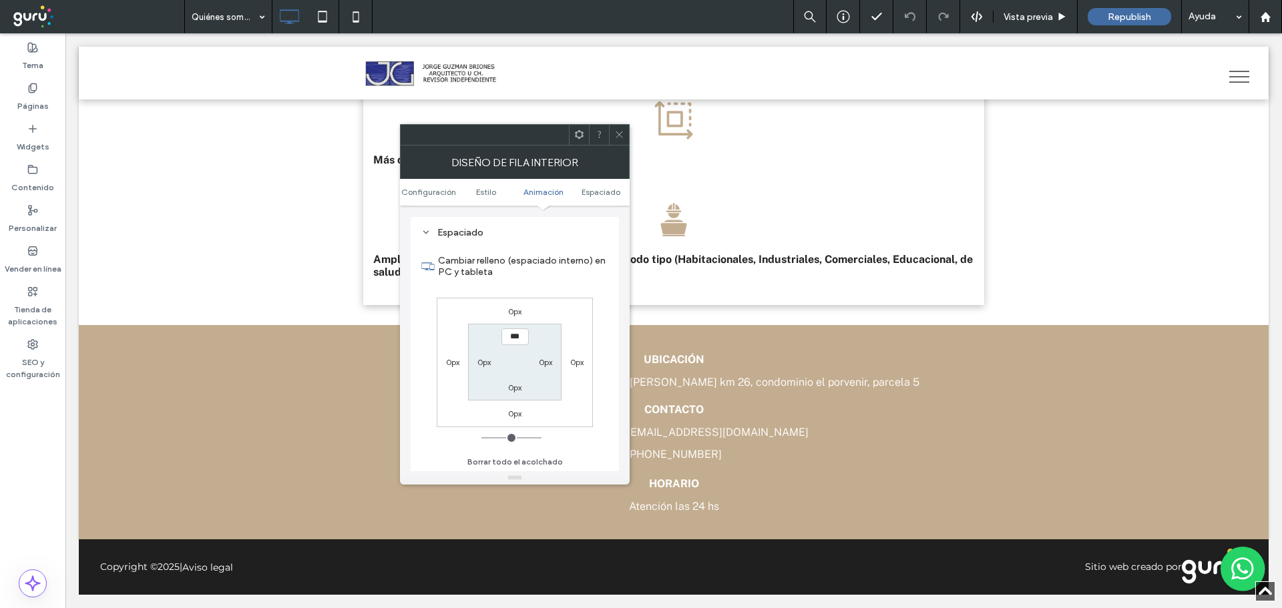
scroll to position [417, 0]
click at [520, 314] on label "0px" at bounding box center [514, 311] width 13 height 10
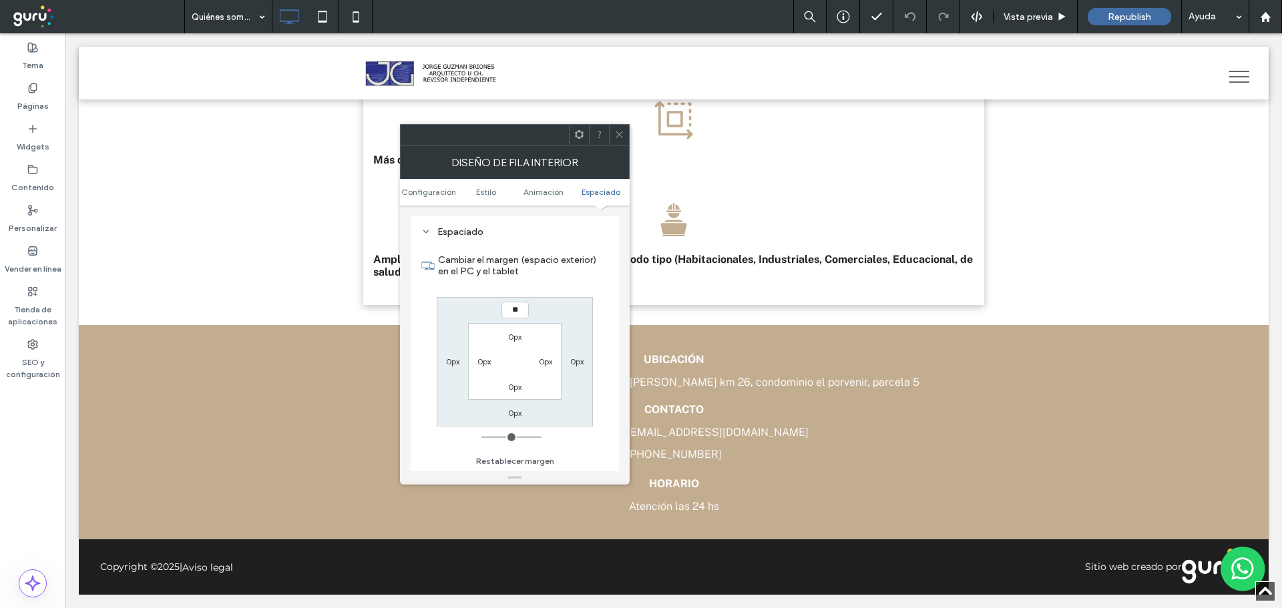
type input "**"
type input "****"
click at [566, 292] on div "Cambiar el margen (espacio exterior) en el PC y el tablet **** 0px 0px 0px 0px …" at bounding box center [514, 356] width 187 height 230
drag, startPoint x: 628, startPoint y: 137, endPoint x: 1052, endPoint y: 19, distance: 440.6
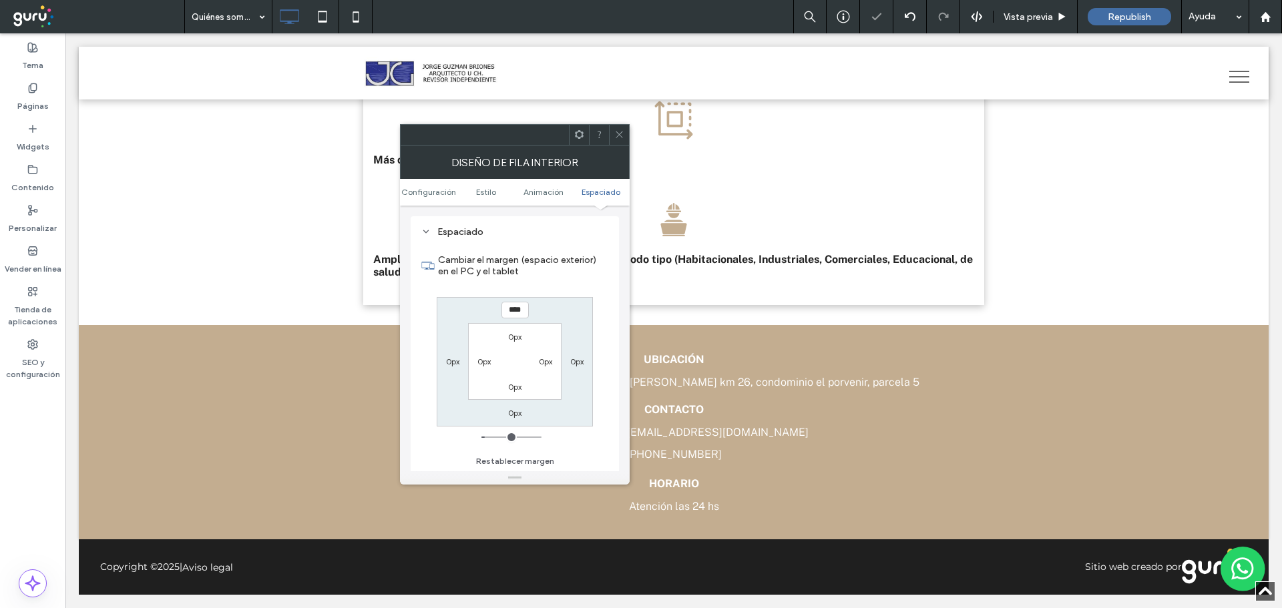
click at [628, 135] on div at bounding box center [619, 135] width 20 height 20
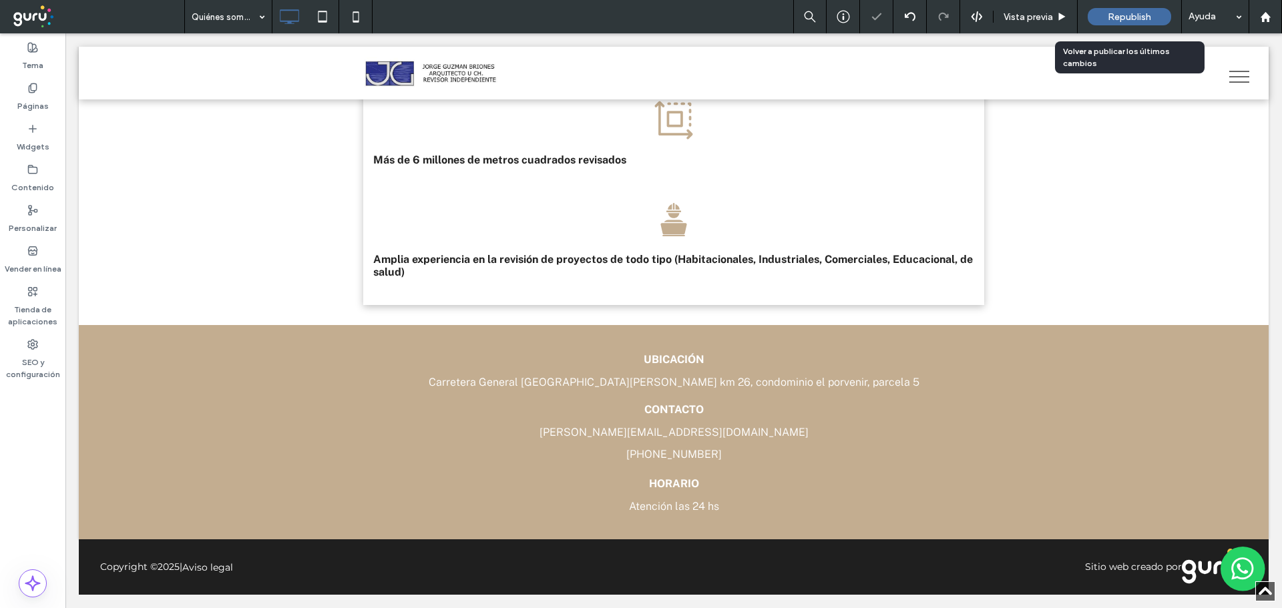
click at [1108, 9] on div "Republish" at bounding box center [1129, 16] width 83 height 17
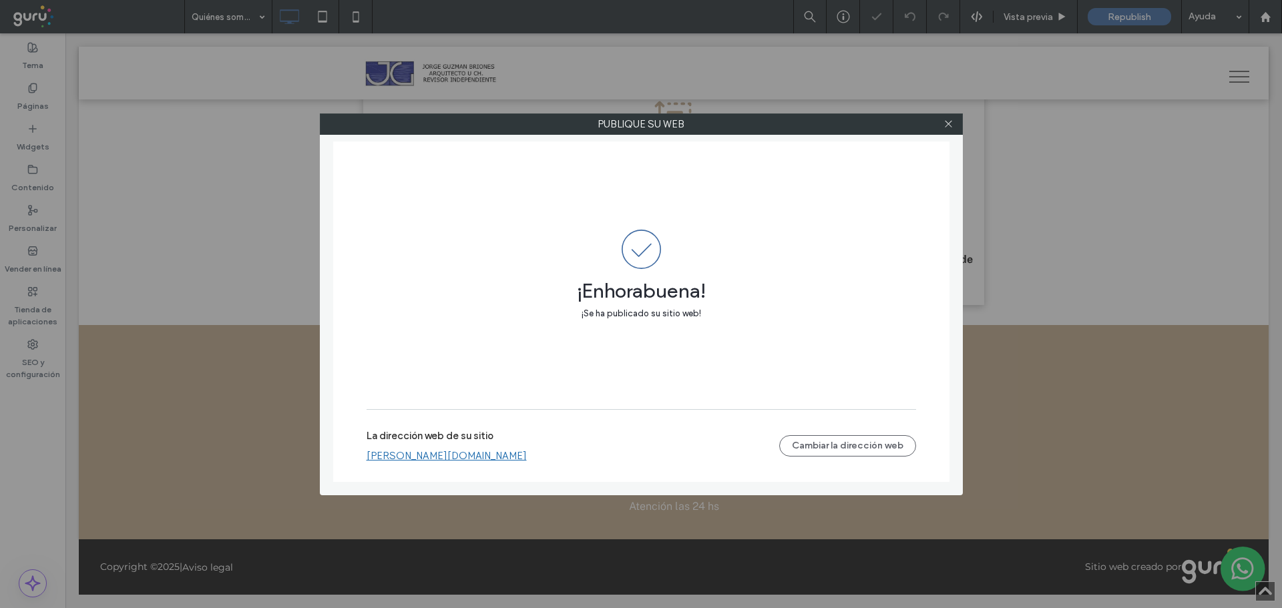
click at [463, 451] on link "[PERSON_NAME][DOMAIN_NAME]" at bounding box center [447, 456] width 160 height 12
